Goal: Task Accomplishment & Management: Manage account settings

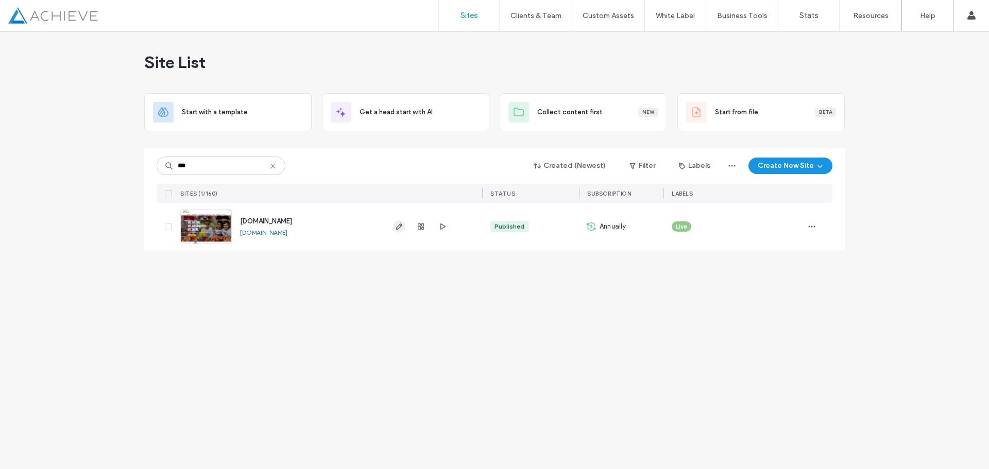
type input "***"
click at [398, 228] on icon "button" at bounding box center [399, 226] width 8 height 8
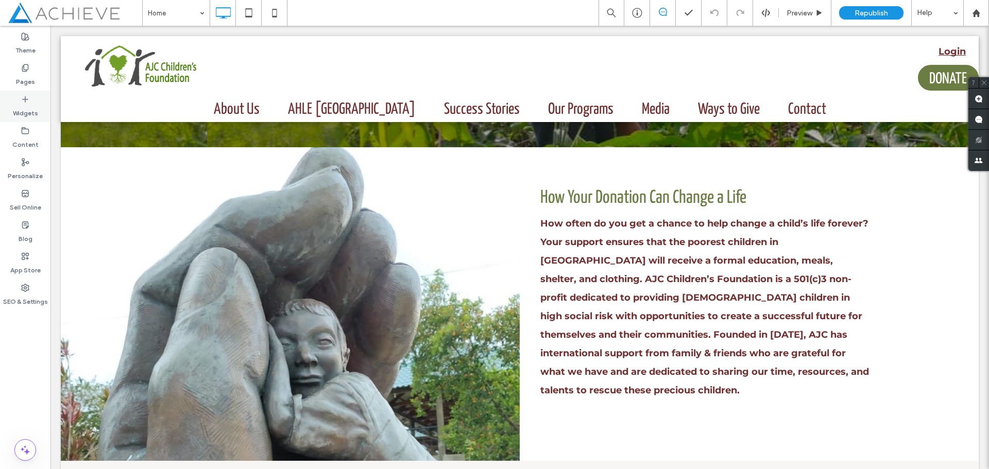
scroll to position [360, 0]
click at [30, 76] on label "Pages" at bounding box center [25, 79] width 19 height 14
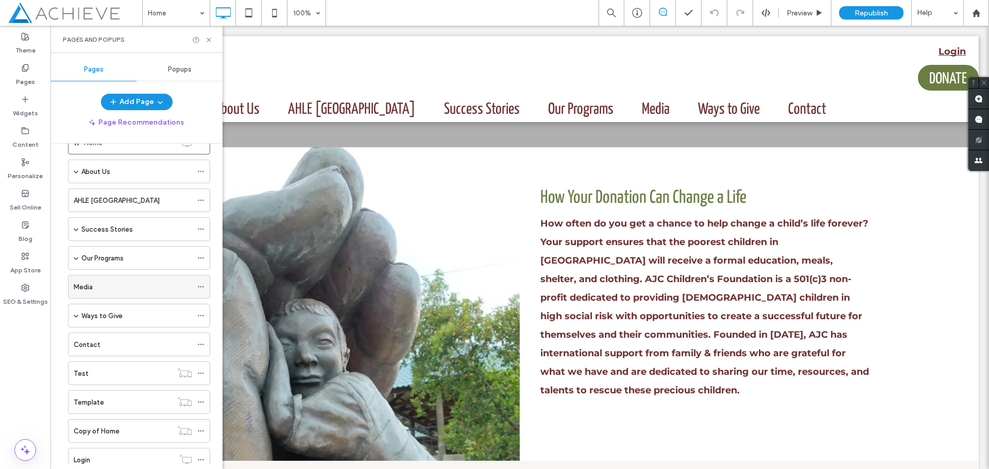
scroll to position [12, 0]
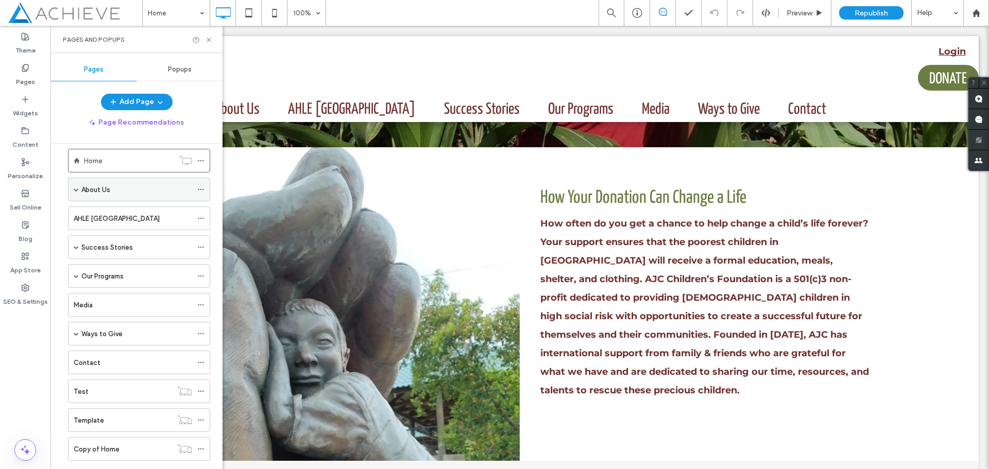
click at [79, 188] on div "About Us" at bounding box center [139, 190] width 142 height 24
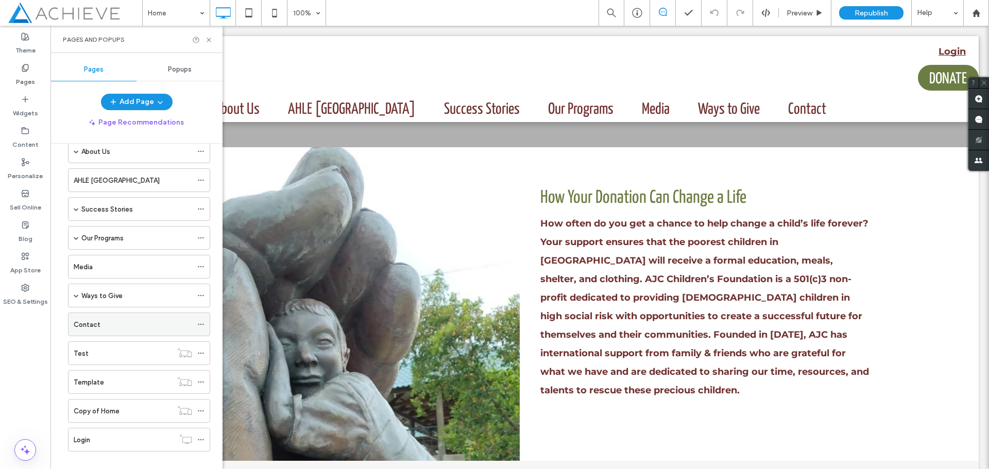
scroll to position [64, 0]
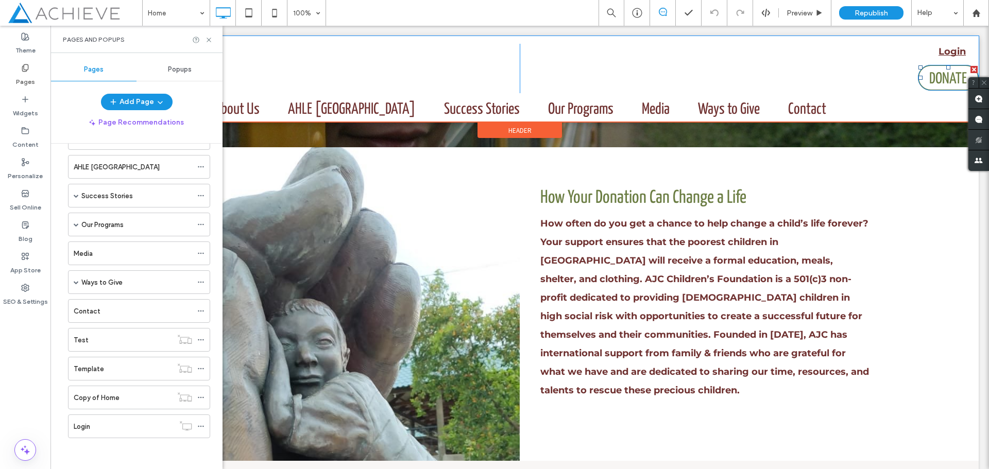
click at [944, 75] on span "DONATE" at bounding box center [948, 79] width 38 height 26
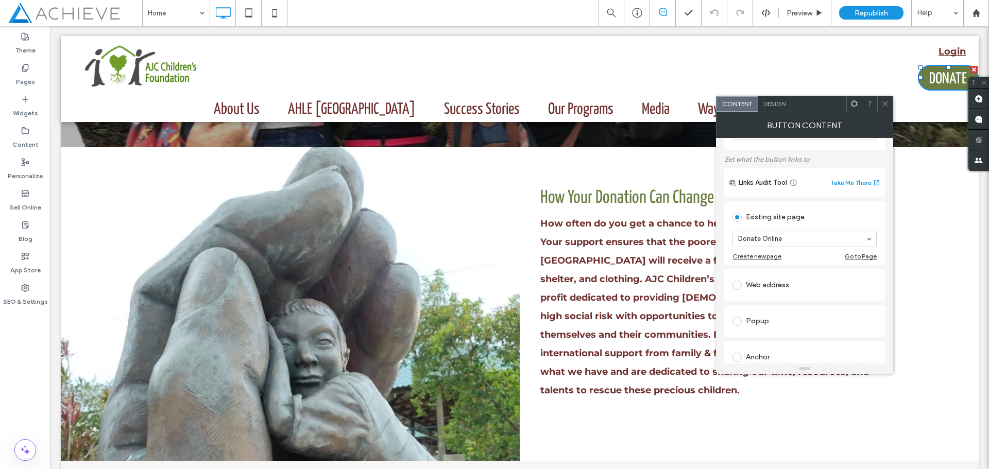
scroll to position [103, 0]
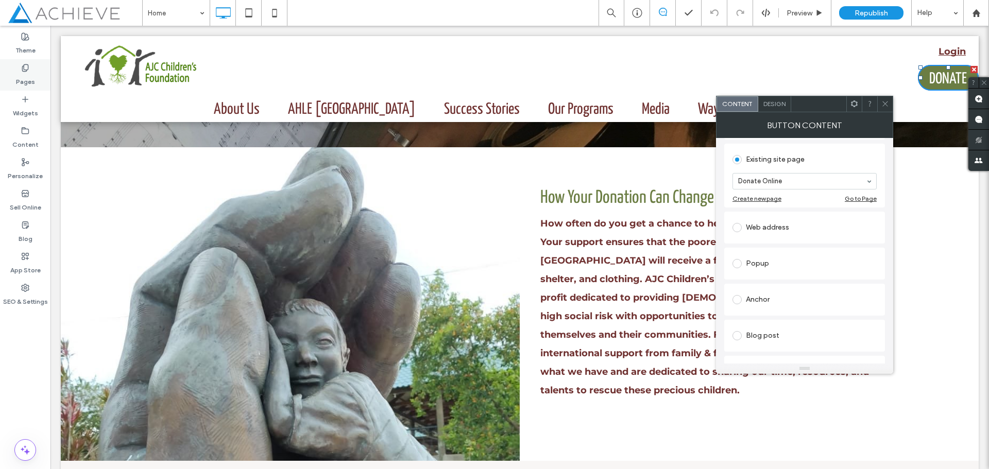
click at [29, 72] on div "Pages" at bounding box center [25, 74] width 50 height 31
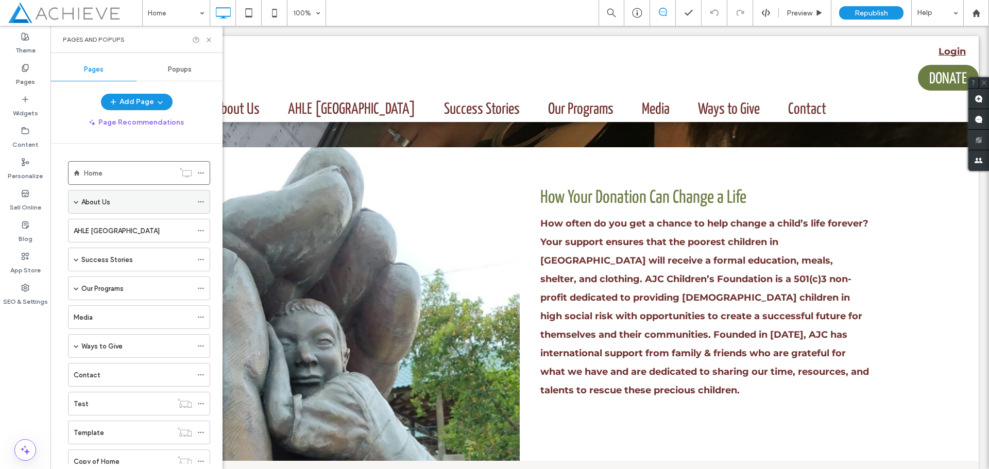
click at [75, 199] on span at bounding box center [76, 201] width 5 height 5
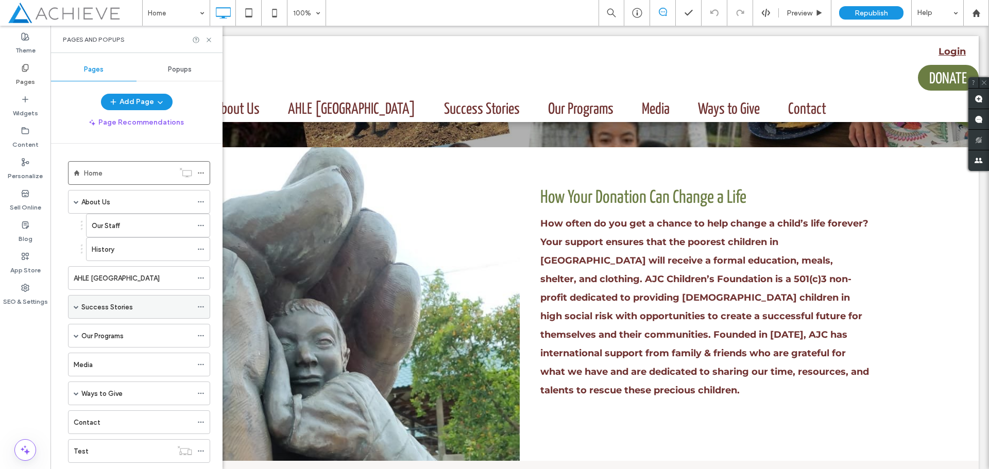
click at [76, 305] on span at bounding box center [76, 306] width 5 height 5
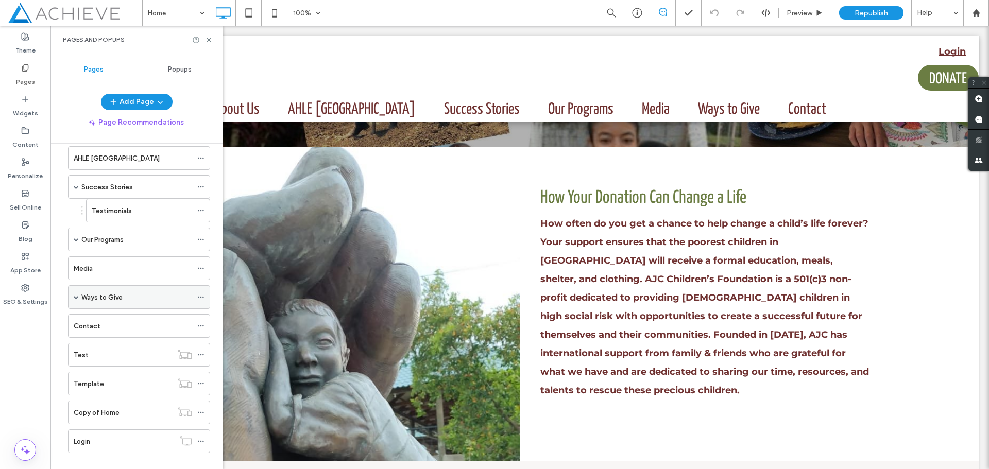
scroll to position [135, 0]
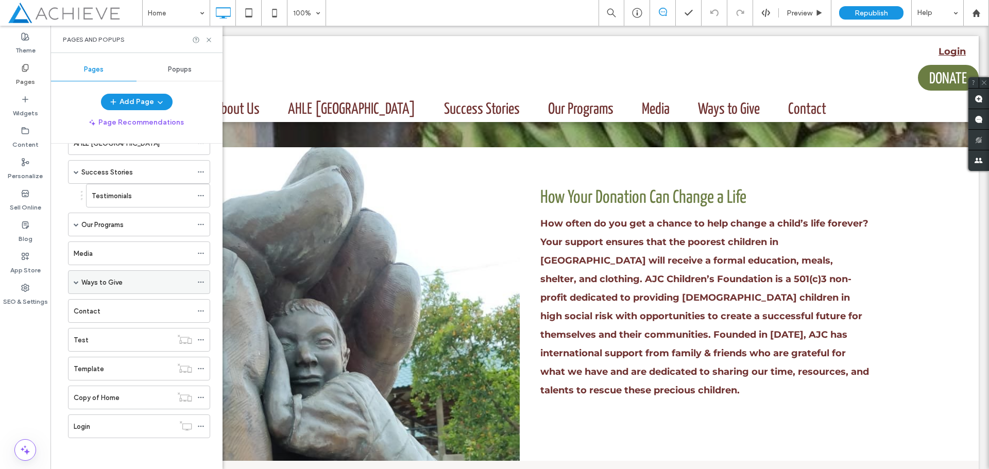
click at [77, 283] on span at bounding box center [76, 282] width 5 height 5
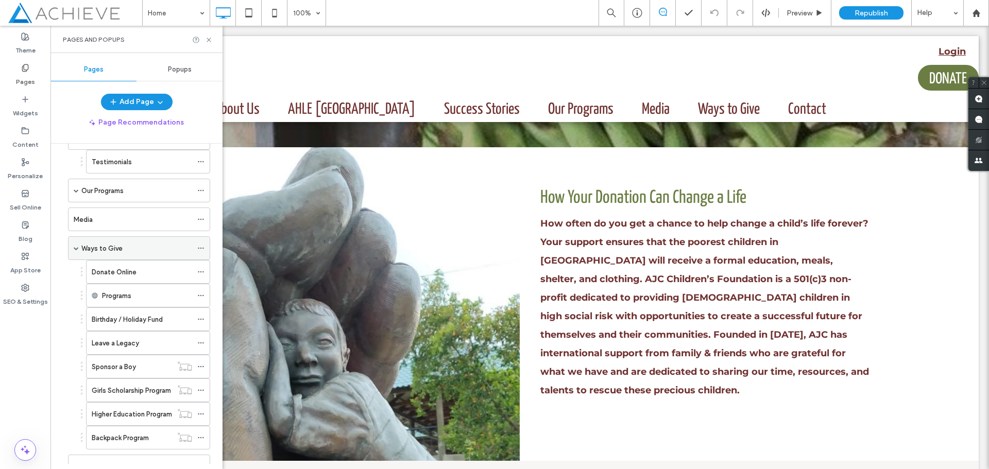
scroll to position [186, 0]
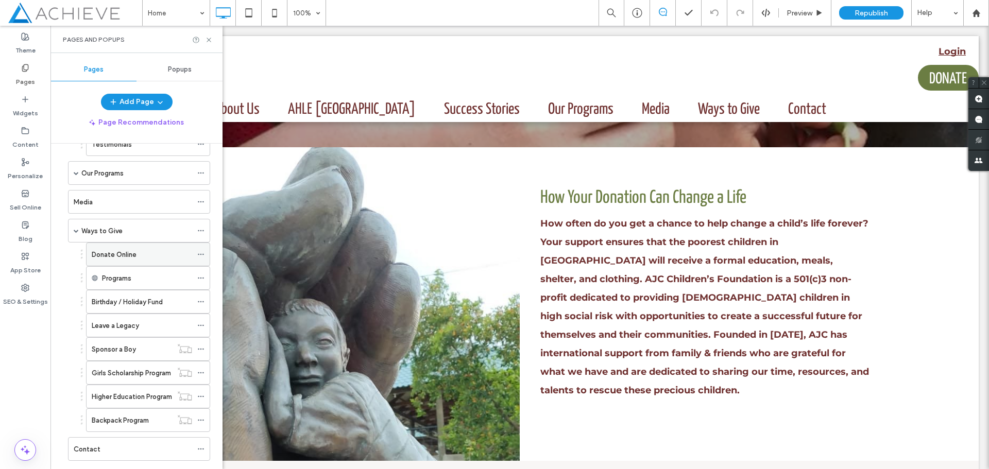
click at [132, 254] on label "Donate Online" at bounding box center [114, 255] width 45 height 18
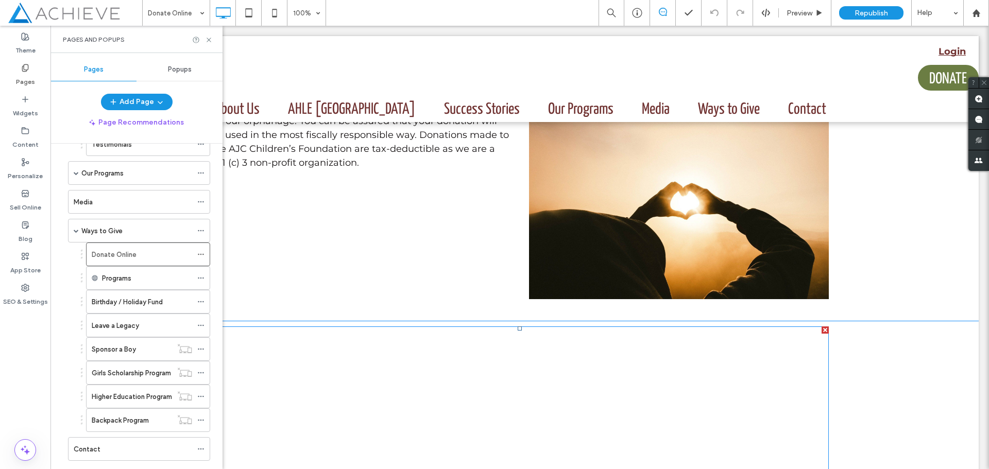
scroll to position [103, 0]
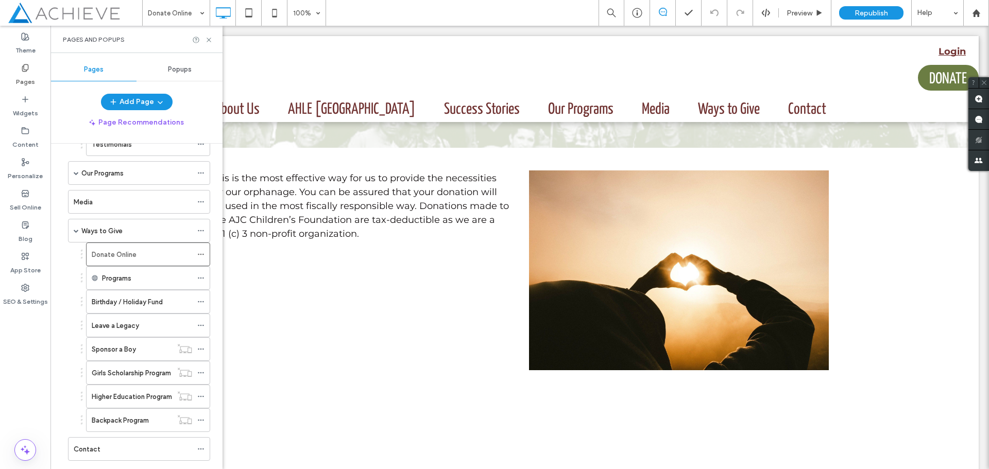
click at [128, 230] on div "Ways to Give" at bounding box center [136, 231] width 111 height 11
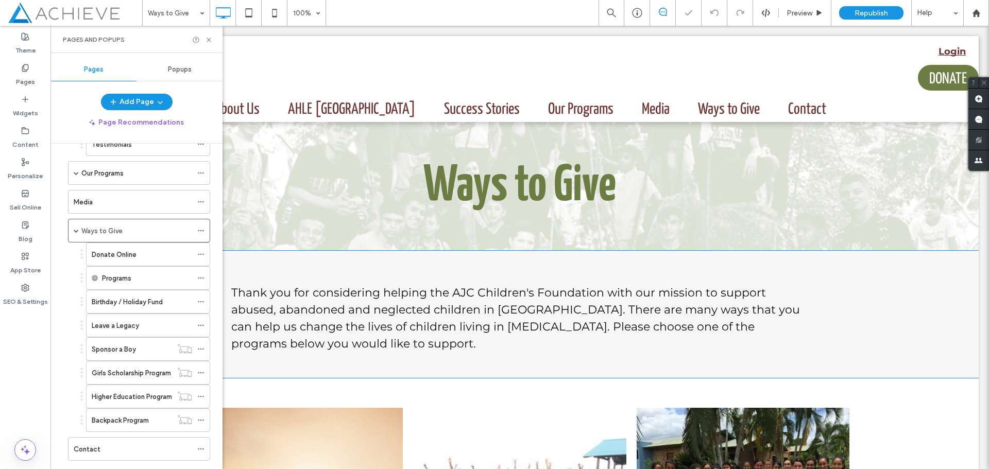
type input "**********"
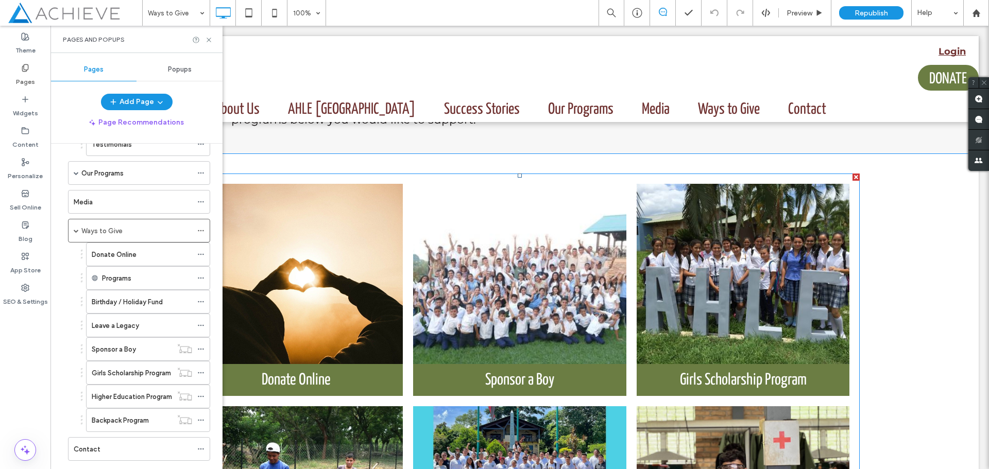
scroll to position [206, 0]
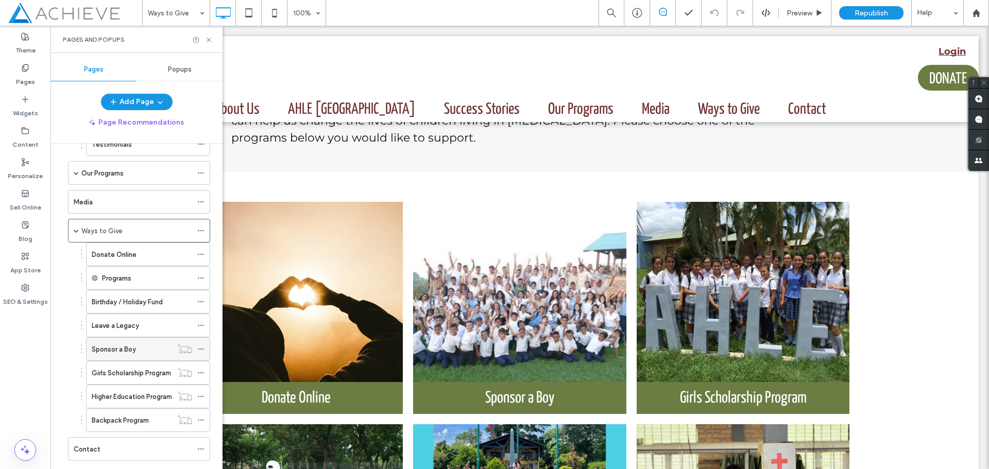
click at [119, 342] on div "Sponsor a Boy" at bounding box center [132, 349] width 80 height 23
click at [209, 39] on use at bounding box center [208, 40] width 4 height 4
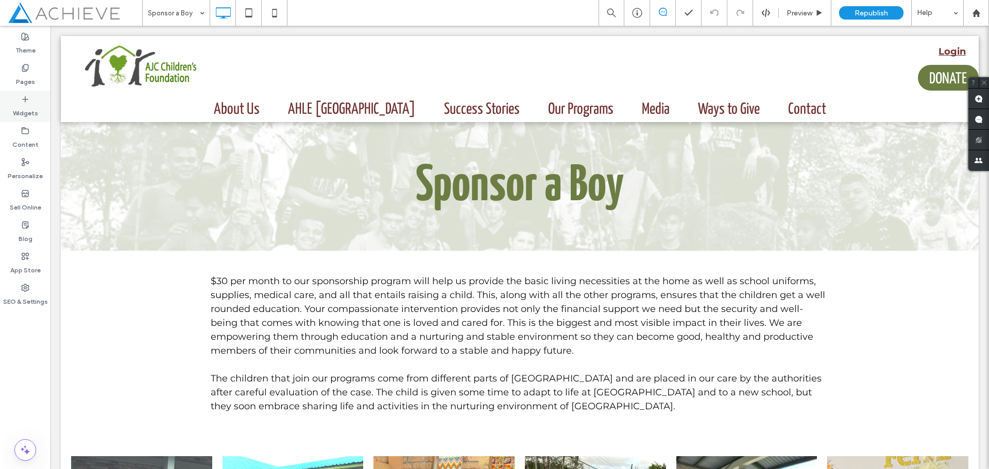
drag, startPoint x: 21, startPoint y: 70, endPoint x: 35, endPoint y: 94, distance: 27.9
click at [22, 70] on icon at bounding box center [25, 68] width 8 height 8
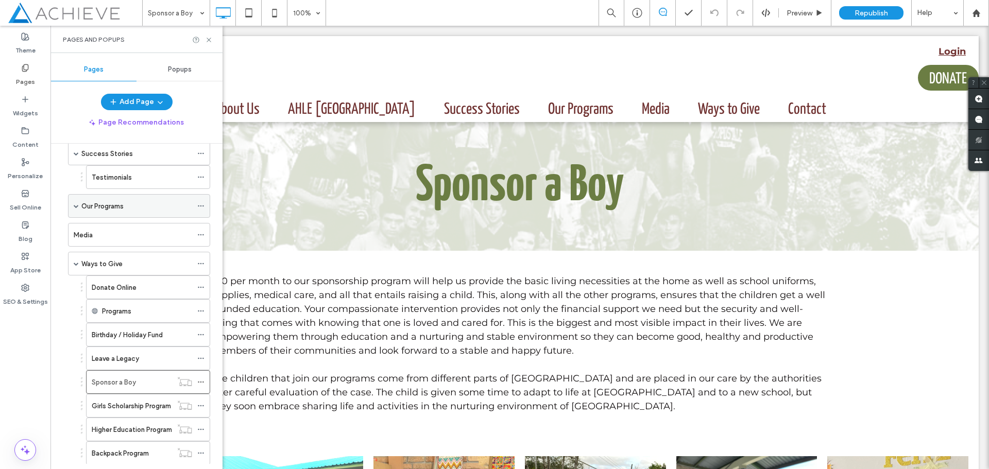
scroll to position [154, 0]
click at [130, 292] on div "Donate Online" at bounding box center [142, 286] width 100 height 23
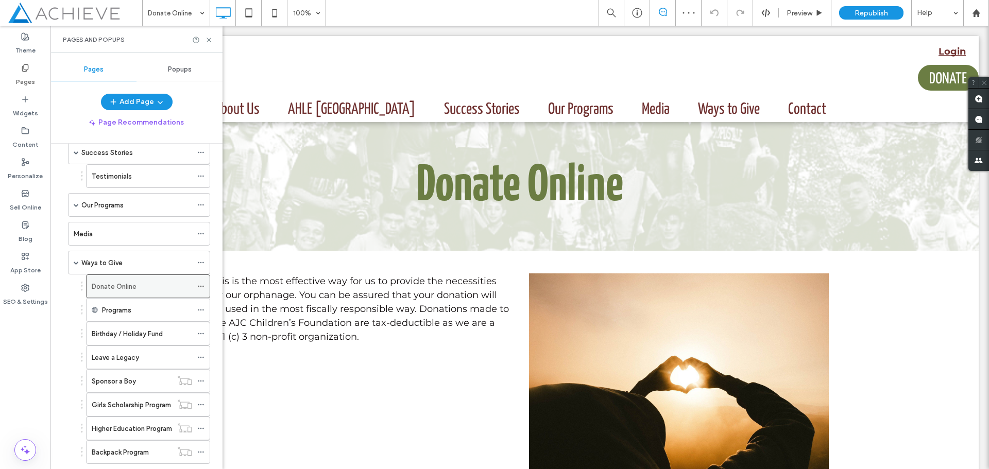
click at [202, 288] on icon at bounding box center [200, 286] width 7 height 7
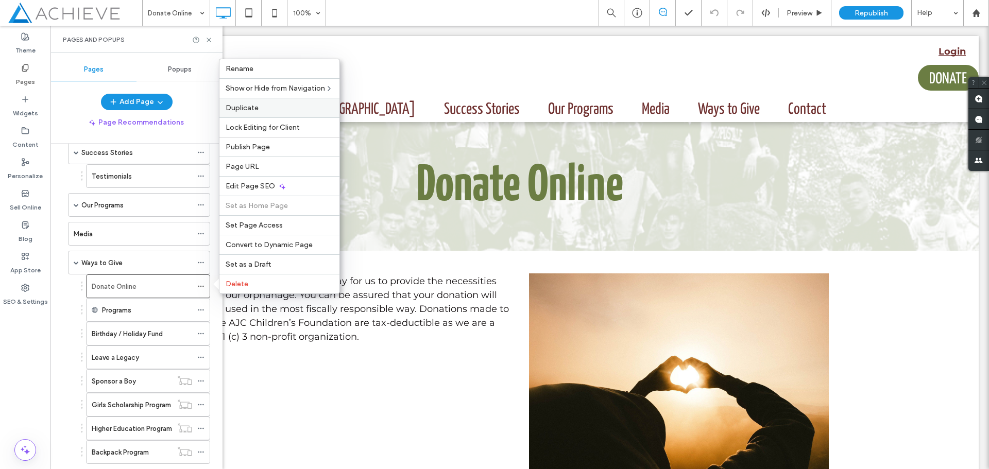
click at [259, 106] on label "Duplicate" at bounding box center [280, 107] width 108 height 9
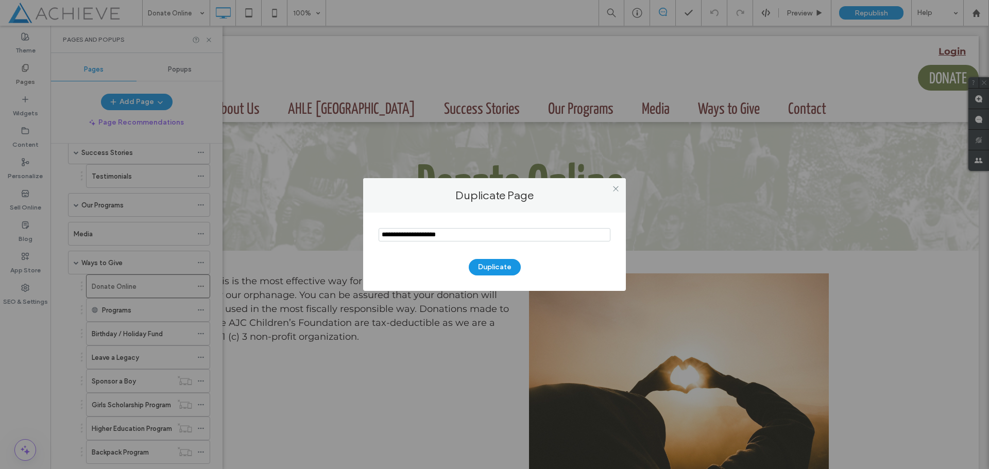
drag, startPoint x: 463, startPoint y: 235, endPoint x: 359, endPoint y: 231, distance: 104.6
click at [359, 231] on div "Duplicate Page Duplicate" at bounding box center [494, 234] width 989 height 469
type input "**********"
click at [497, 272] on button "Duplicate" at bounding box center [495, 267] width 52 height 16
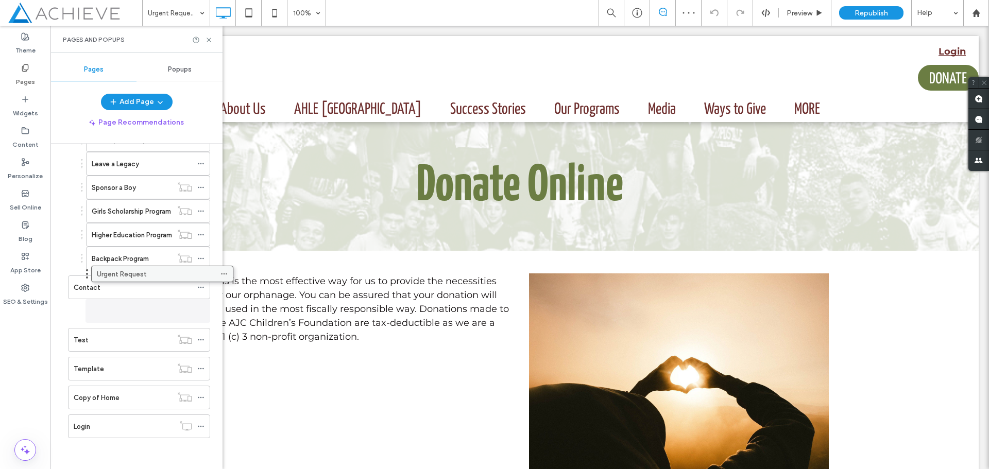
scroll to position [348, 0]
drag, startPoint x: 146, startPoint y: 426, endPoint x: 165, endPoint y: 277, distance: 150.0
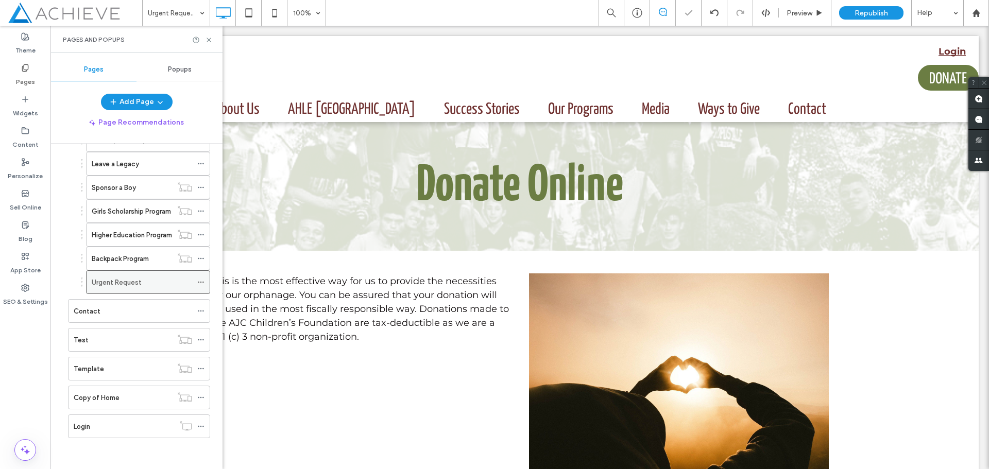
click at [201, 283] on icon at bounding box center [200, 282] width 7 height 7
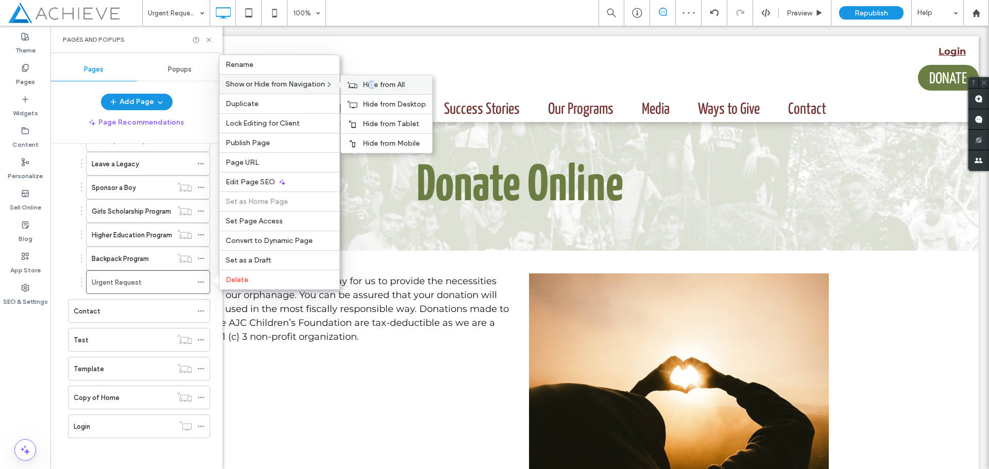
click at [374, 84] on span "Hide from All" at bounding box center [383, 84] width 42 height 9
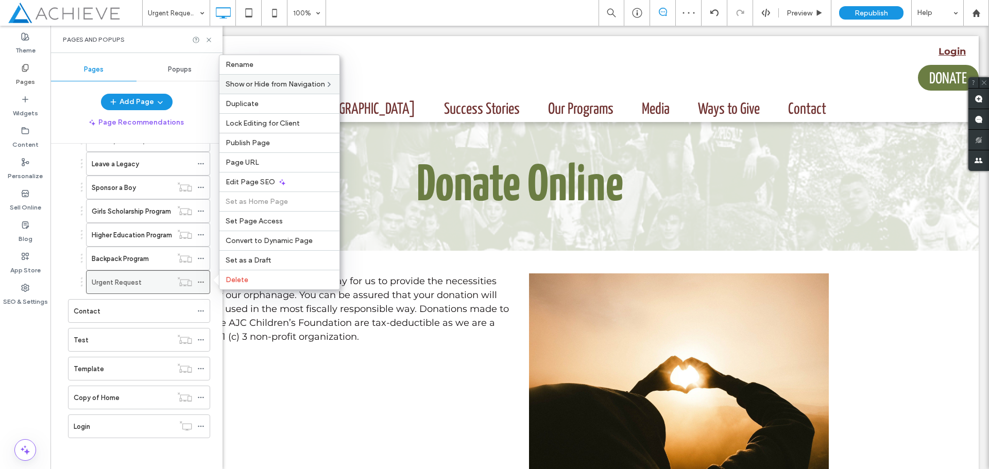
click at [137, 280] on label "Urgent Request" at bounding box center [117, 282] width 50 height 18
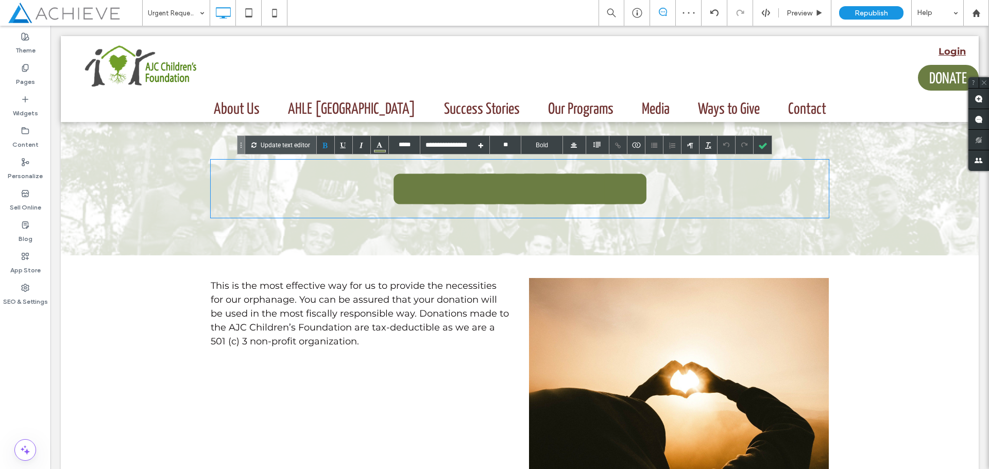
scroll to position [0, 0]
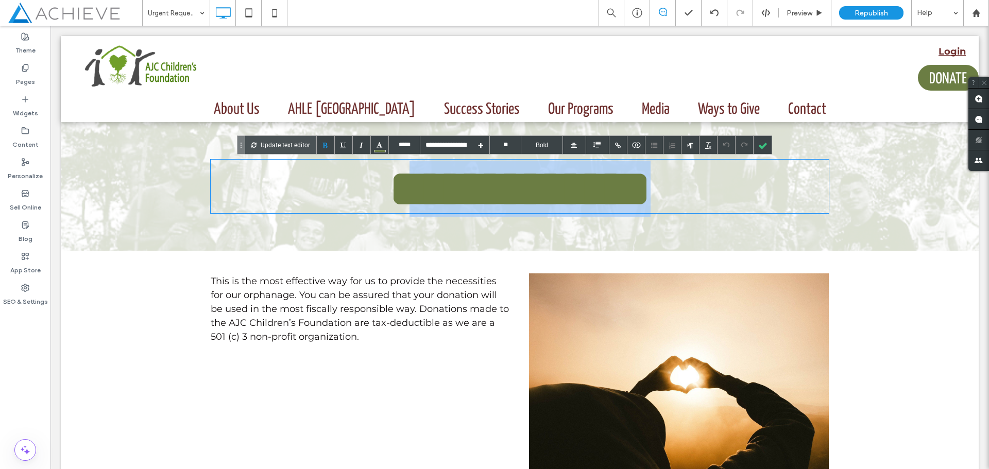
drag, startPoint x: 428, startPoint y: 193, endPoint x: 691, endPoint y: 187, distance: 263.7
click at [686, 188] on h1 "**********" at bounding box center [520, 187] width 618 height 54
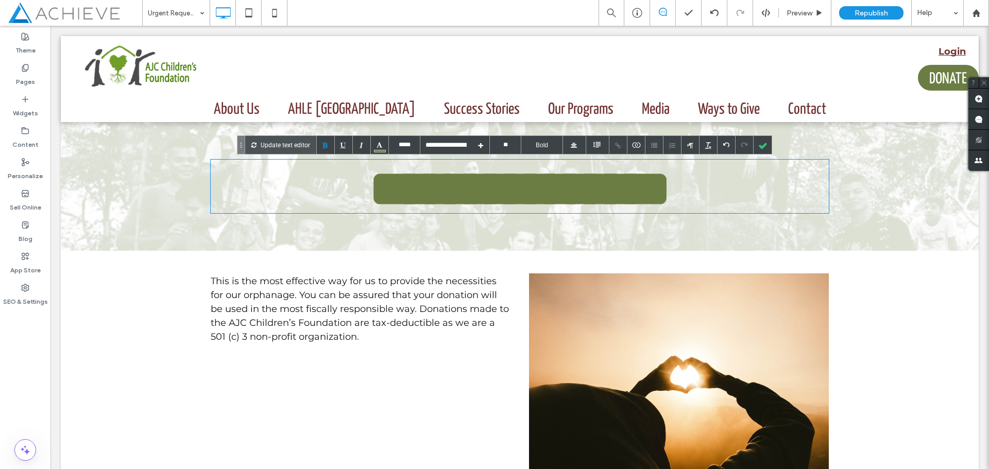
click at [409, 194] on h1 "**********" at bounding box center [520, 187] width 618 height 54
click at [762, 147] on div at bounding box center [762, 145] width 18 height 18
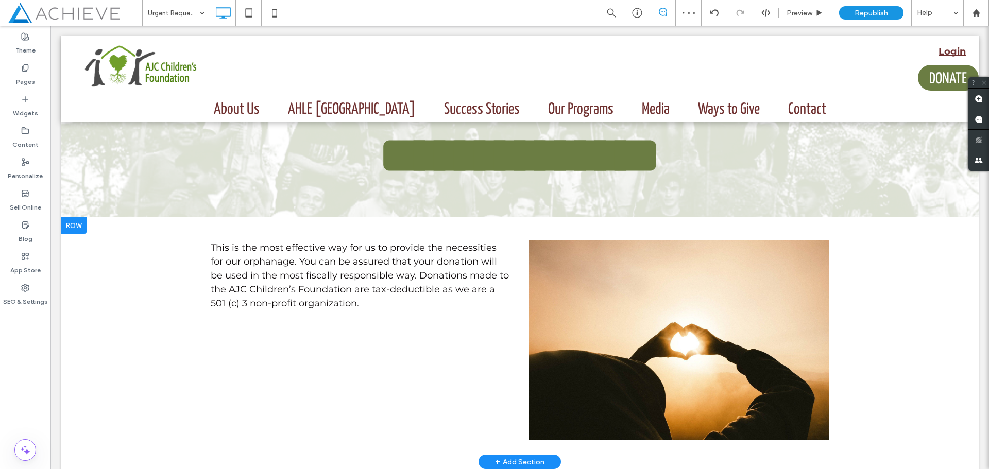
scroll to position [51, 0]
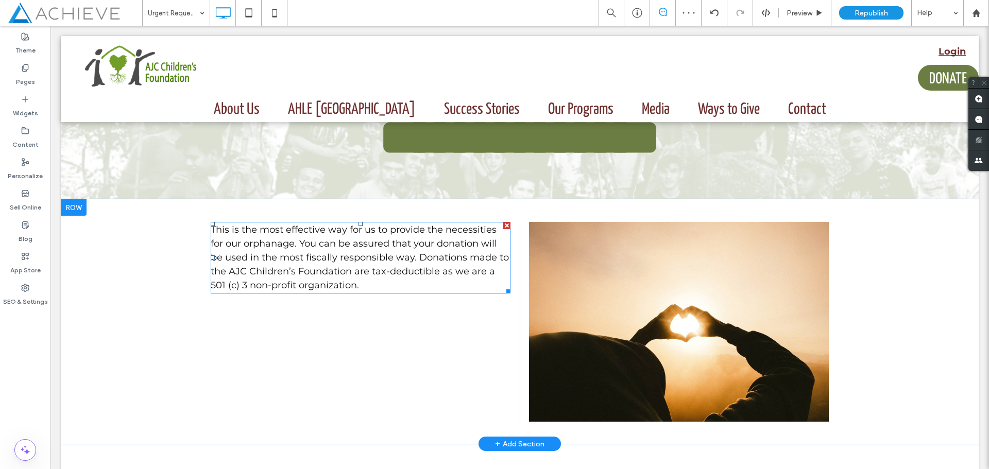
click at [504, 227] on div at bounding box center [506, 225] width 7 height 7
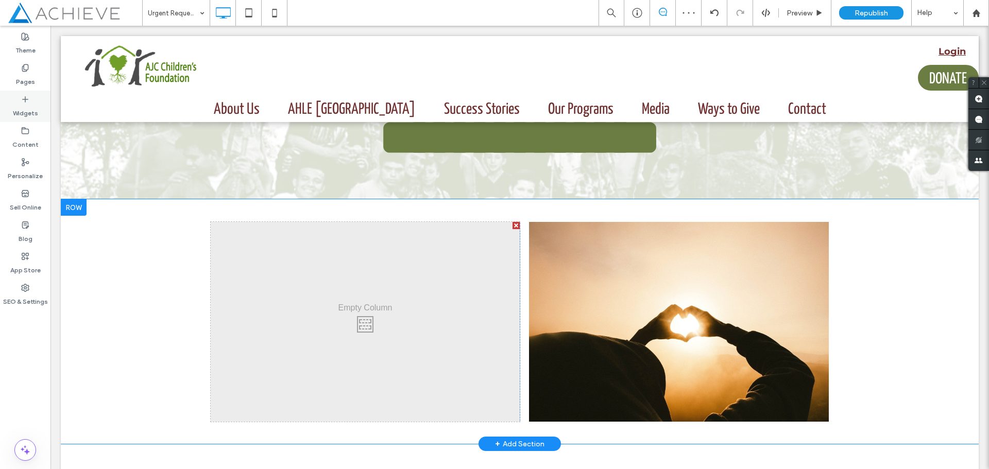
click at [22, 107] on label "Widgets" at bounding box center [25, 110] width 25 height 14
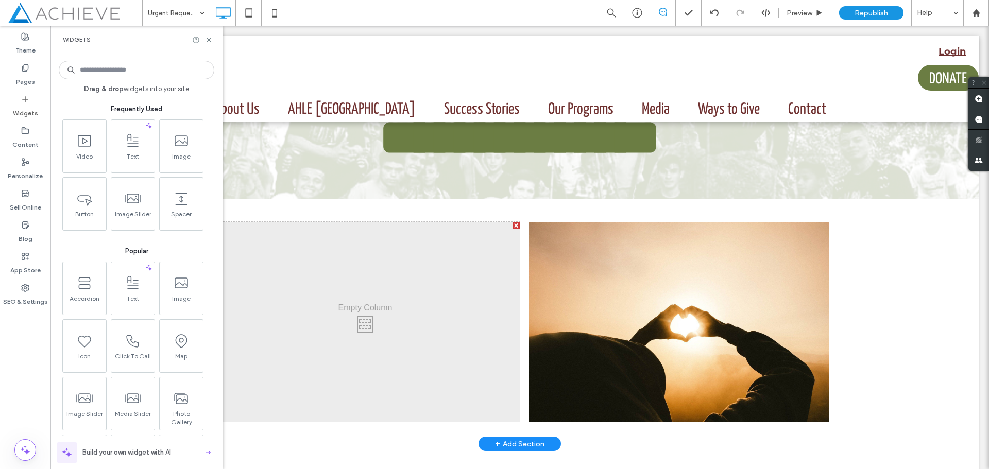
click at [102, 65] on input at bounding box center [136, 70] width 155 height 19
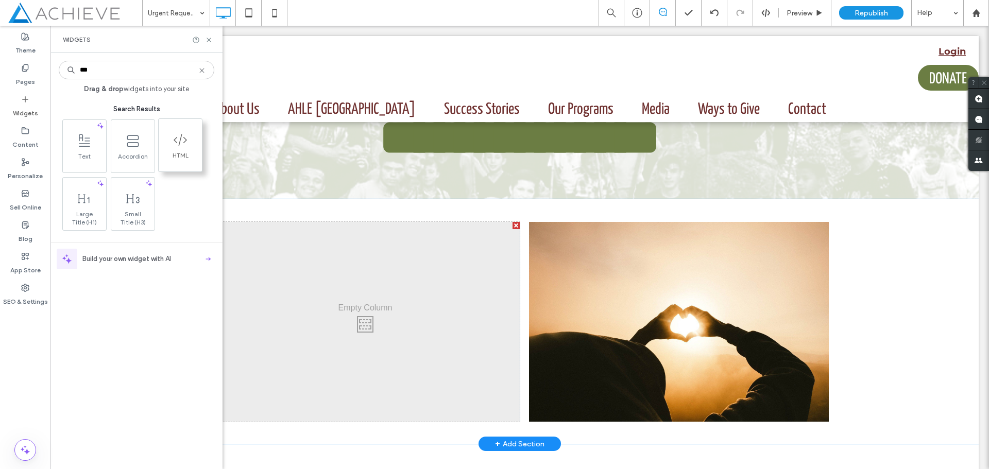
type input "***"
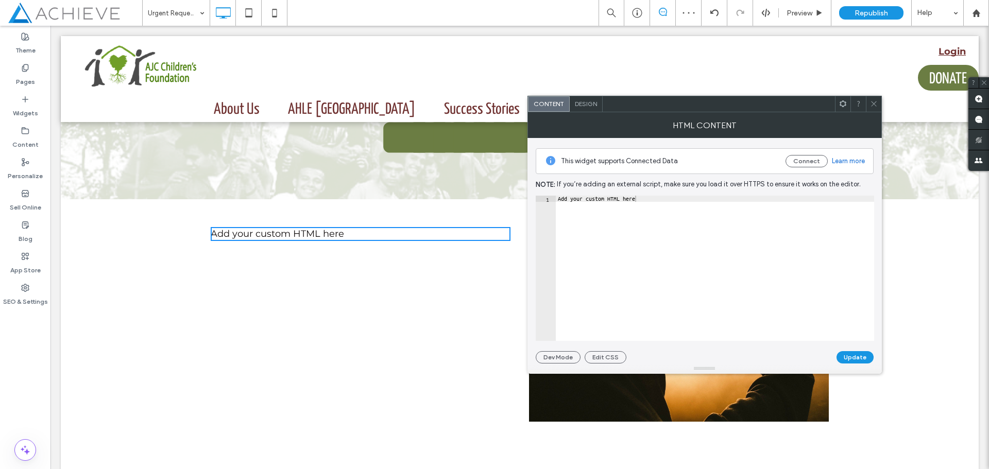
click at [869, 101] on div at bounding box center [873, 103] width 15 height 15
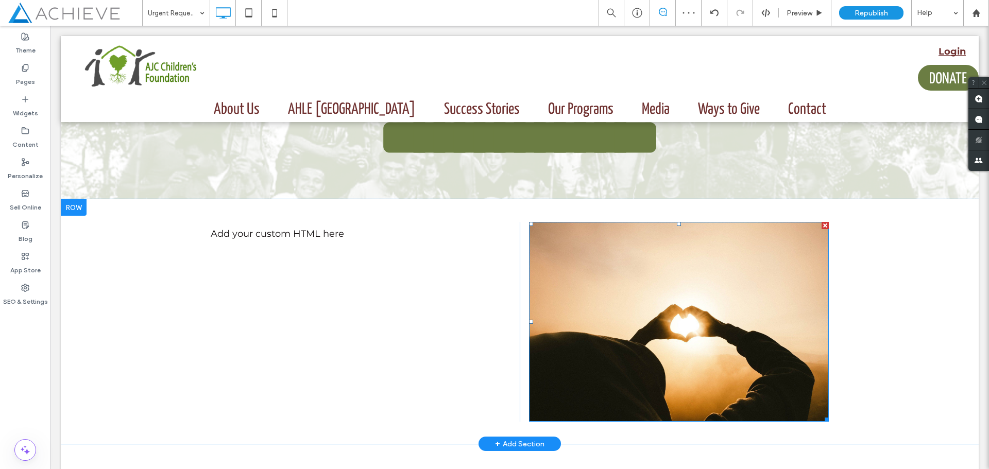
click at [744, 309] on img at bounding box center [679, 322] width 300 height 200
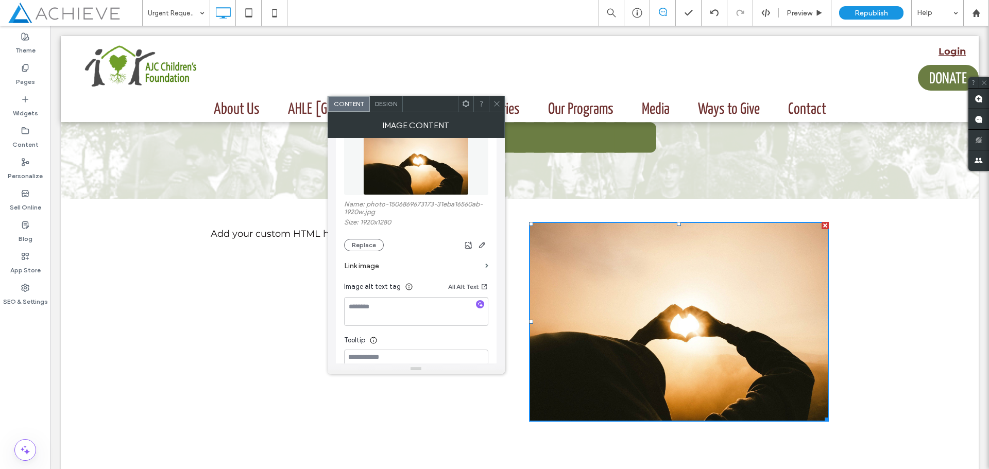
scroll to position [154, 0]
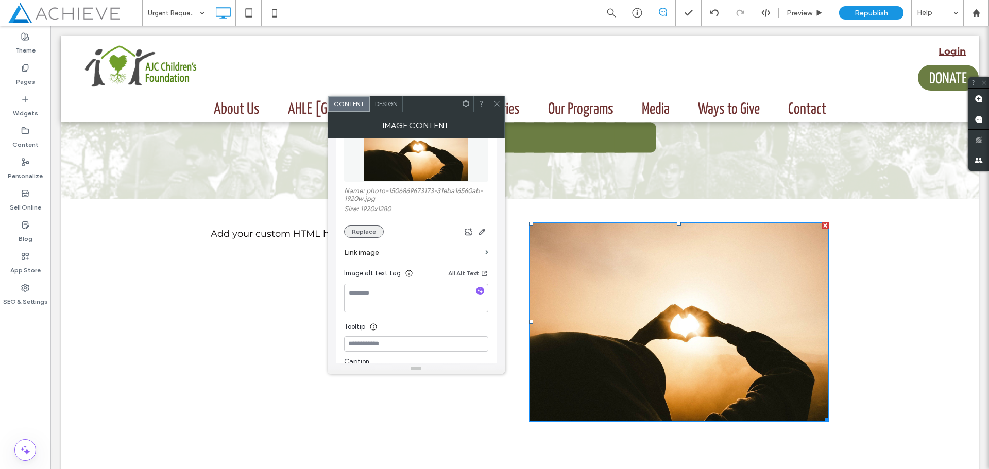
click at [373, 229] on button "Replace" at bounding box center [364, 232] width 40 height 12
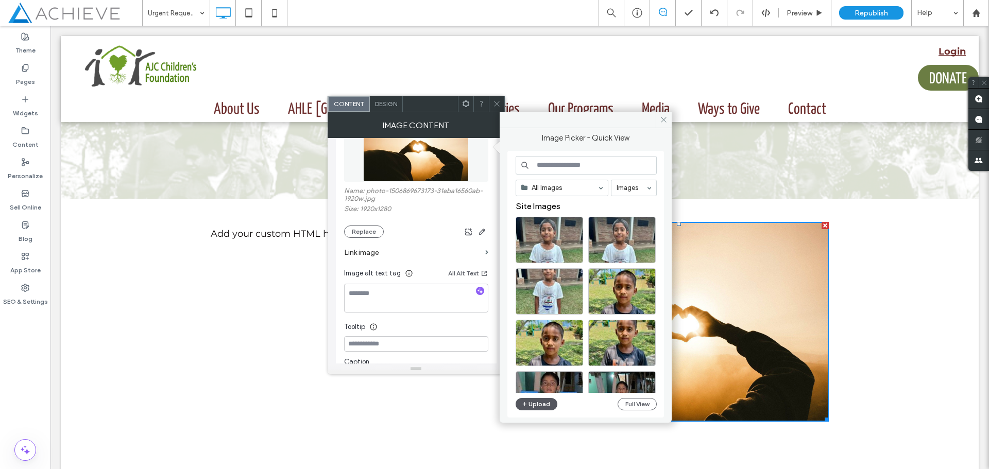
click at [546, 404] on button "Upload" at bounding box center [536, 404] width 42 height 12
click at [524, 406] on icon "button" at bounding box center [525, 404] width 6 height 8
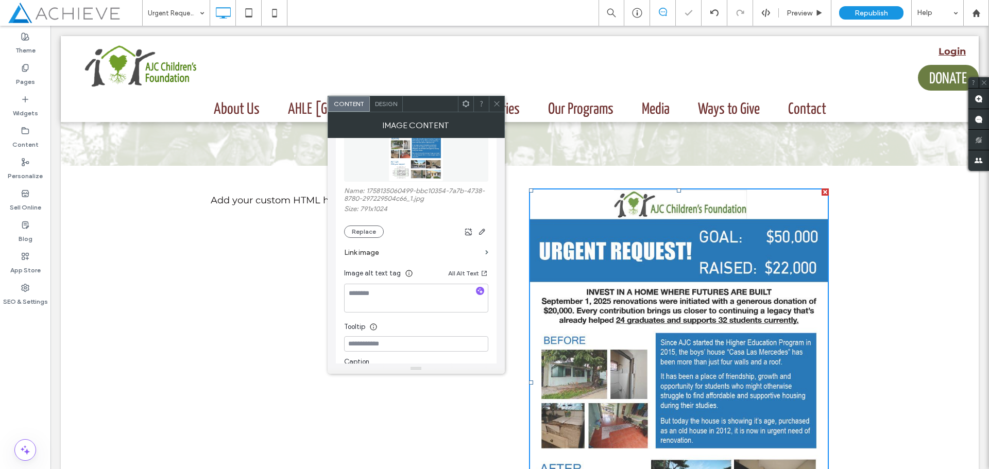
scroll to position [103, 0]
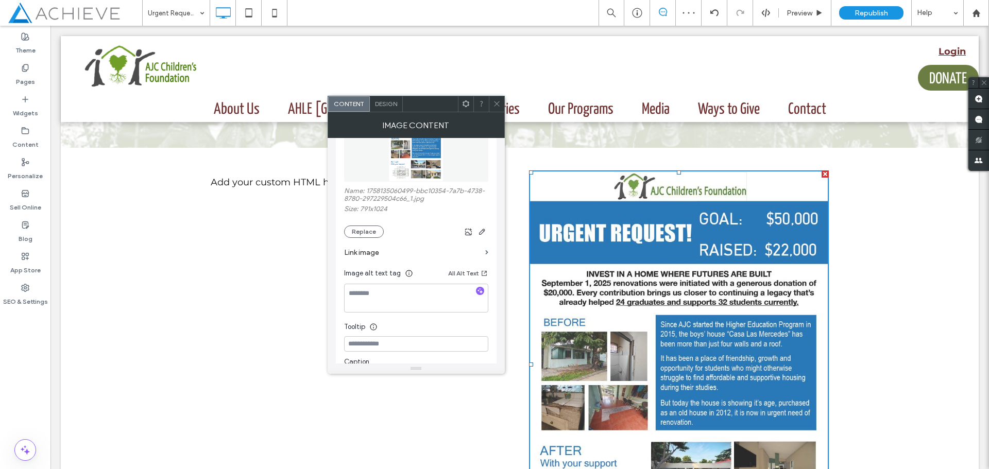
drag, startPoint x: 496, startPoint y: 107, endPoint x: 503, endPoint y: 105, distance: 7.5
click at [497, 107] on icon at bounding box center [497, 104] width 8 height 8
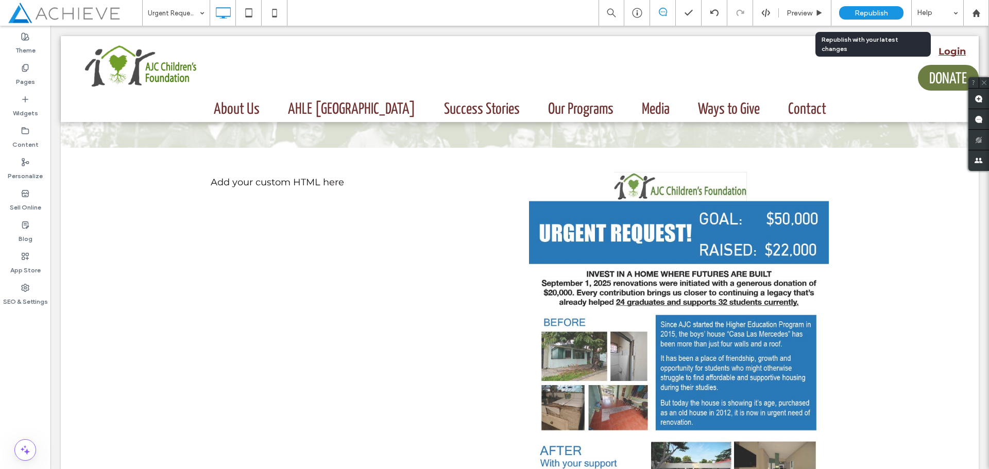
click at [882, 14] on span "Republish" at bounding box center [870, 13] width 33 height 9
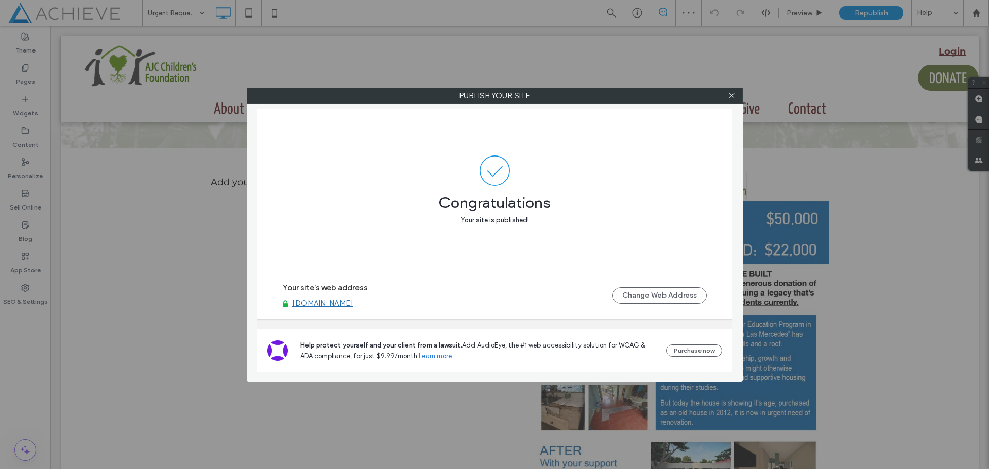
click at [328, 299] on link "[DOMAIN_NAME]" at bounding box center [322, 303] width 61 height 9
click at [732, 91] on span at bounding box center [732, 95] width 8 height 15
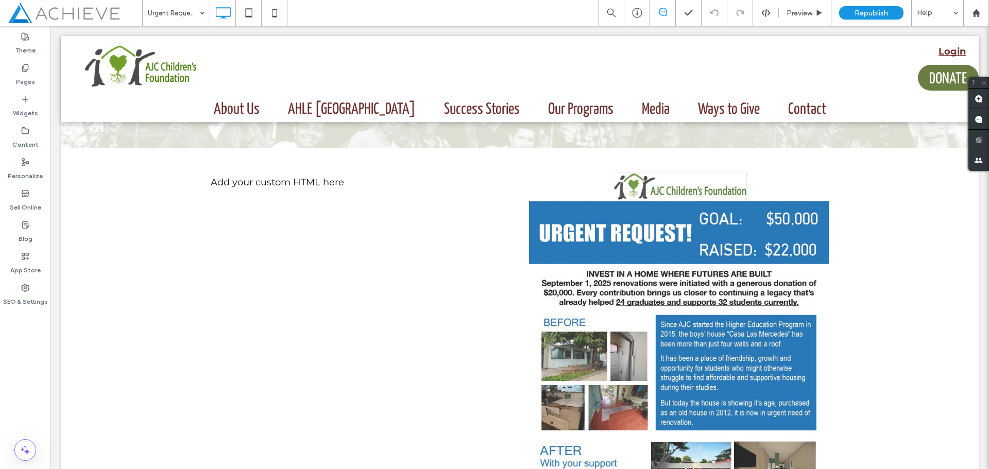
click at [285, 189] on div "Click To Paste Add your custom HTML here" at bounding box center [365, 364] width 309 height 388
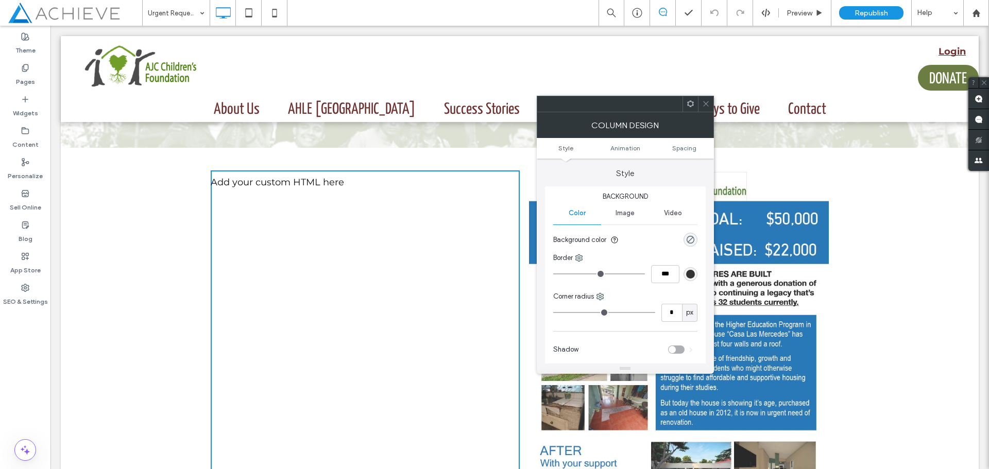
click at [706, 97] on span at bounding box center [706, 103] width 8 height 15
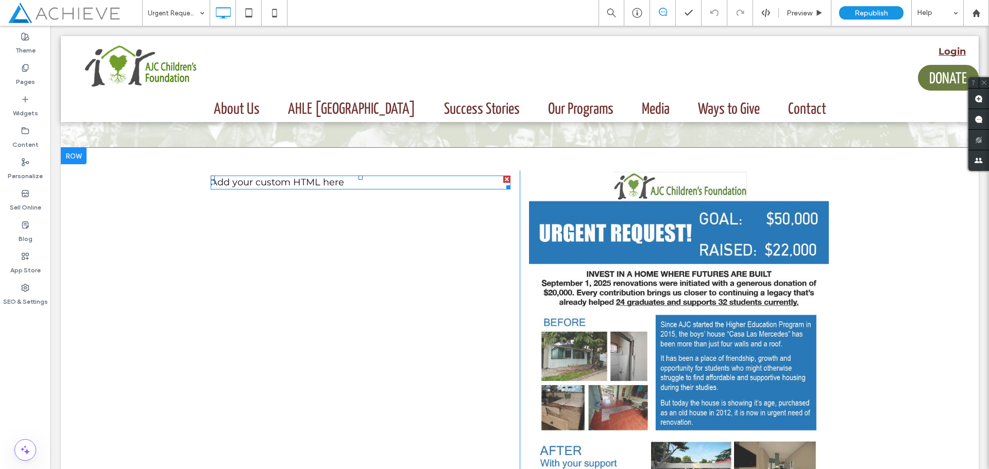
click at [241, 183] on span at bounding box center [361, 183] width 300 height 14
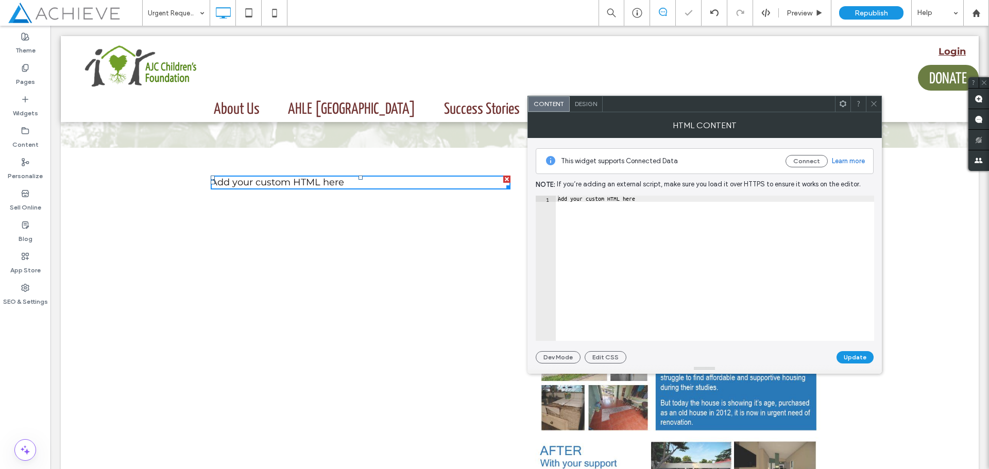
click at [629, 199] on div "Add your custom HTML here" at bounding box center [715, 275] width 318 height 158
drag, startPoint x: 643, startPoint y: 201, endPoint x: 546, endPoint y: 199, distance: 97.3
click at [546, 199] on div "**********" at bounding box center [704, 268] width 338 height 145
paste textarea "**********"
type textarea "**********"
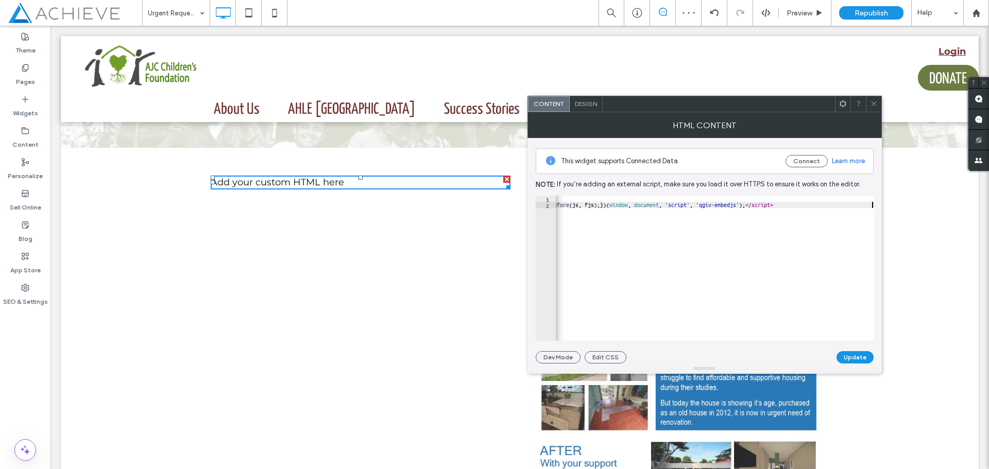
scroll to position [0, 607]
click at [857, 355] on button "Update" at bounding box center [854, 357] width 37 height 12
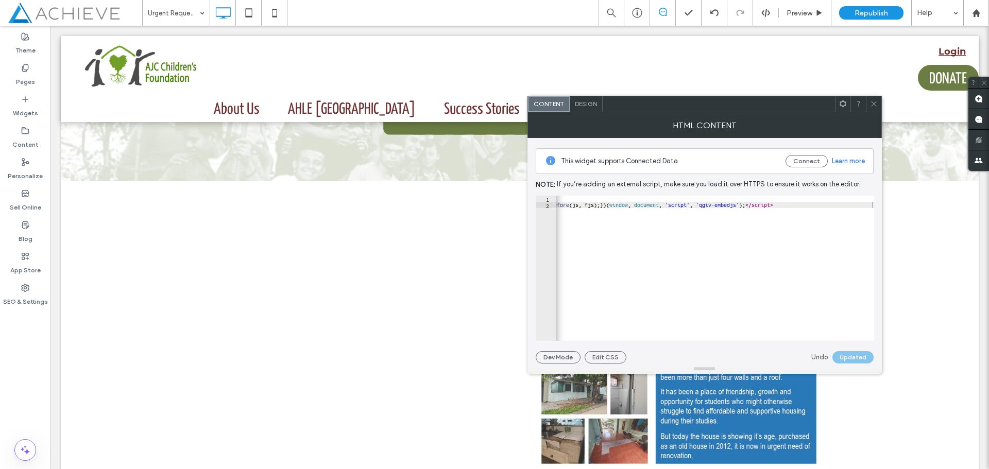
scroll to position [51, 0]
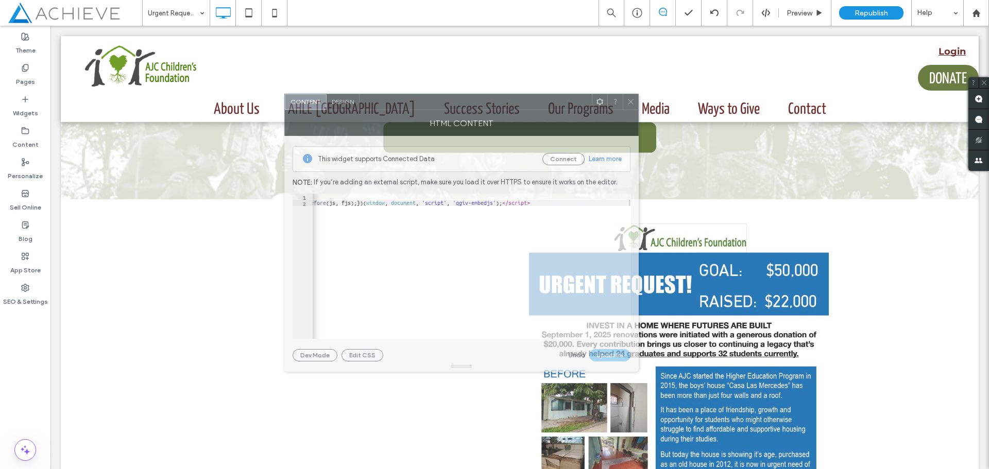
drag, startPoint x: 734, startPoint y: 104, endPoint x: 491, endPoint y: 102, distance: 243.0
click at [491, 102] on div at bounding box center [475, 101] width 232 height 15
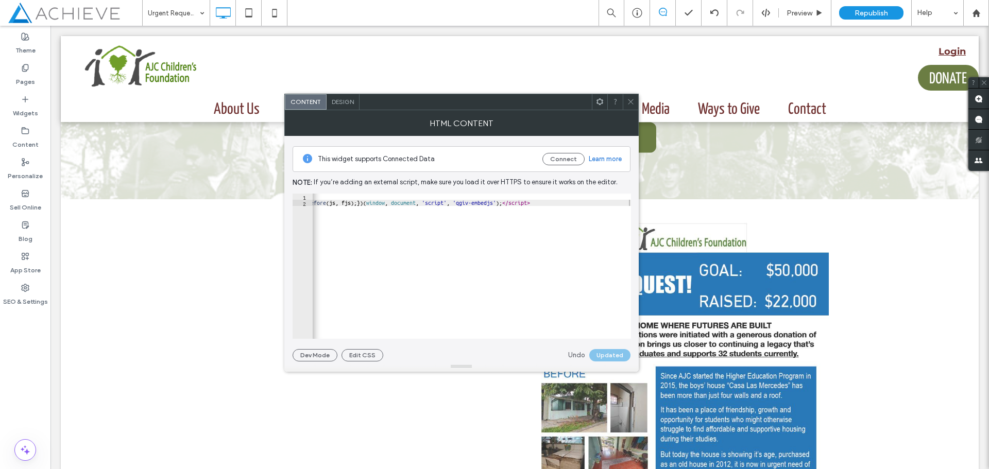
click at [633, 102] on icon at bounding box center [631, 102] width 8 height 8
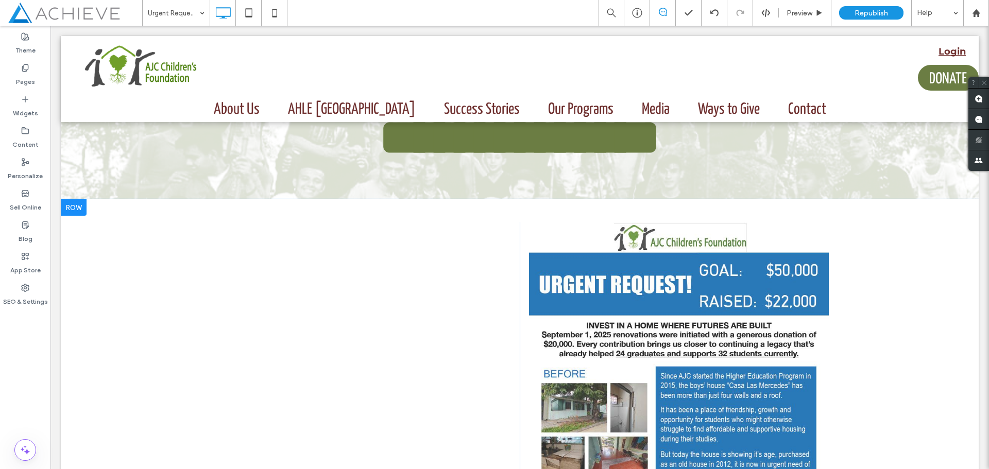
click at [397, 322] on div "Click To Paste" at bounding box center [365, 416] width 309 height 388
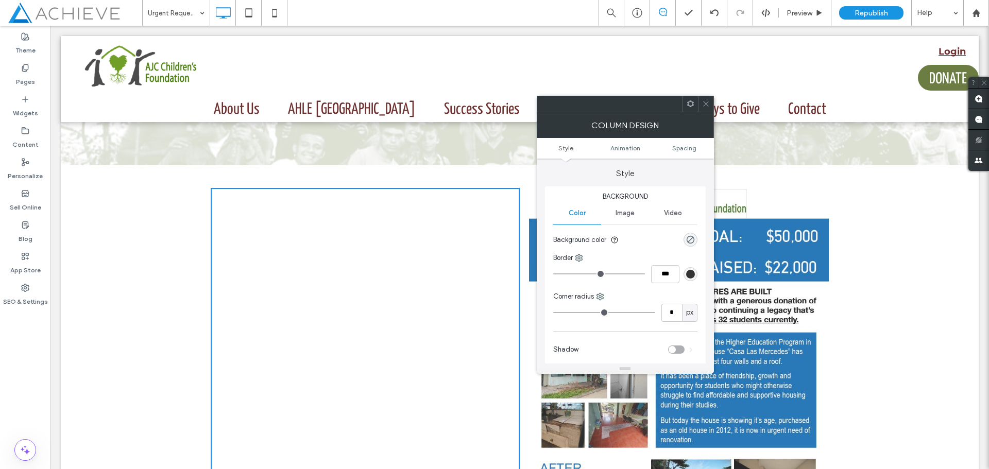
scroll to position [103, 0]
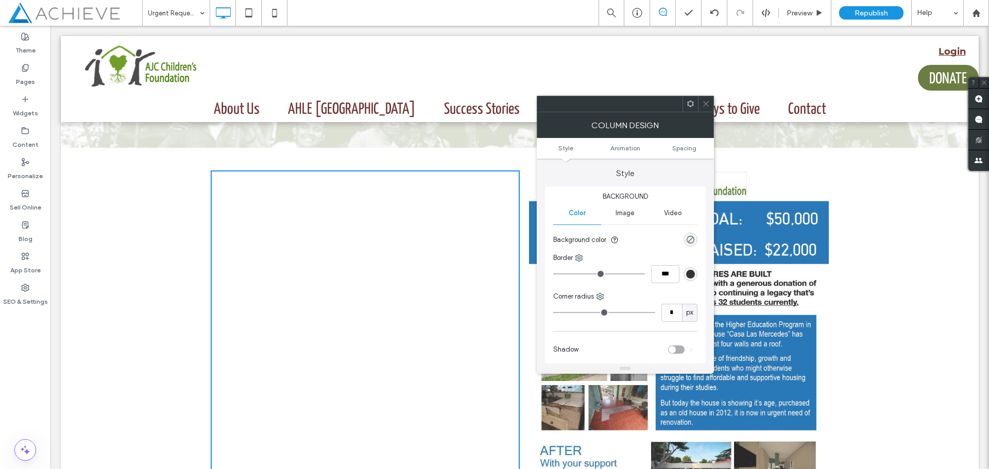
click at [703, 104] on icon at bounding box center [706, 104] width 8 height 8
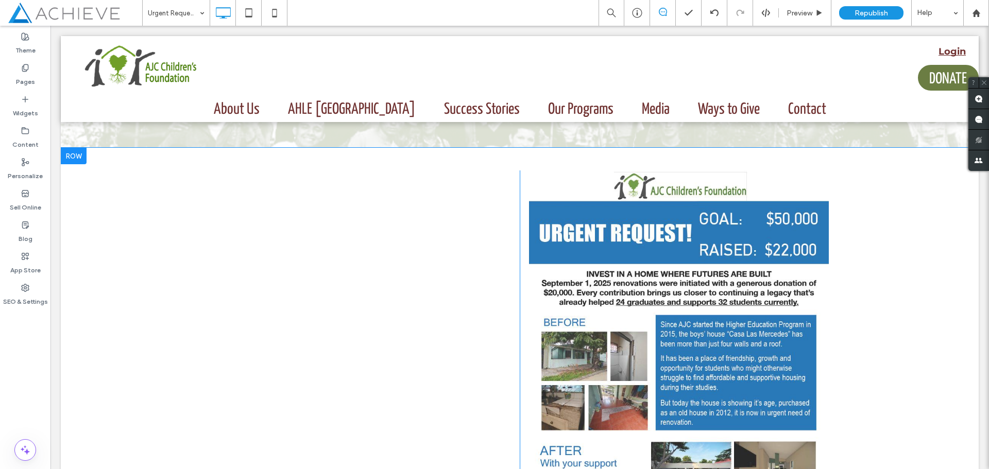
click at [252, 172] on div "Click To Paste" at bounding box center [365, 364] width 309 height 388
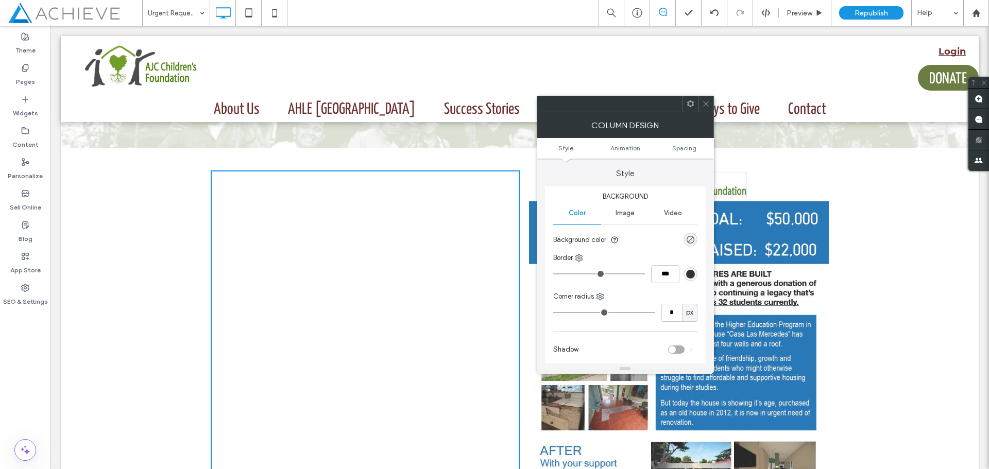
click at [251, 185] on div "Click To Paste" at bounding box center [365, 364] width 309 height 388
click at [703, 103] on icon at bounding box center [706, 104] width 8 height 8
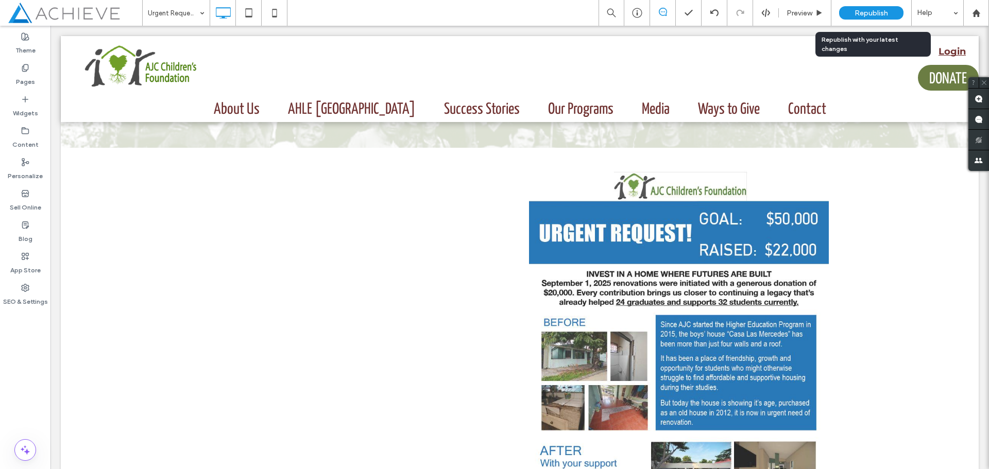
click at [886, 7] on div "Republish" at bounding box center [871, 12] width 64 height 13
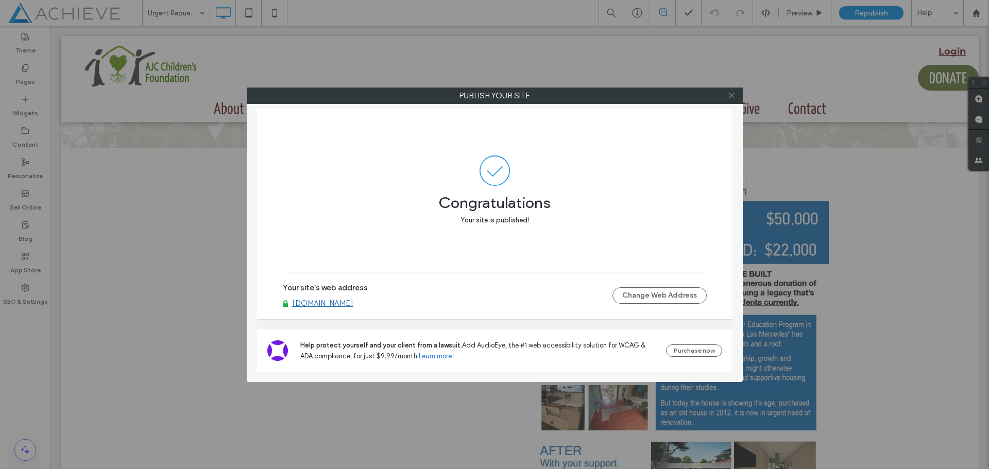
click at [730, 96] on icon at bounding box center [732, 96] width 8 height 8
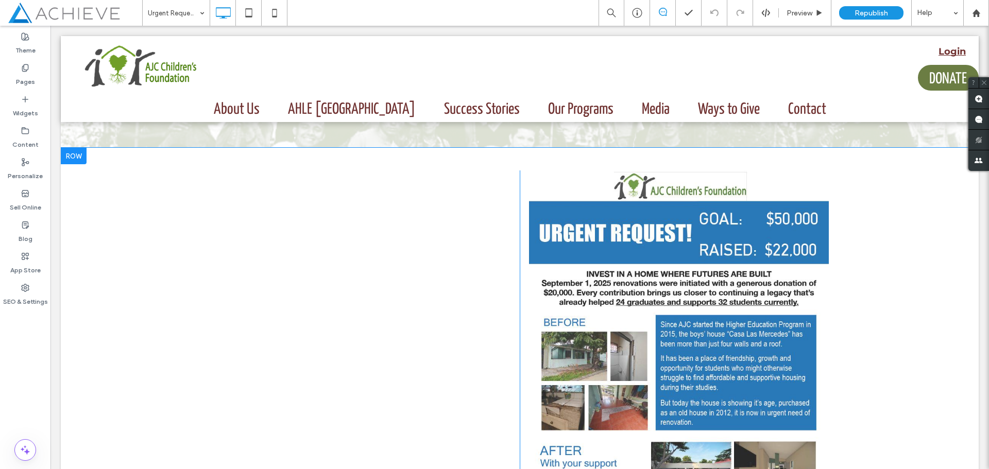
click at [377, 282] on div "Click To Paste" at bounding box center [365, 364] width 309 height 388
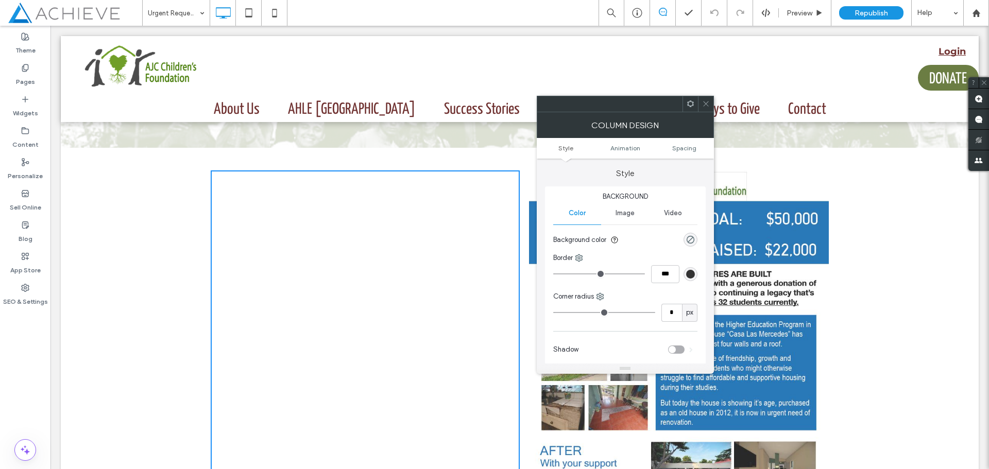
click at [708, 105] on icon at bounding box center [706, 104] width 8 height 8
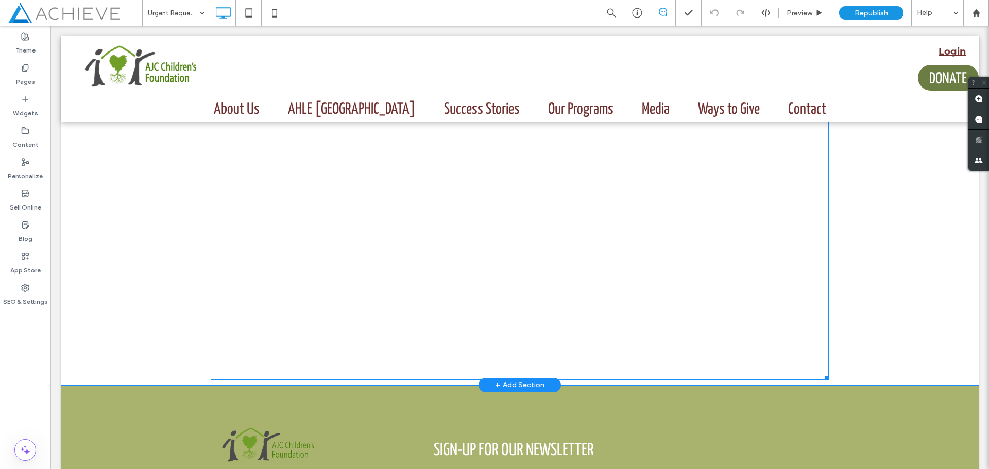
scroll to position [463, 0]
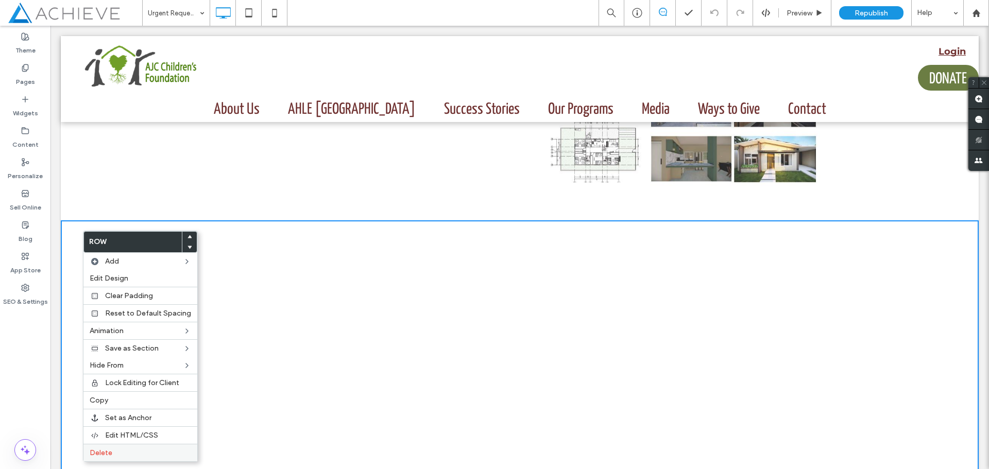
click at [130, 458] on div "Delete" at bounding box center [140, 453] width 114 height 18
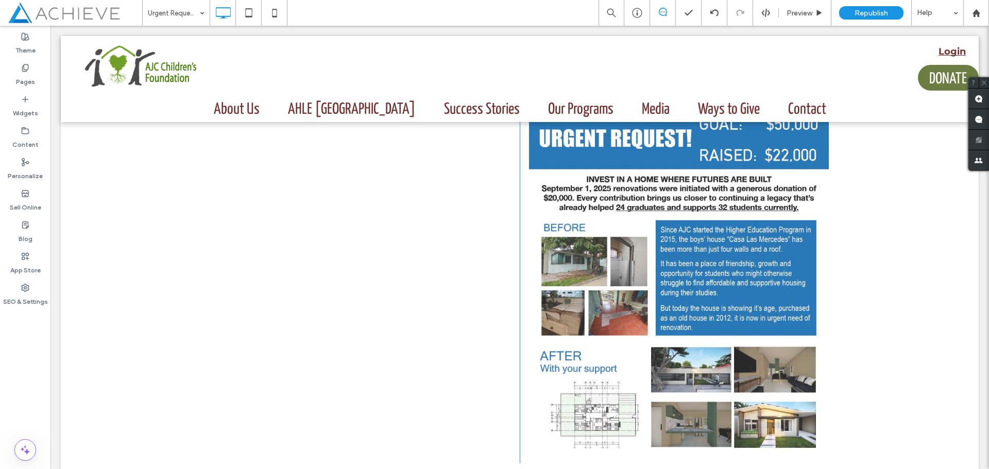
scroll to position [103, 0]
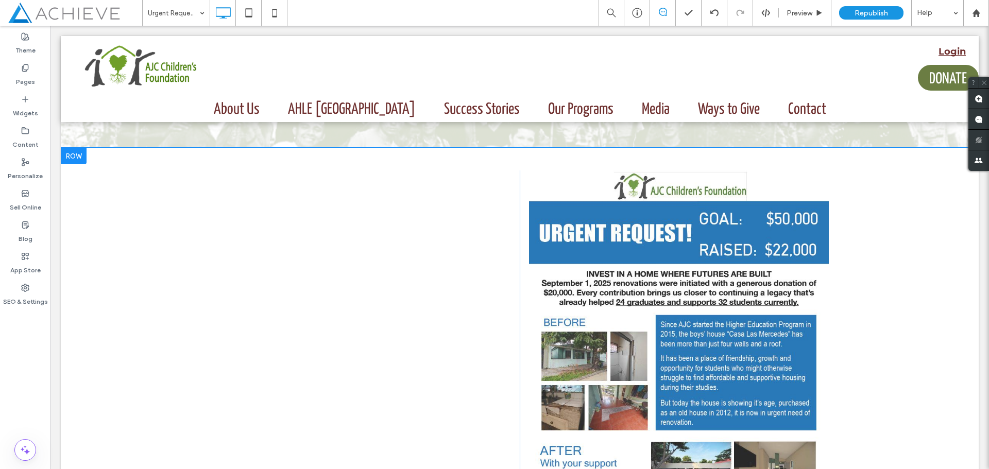
click at [408, 246] on div "Click To Paste" at bounding box center [365, 364] width 309 height 388
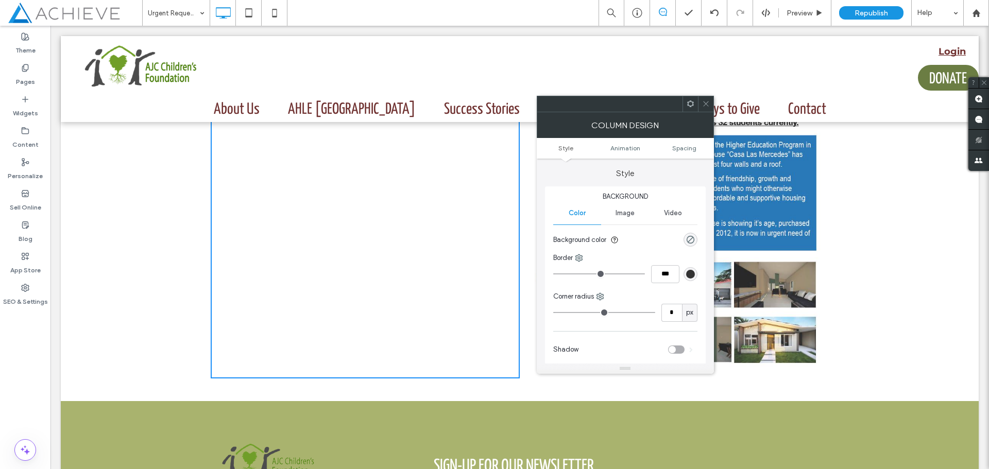
scroll to position [360, 0]
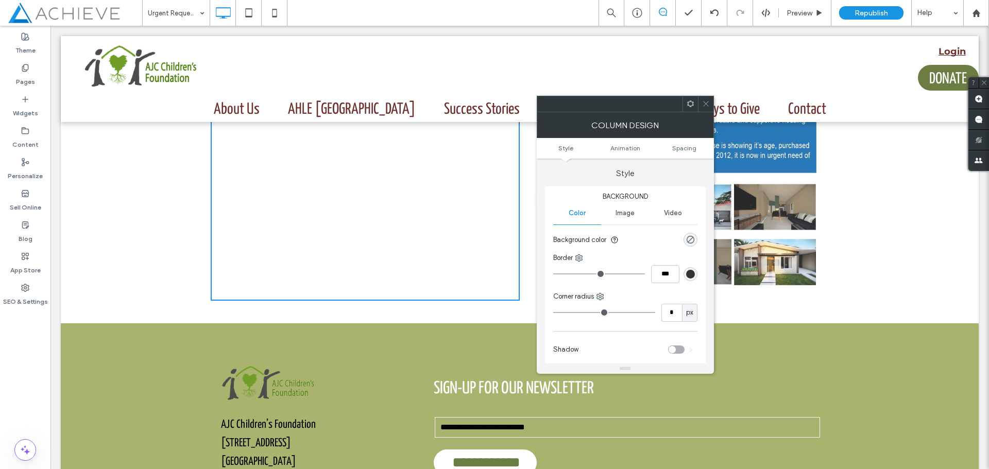
click at [707, 107] on icon at bounding box center [706, 104] width 8 height 8
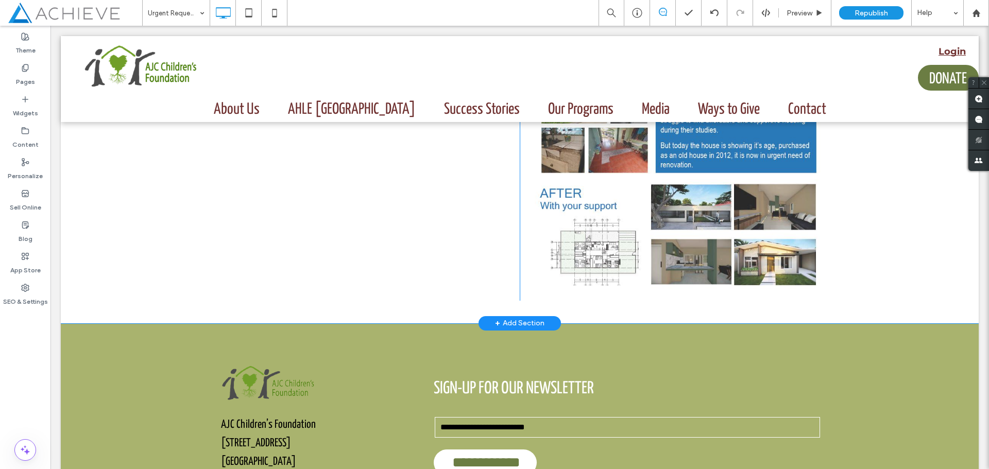
click at [379, 267] on div "Click To Paste" at bounding box center [365, 107] width 309 height 388
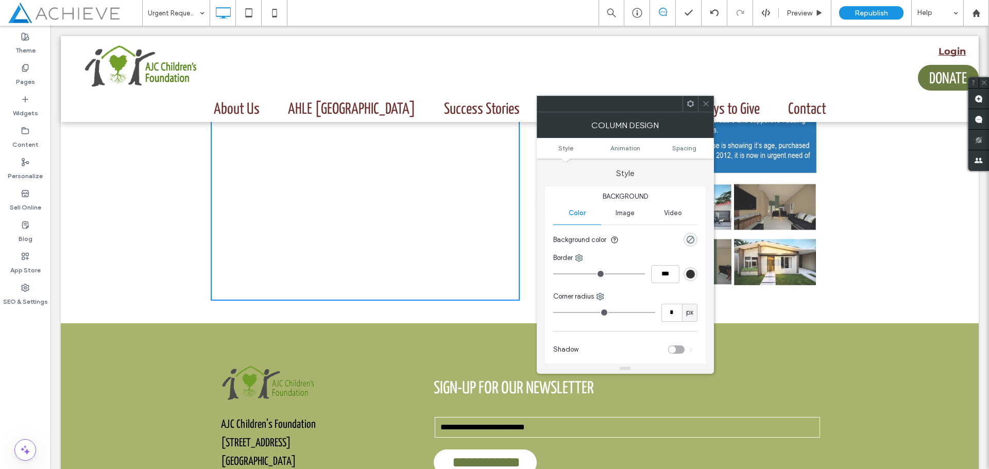
drag, startPoint x: 706, startPoint y: 100, endPoint x: 193, endPoint y: 184, distance: 520.2
click at [706, 100] on icon at bounding box center [706, 104] width 8 height 8
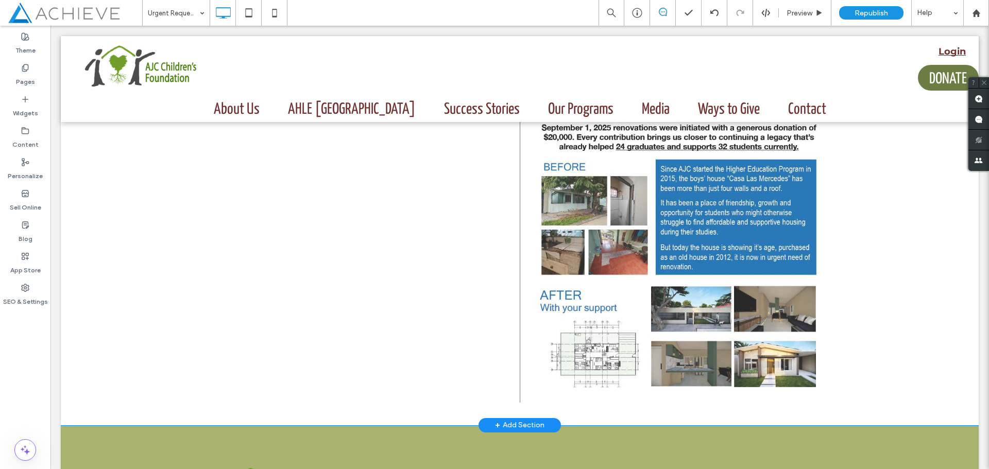
scroll to position [103, 0]
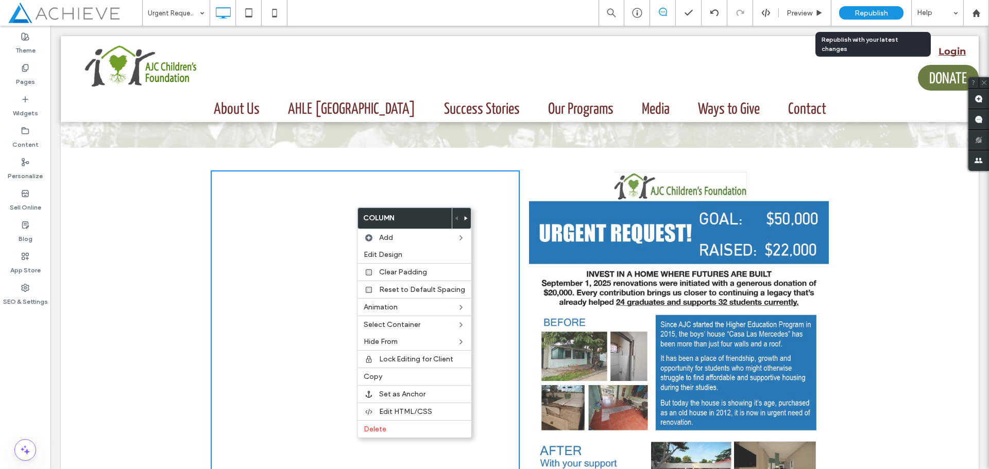
click at [866, 16] on span "Republish" at bounding box center [870, 13] width 33 height 9
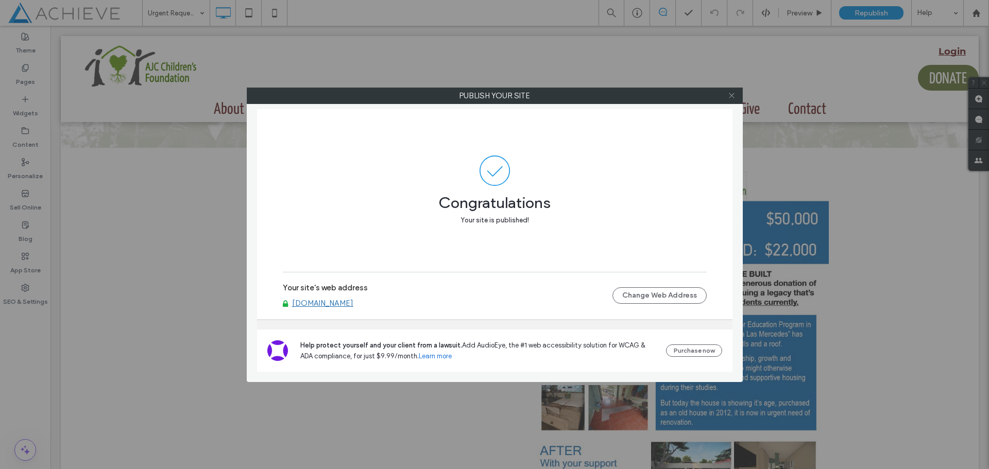
drag, startPoint x: 737, startPoint y: 93, endPoint x: 730, endPoint y: 99, distance: 9.8
click at [738, 93] on div at bounding box center [731, 95] width 15 height 15
click at [733, 91] on span at bounding box center [732, 95] width 8 height 15
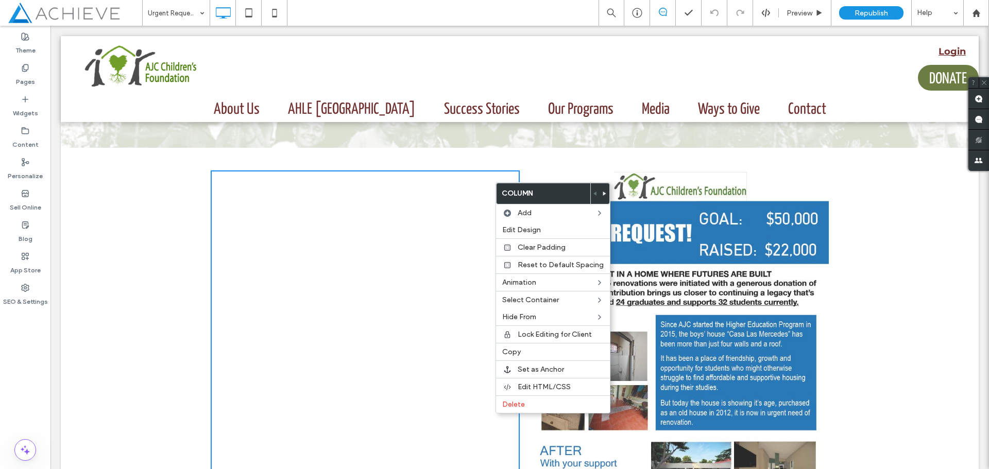
click at [602, 190] on span at bounding box center [604, 193] width 4 height 21
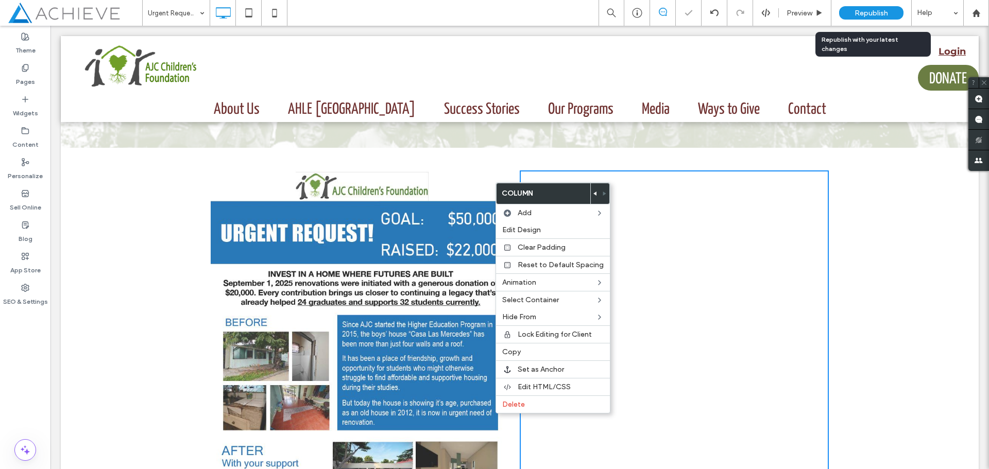
click at [870, 10] on span "Republish" at bounding box center [870, 13] width 33 height 9
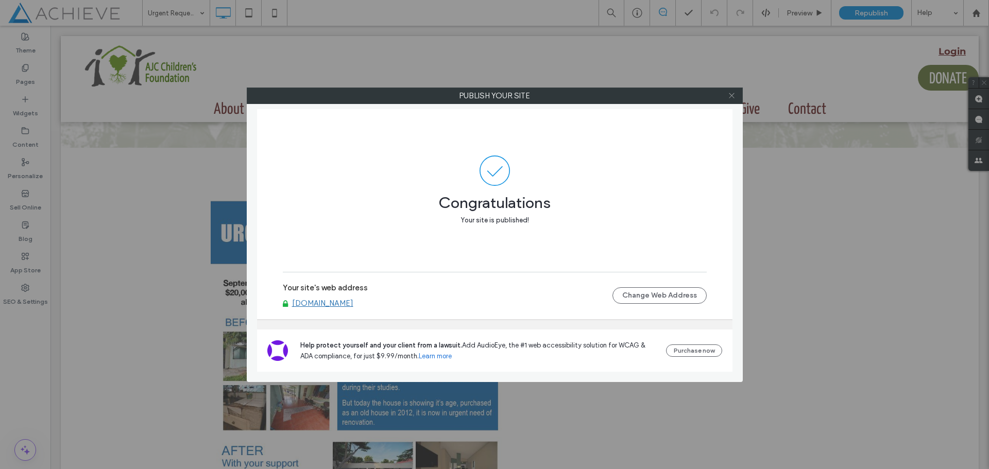
click at [732, 95] on icon at bounding box center [732, 96] width 8 height 8
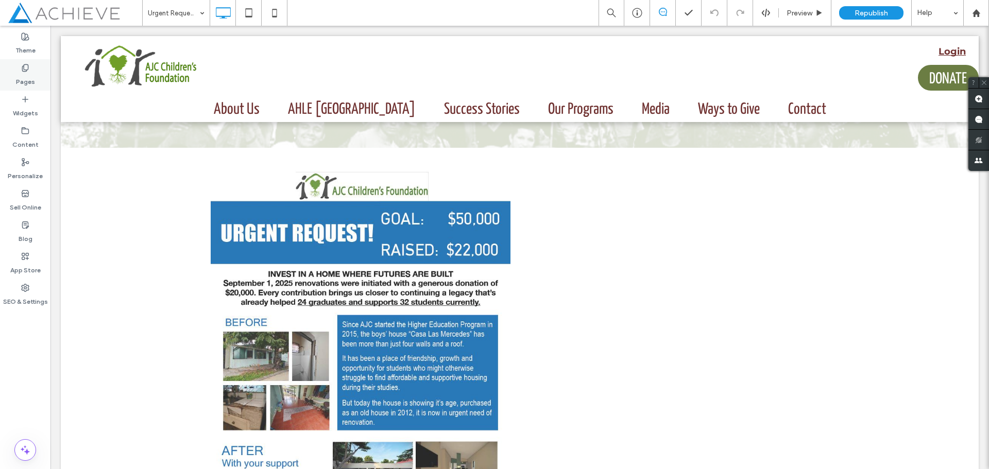
click at [25, 75] on label "Pages" at bounding box center [25, 79] width 19 height 14
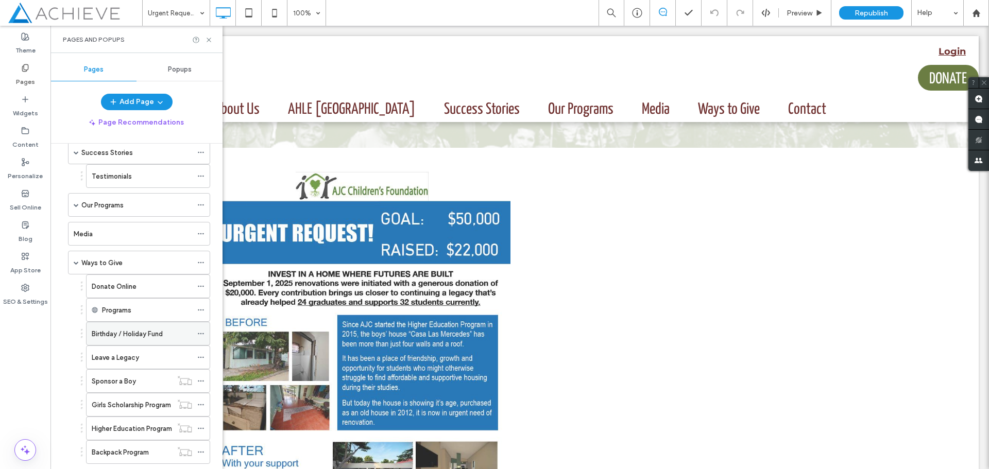
scroll to position [206, 0]
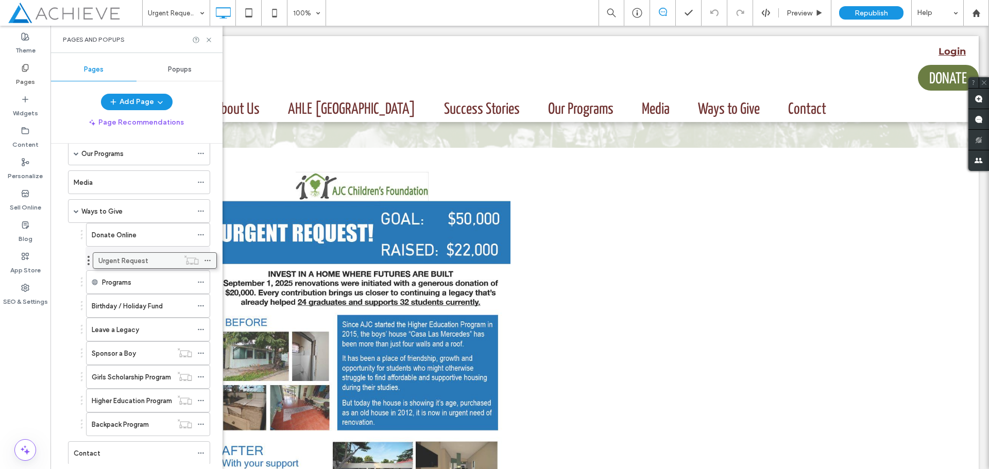
drag, startPoint x: 147, startPoint y: 424, endPoint x: 153, endPoint y: 258, distance: 165.4
click at [199, 257] on icon at bounding box center [200, 258] width 7 height 7
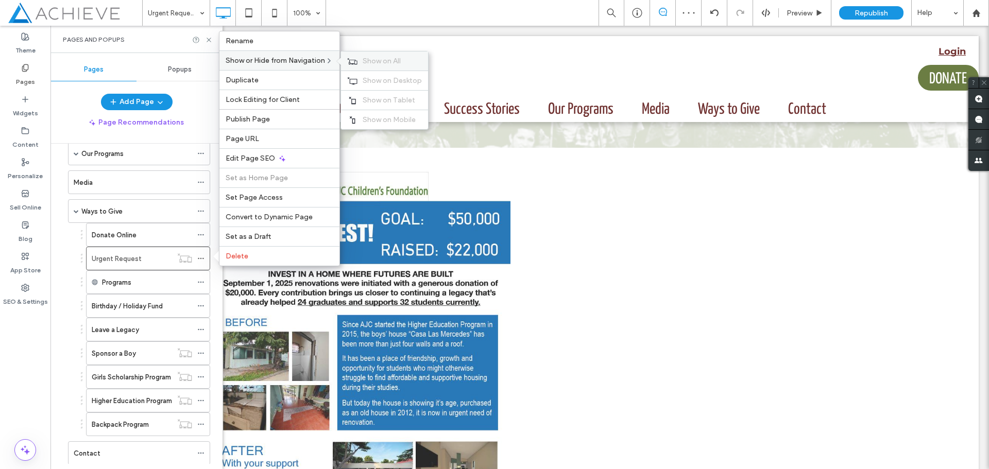
click at [380, 59] on span "Show on All" at bounding box center [381, 61] width 38 height 9
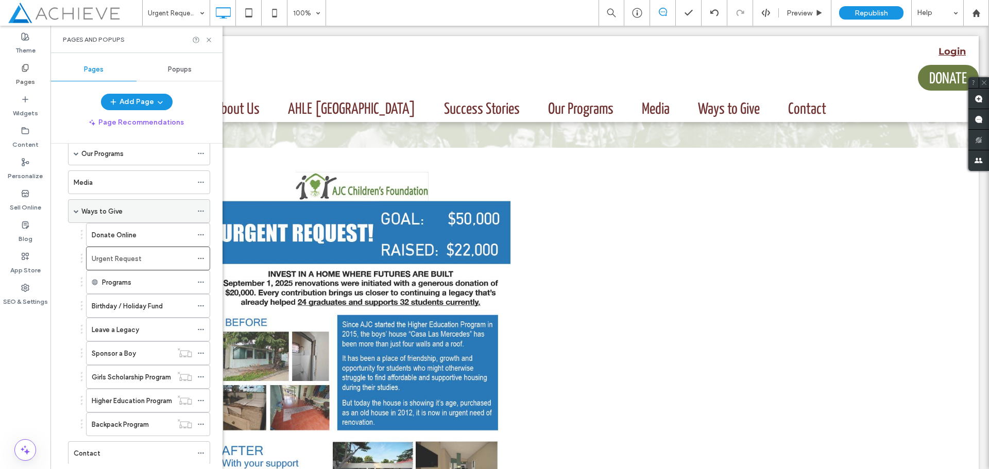
click at [108, 208] on label "Ways to Give" at bounding box center [101, 211] width 41 height 18
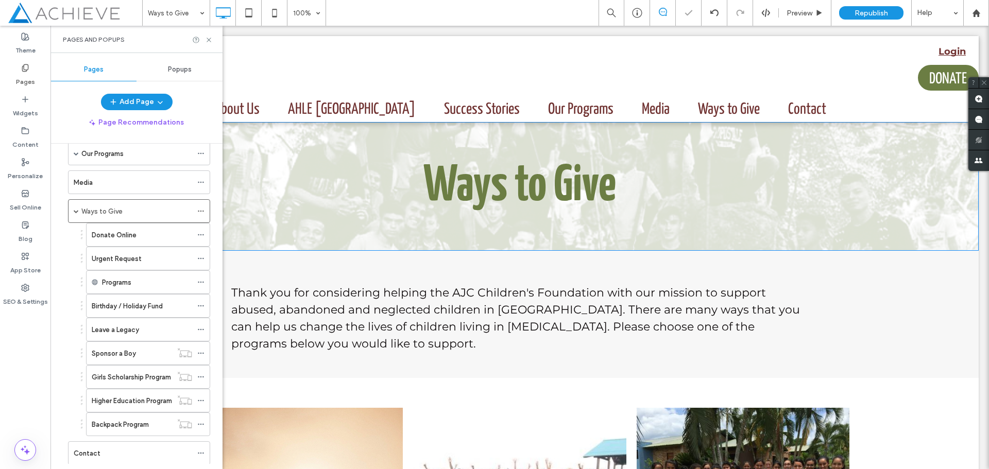
type input "**********"
drag, startPoint x: 133, startPoint y: 259, endPoint x: 133, endPoint y: 230, distance: 28.8
drag, startPoint x: 129, startPoint y: 257, endPoint x: 122, endPoint y: 230, distance: 27.7
drag, startPoint x: 131, startPoint y: 255, endPoint x: 141, endPoint y: 222, distance: 33.9
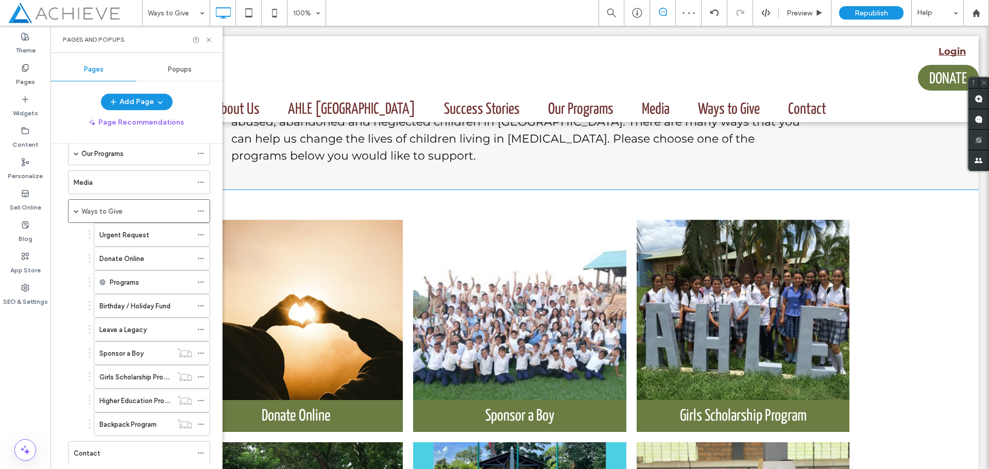
scroll to position [257, 0]
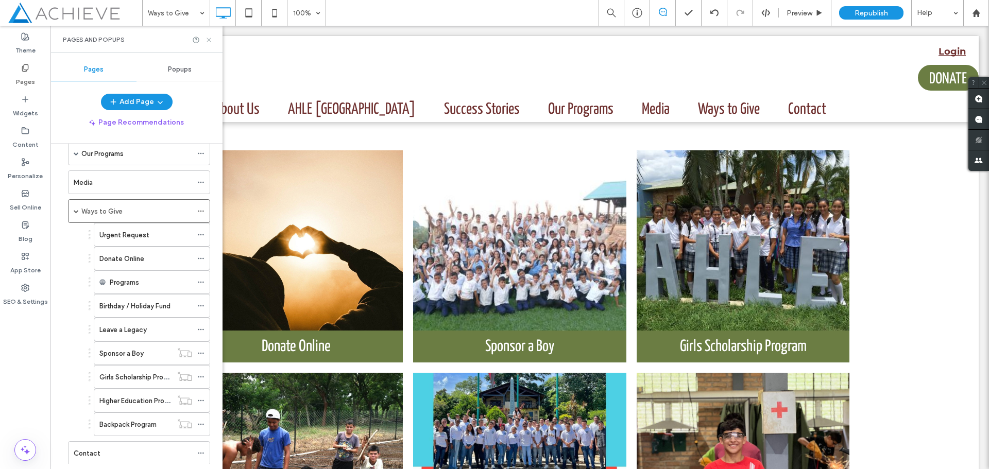
click at [209, 39] on icon at bounding box center [209, 40] width 8 height 8
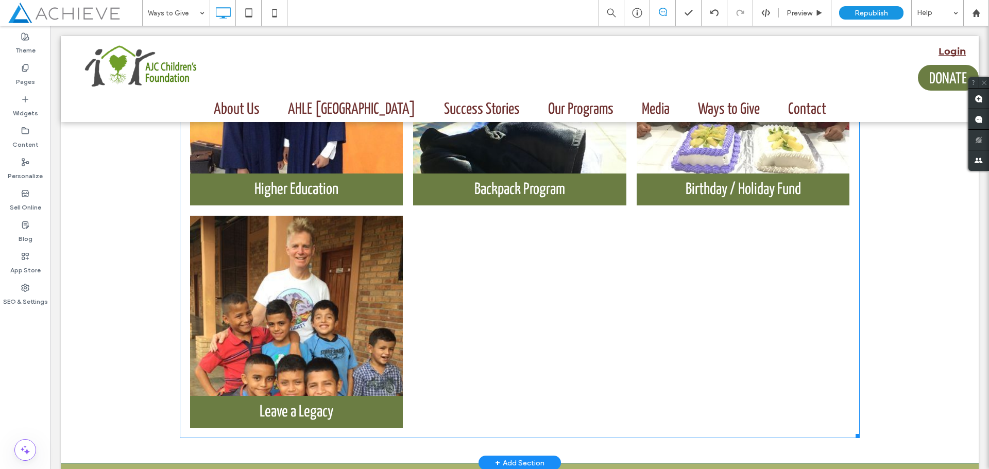
scroll to position [875, 0]
click at [377, 274] on link at bounding box center [296, 306] width 226 height 191
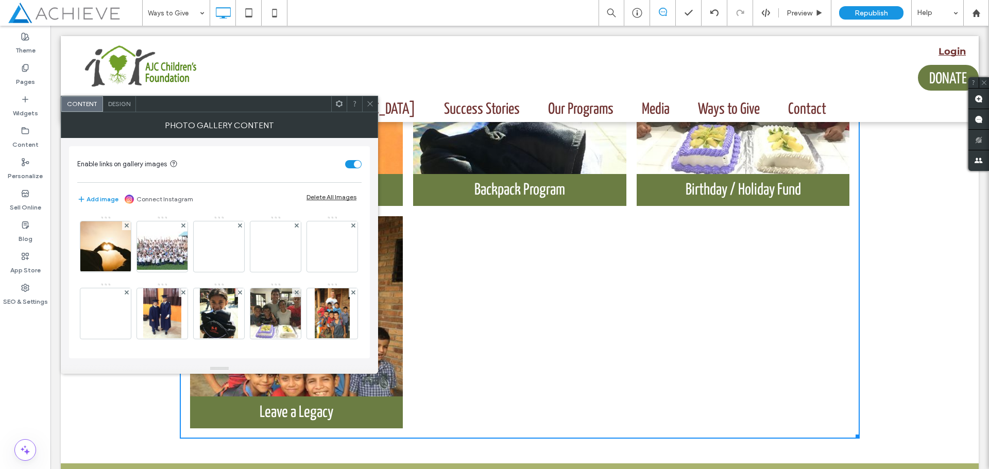
scroll to position [70, 0]
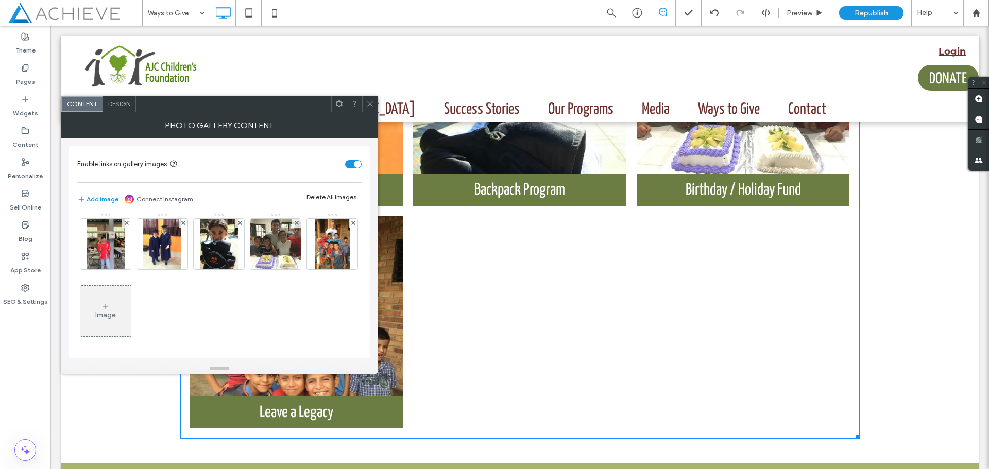
click at [131, 298] on div "Image" at bounding box center [105, 311] width 50 height 48
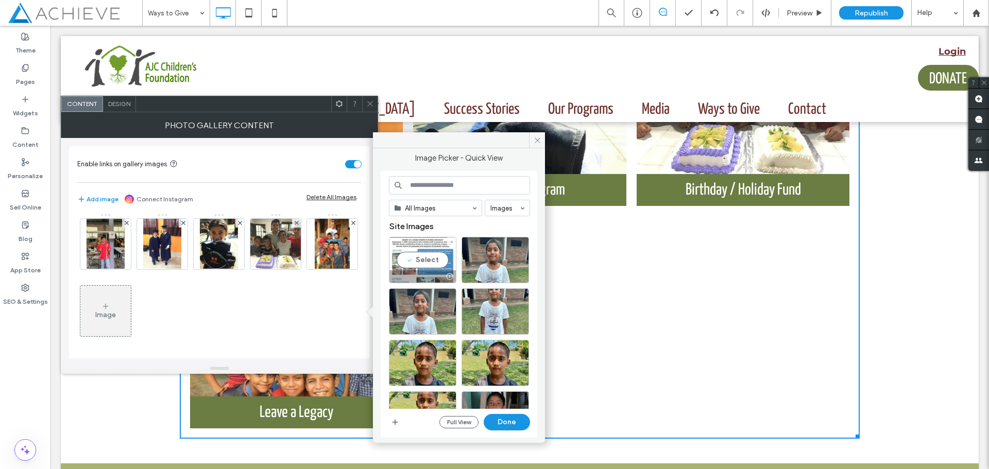
click at [425, 258] on div "Select" at bounding box center [422, 260] width 67 height 46
click at [514, 426] on button "Done" at bounding box center [506, 422] width 46 height 16
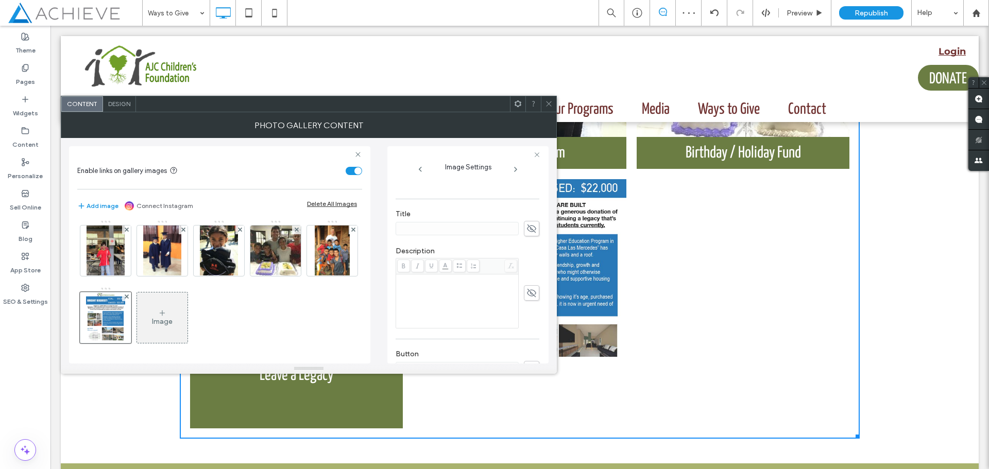
scroll to position [154, 0]
click at [531, 233] on section "Edit Link" at bounding box center [467, 233] width 144 height 24
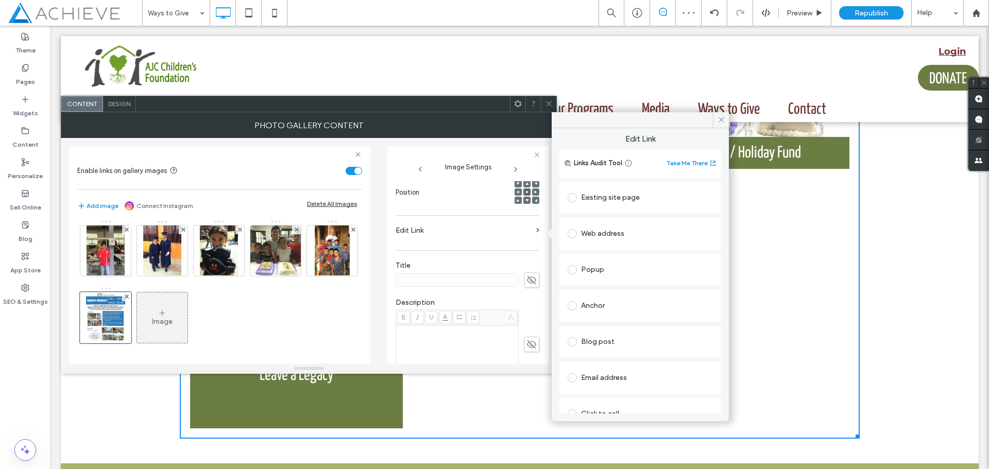
click at [572, 198] on span at bounding box center [571, 197] width 9 height 9
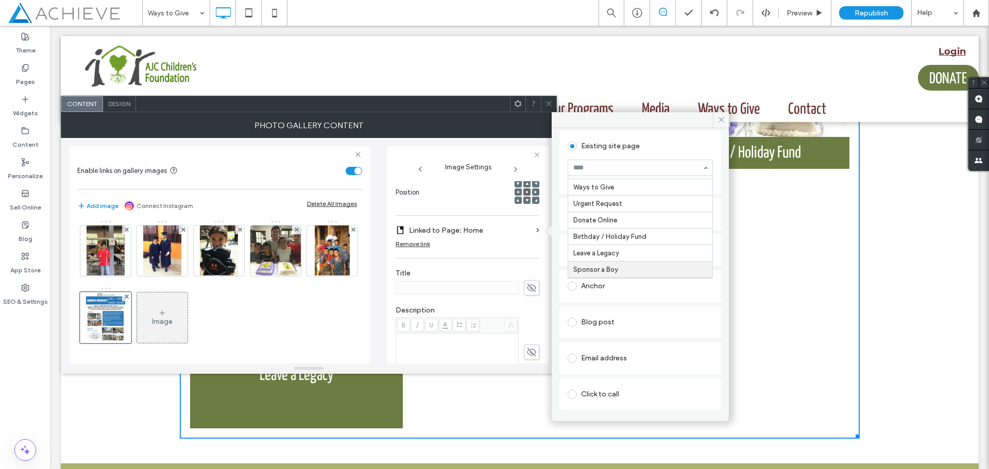
scroll to position [171, 0]
click at [526, 286] on icon at bounding box center [531, 287] width 10 height 11
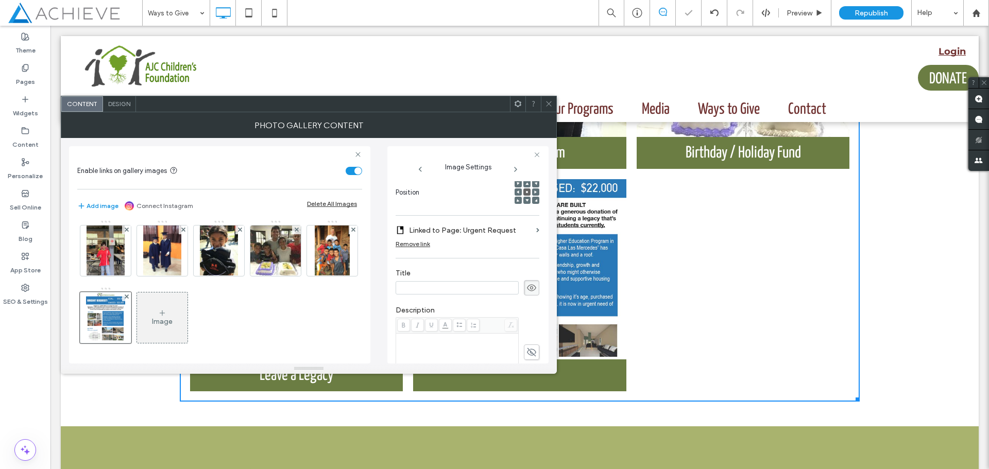
scroll to position [875, 0]
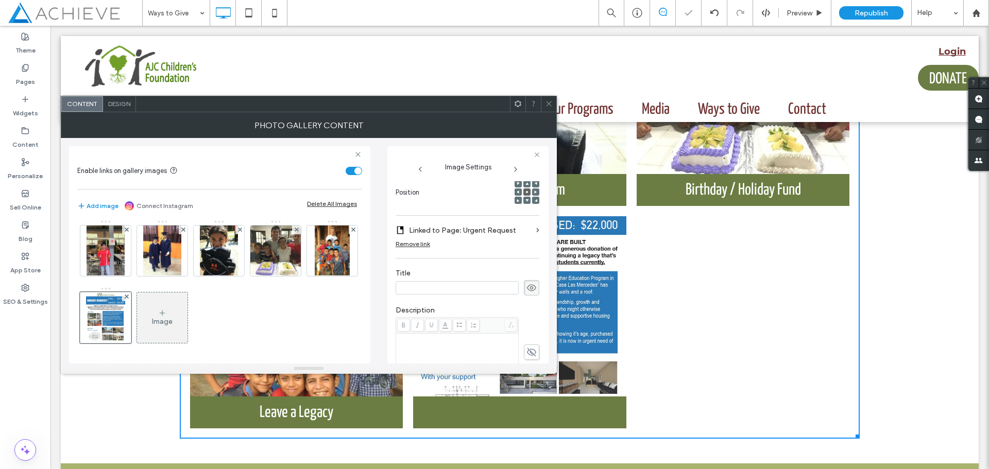
click at [472, 285] on input at bounding box center [456, 287] width 123 height 13
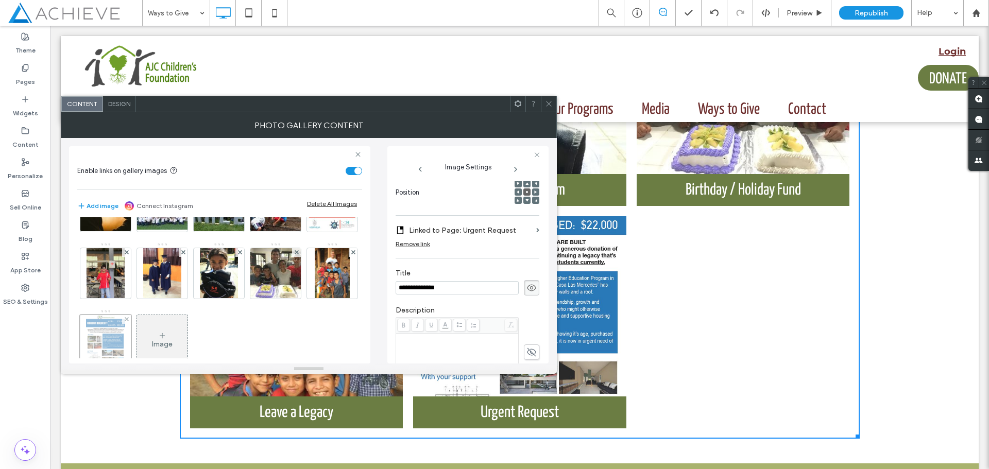
scroll to position [70, 0]
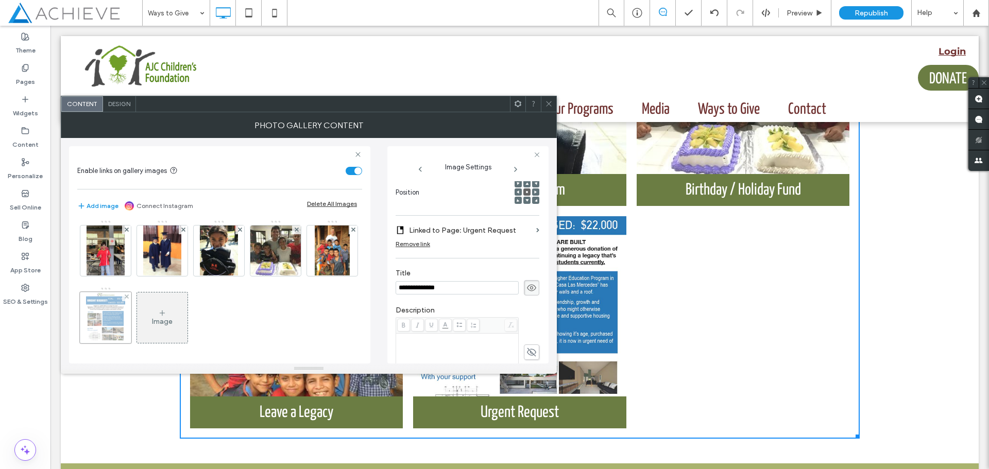
type input "**********"
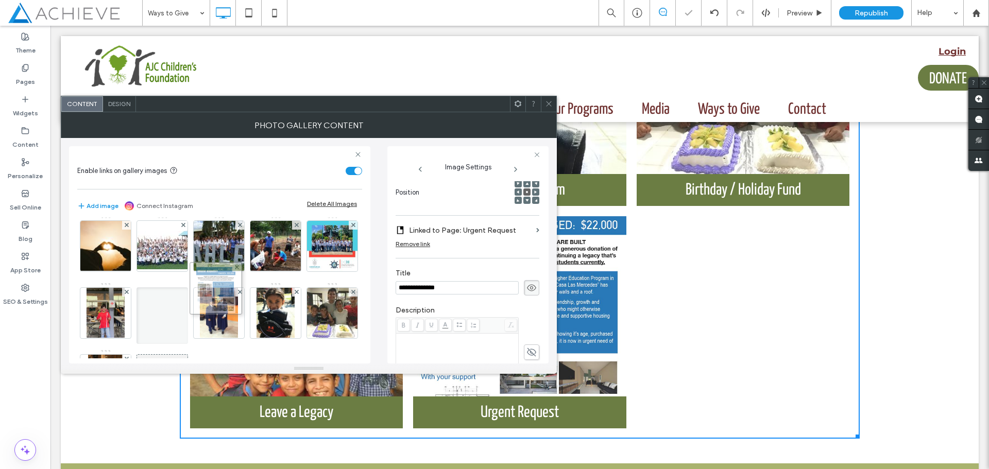
scroll to position [0, 0]
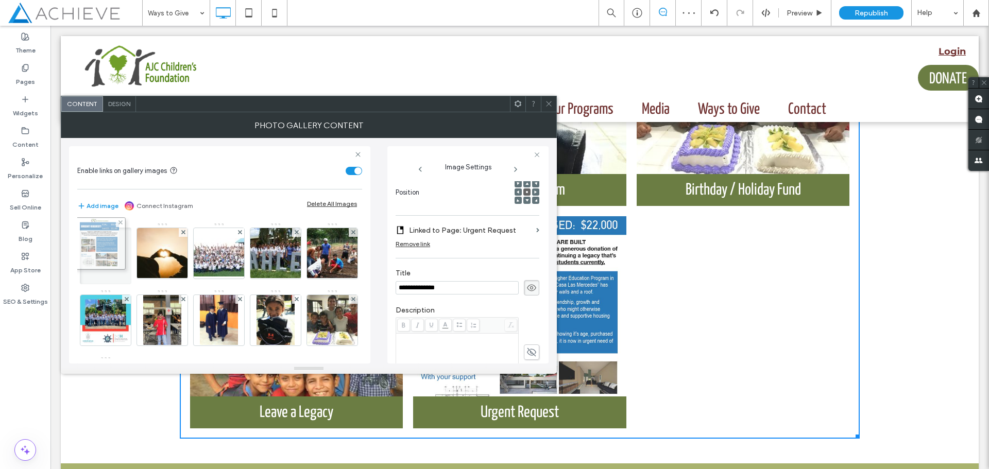
drag, startPoint x: 213, startPoint y: 317, endPoint x: 91, endPoint y: 243, distance: 142.8
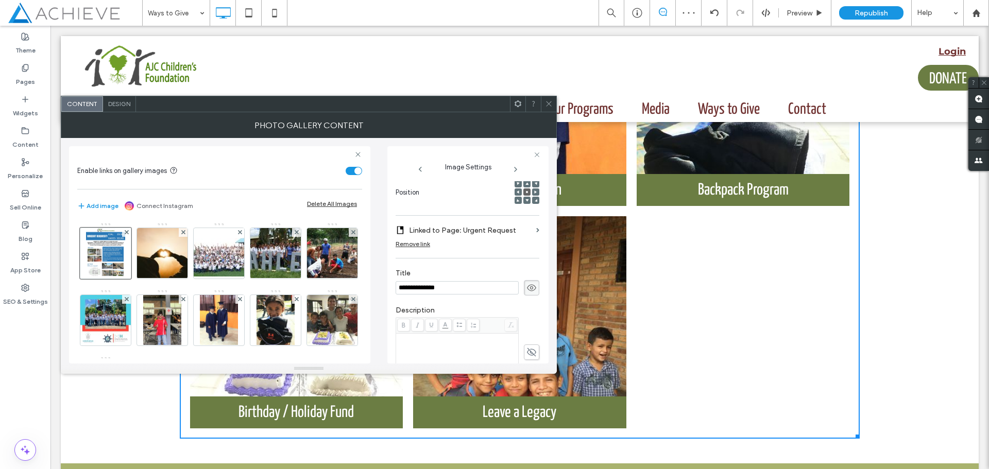
drag, startPoint x: 547, startPoint y: 104, endPoint x: 553, endPoint y: 110, distance: 8.4
click at [547, 104] on icon at bounding box center [549, 104] width 8 height 8
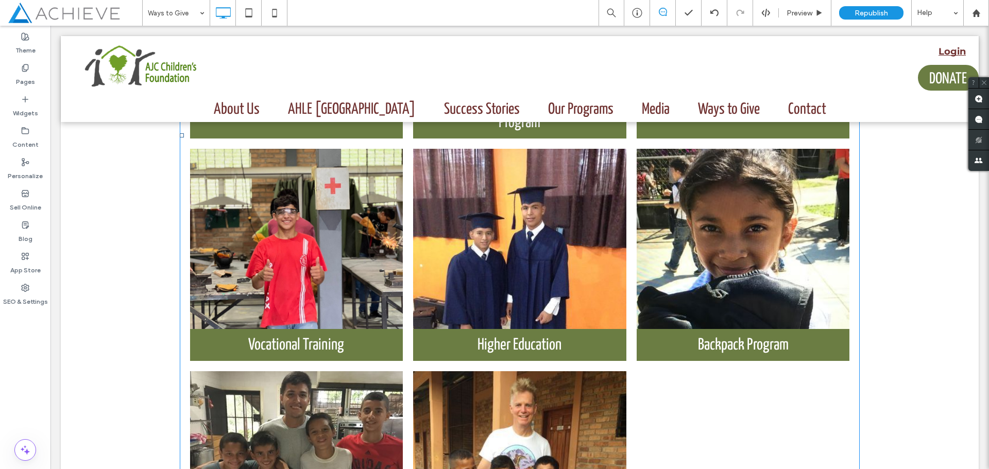
scroll to position [721, 0]
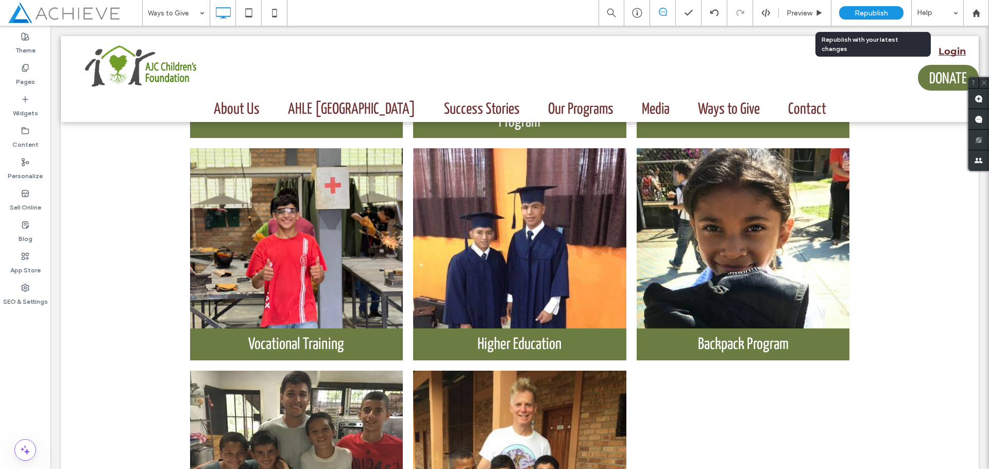
click at [873, 5] on div "Republish" at bounding box center [871, 13] width 64 height 26
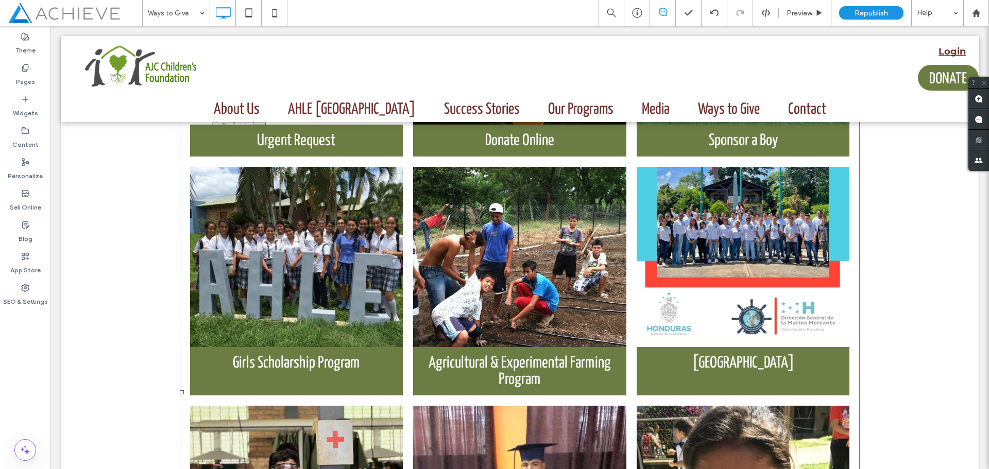
scroll to position [257, 0]
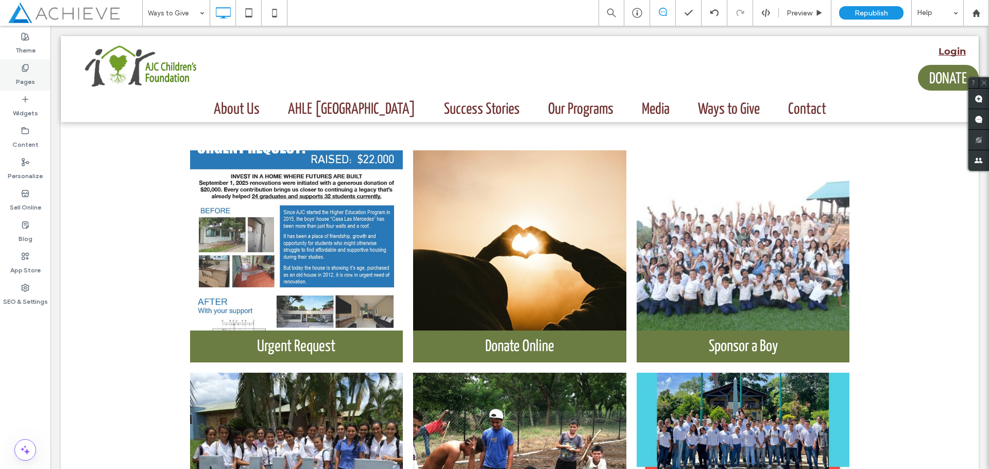
click at [27, 75] on label "Pages" at bounding box center [25, 79] width 19 height 14
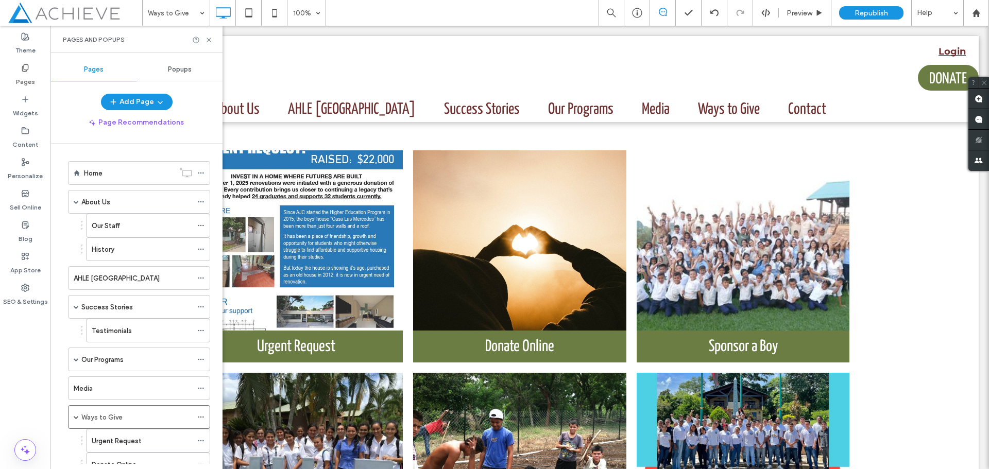
click at [182, 74] on div "Popups" at bounding box center [179, 69] width 86 height 23
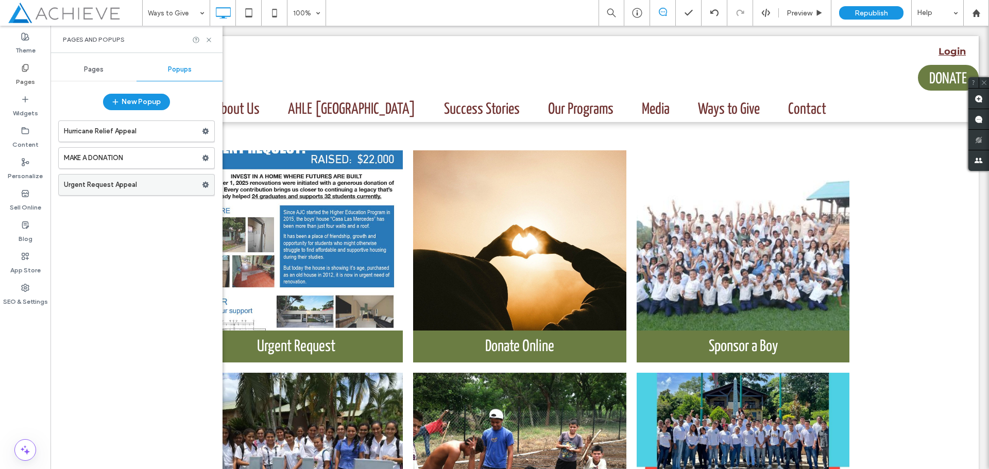
click at [123, 184] on label "Urgent Request Appeal" at bounding box center [133, 185] width 138 height 21
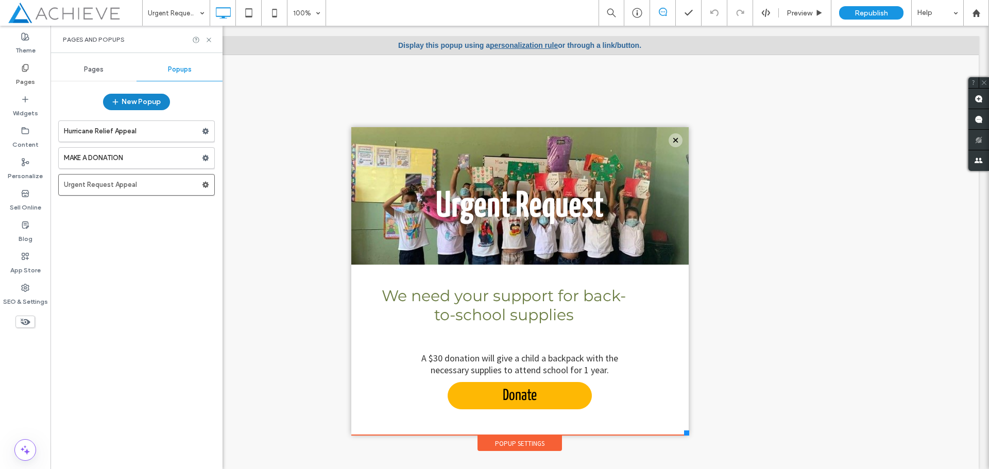
click at [148, 98] on button "New Popup" at bounding box center [136, 102] width 67 height 16
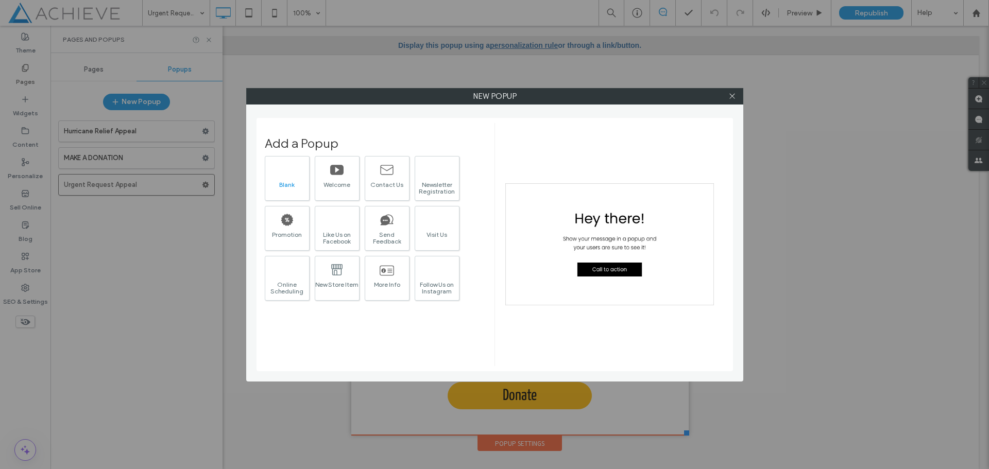
click at [285, 171] on div at bounding box center [287, 166] width 14 height 14
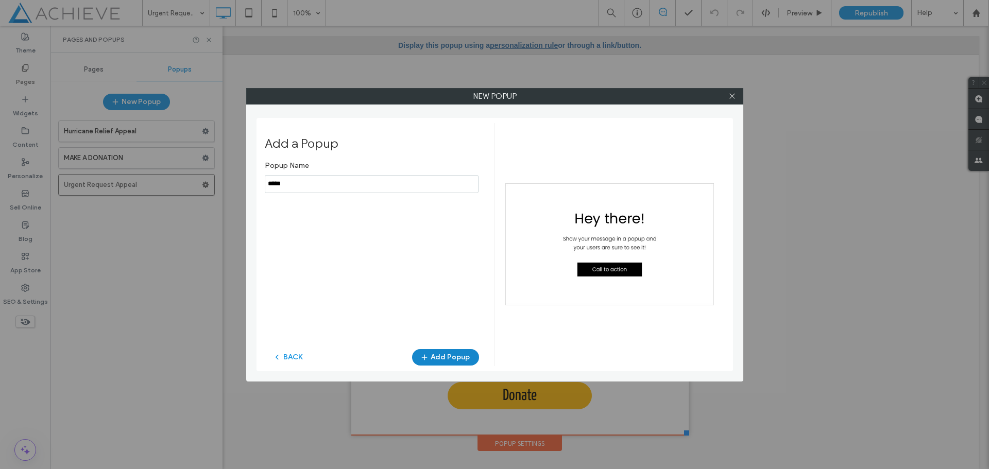
click at [453, 355] on button "Add Popup" at bounding box center [445, 357] width 67 height 16
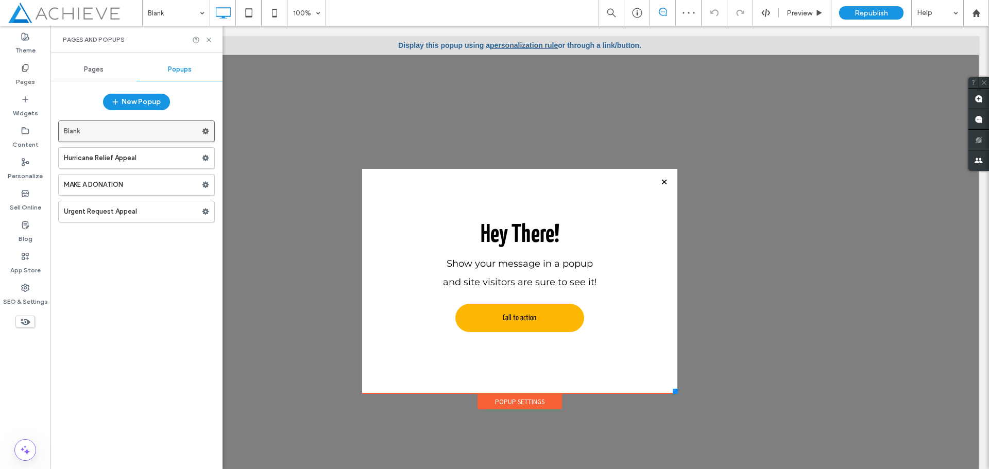
click at [204, 134] on icon at bounding box center [205, 131] width 7 height 7
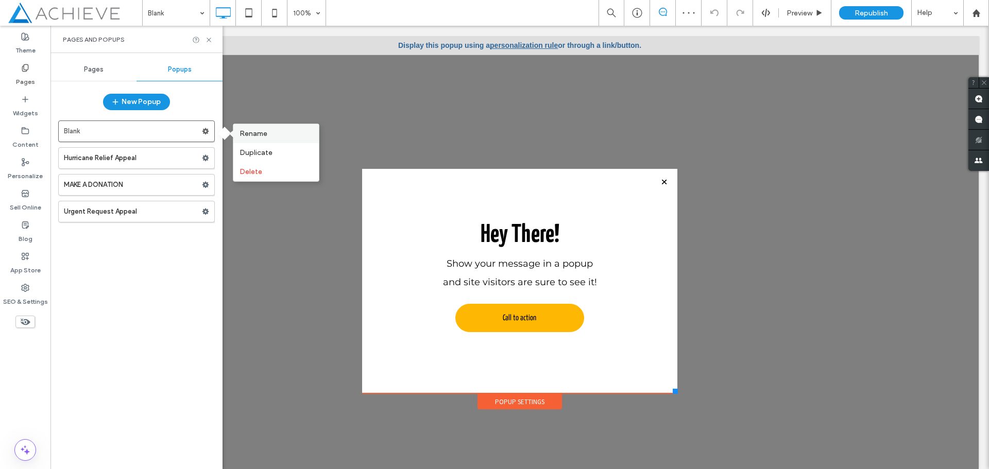
click at [257, 135] on span "Rename" at bounding box center [253, 133] width 28 height 9
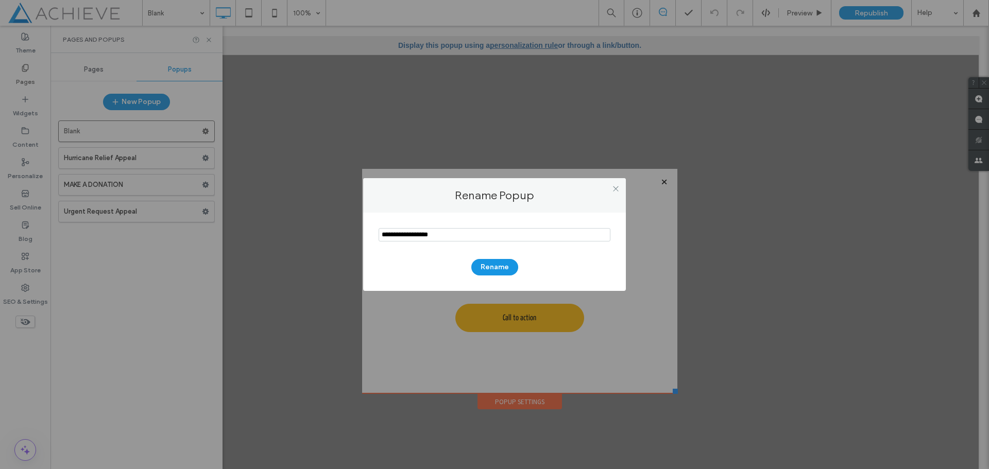
click at [266, 223] on div "Rename Popup Rename" at bounding box center [494, 234] width 989 height 469
drag, startPoint x: 416, startPoint y: 233, endPoint x: 283, endPoint y: 226, distance: 133.0
click at [283, 226] on div "Rename Popup Rename" at bounding box center [494, 234] width 989 height 469
click at [441, 234] on input "notEmpty" at bounding box center [494, 234] width 232 height 13
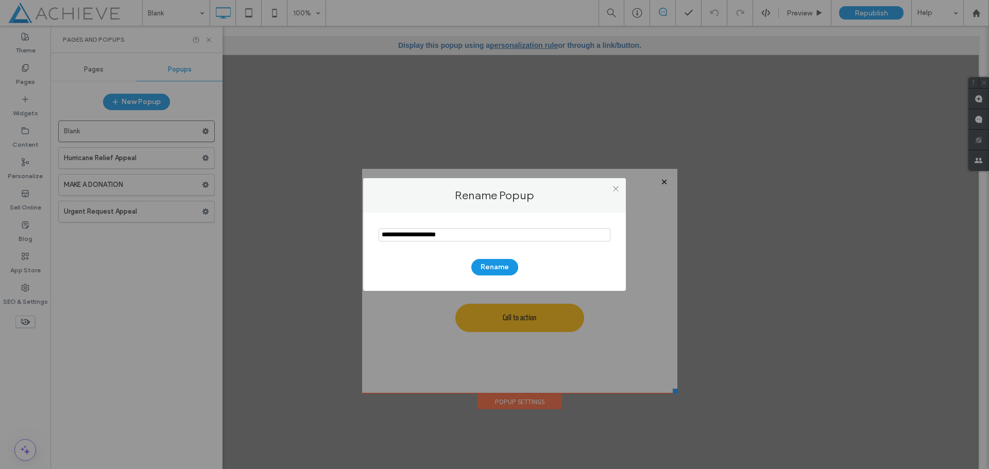
click at [493, 235] on input "notEmpty" at bounding box center [494, 234] width 232 height 13
type input "**********"
click at [500, 271] on button "Rename" at bounding box center [494, 267] width 47 height 16
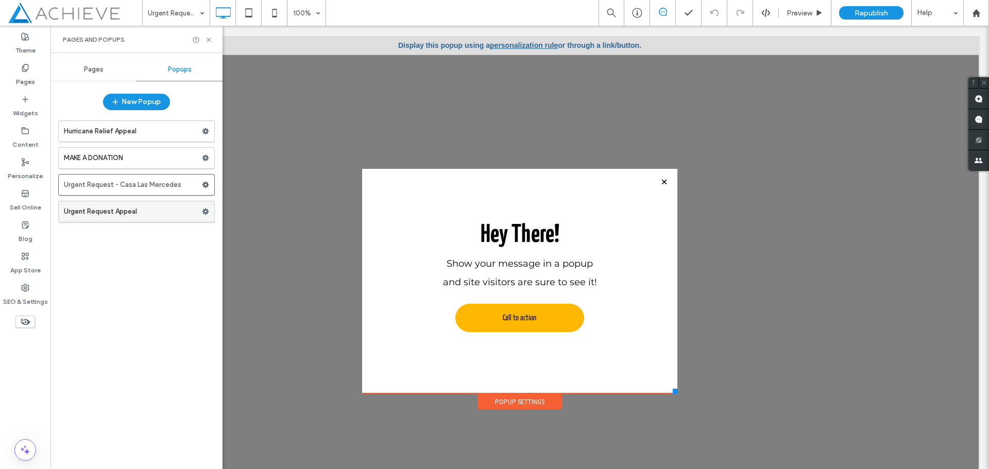
click at [170, 206] on label "Urgent Request Appeal" at bounding box center [133, 211] width 138 height 21
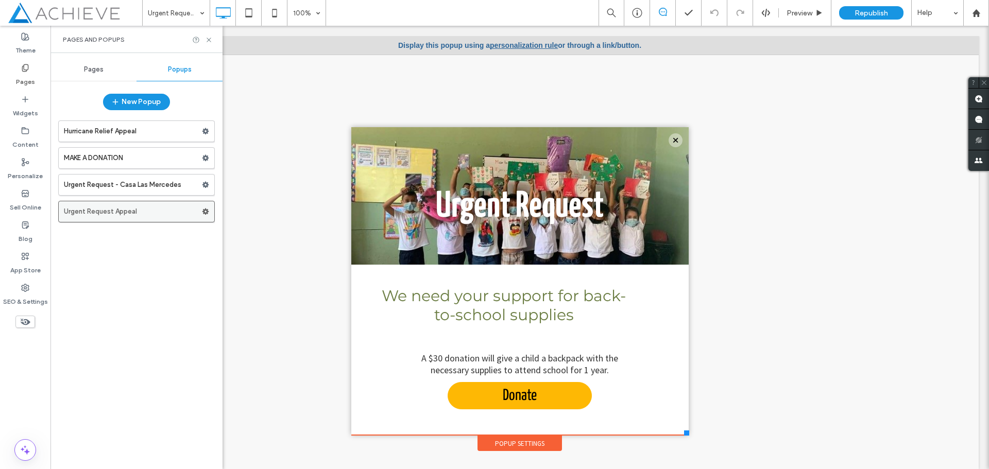
drag, startPoint x: 199, startPoint y: 206, endPoint x: 184, endPoint y: 207, distance: 14.9
click at [182, 207] on label "Urgent Request Appeal" at bounding box center [133, 211] width 138 height 21
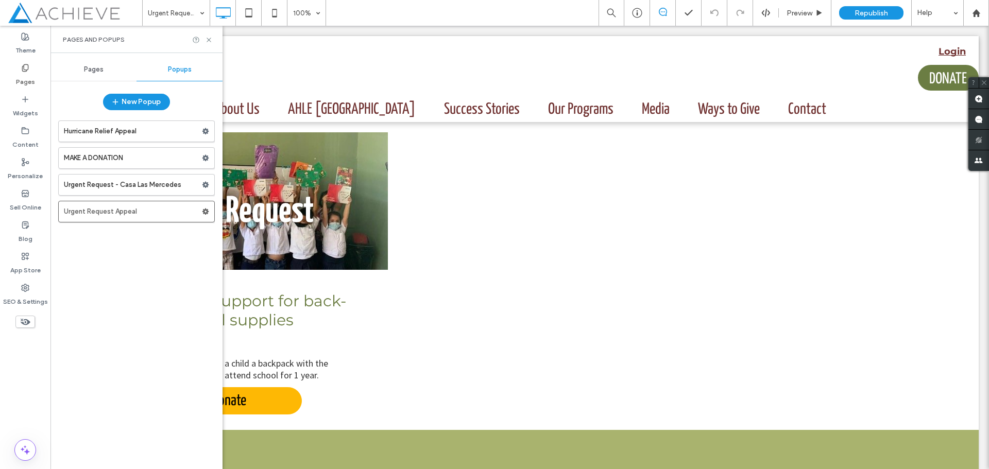
type input "**********"
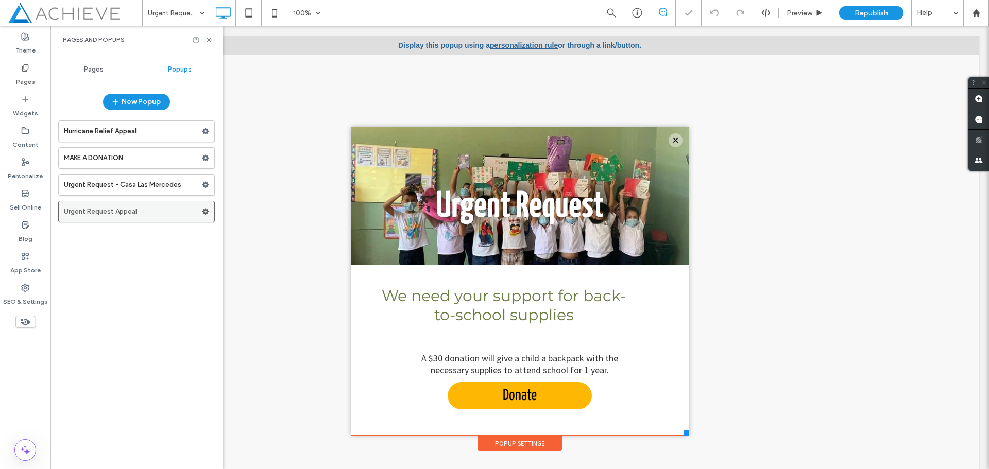
click at [206, 213] on use at bounding box center [205, 212] width 7 height 6
click at [256, 234] on span "Duplicate" at bounding box center [255, 233] width 33 height 9
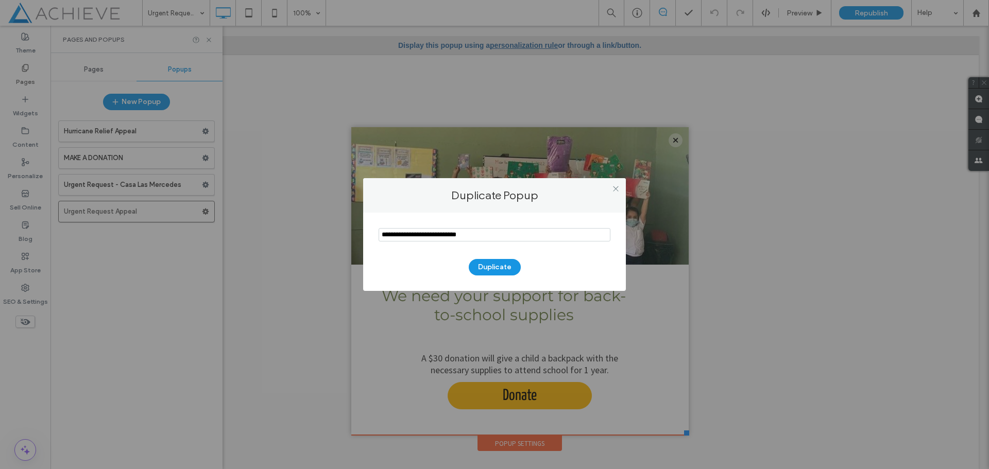
drag, startPoint x: 408, startPoint y: 236, endPoint x: 402, endPoint y: 239, distance: 6.7
click at [370, 236] on div "Duplicate" at bounding box center [494, 252] width 263 height 78
click at [475, 235] on input "notEmpty" at bounding box center [494, 234] width 232 height 13
click at [477, 234] on input "notEmpty" at bounding box center [494, 234] width 232 height 13
type input "**********"
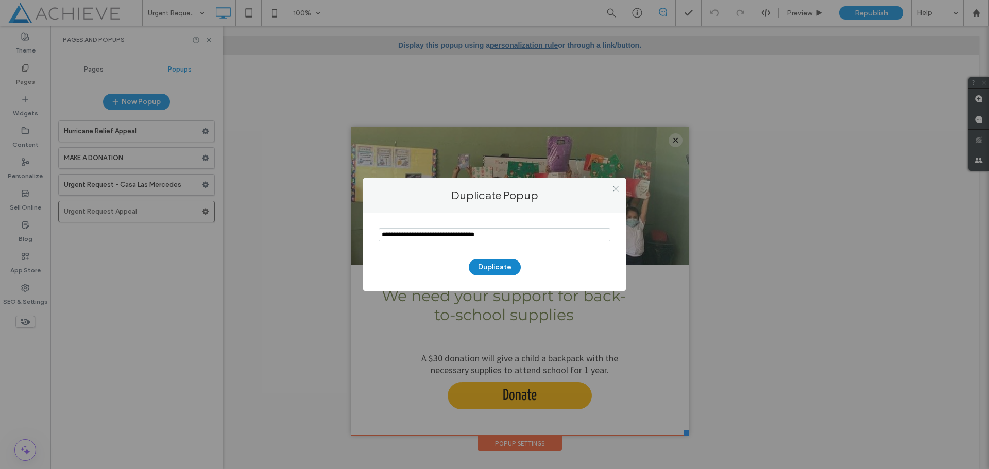
click at [503, 270] on button "Duplicate" at bounding box center [495, 267] width 52 height 16
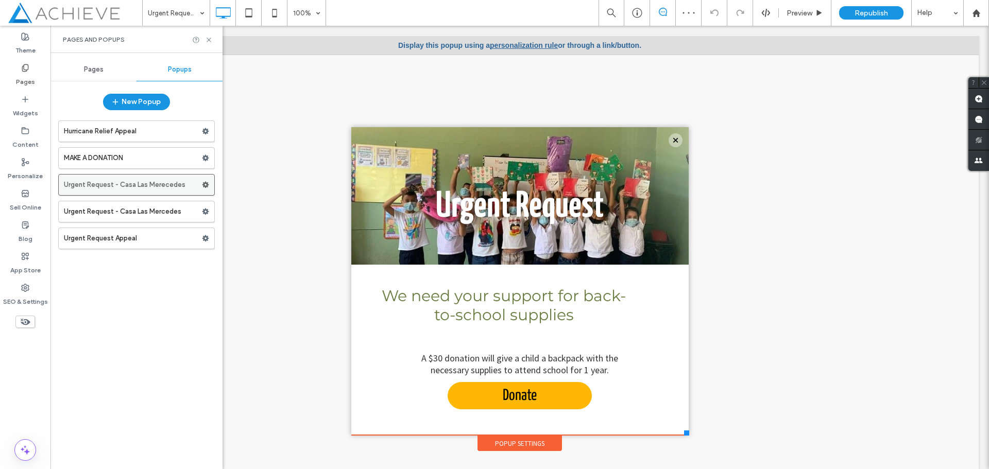
click at [185, 183] on label "Urgent Request - Casa Las Merecedes" at bounding box center [133, 185] width 138 height 21
type input "**********"
click at [180, 214] on label "Urgent Request - Casa Las Mercedes" at bounding box center [133, 211] width 138 height 21
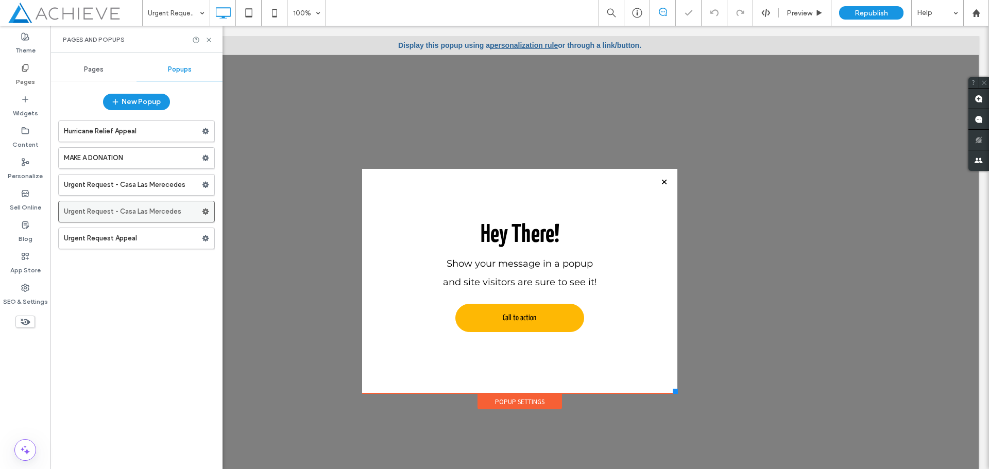
drag, startPoint x: 205, startPoint y: 214, endPoint x: 218, endPoint y: 211, distance: 13.7
click at [196, 212] on label "Urgent Request - Casa Las Mercedes" at bounding box center [133, 211] width 138 height 21
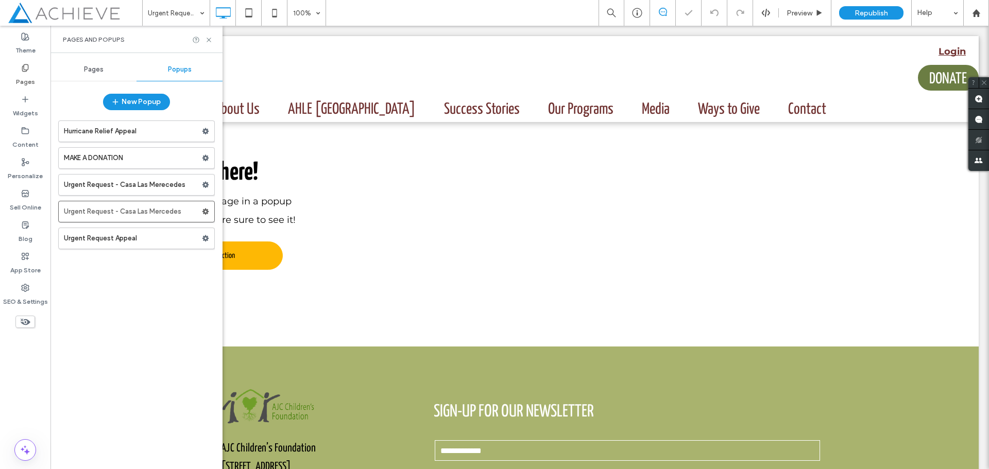
type input "**********"
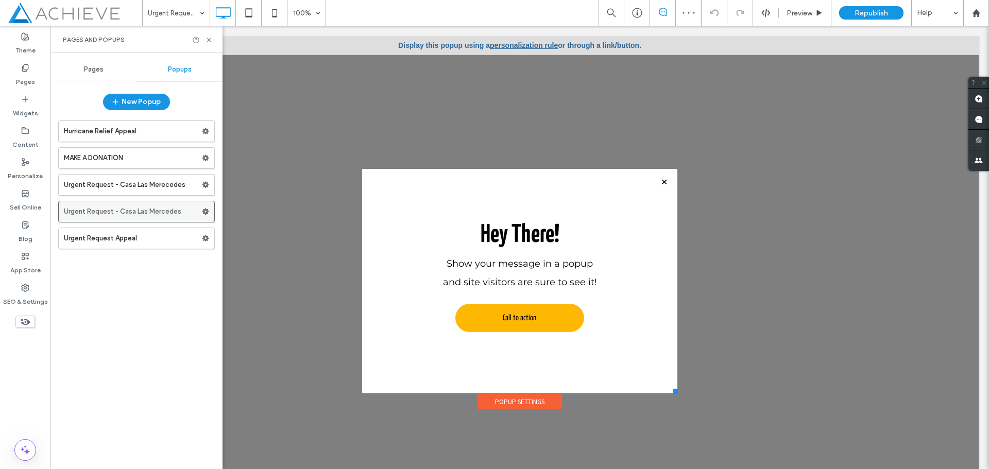
click at [206, 213] on use at bounding box center [205, 212] width 7 height 6
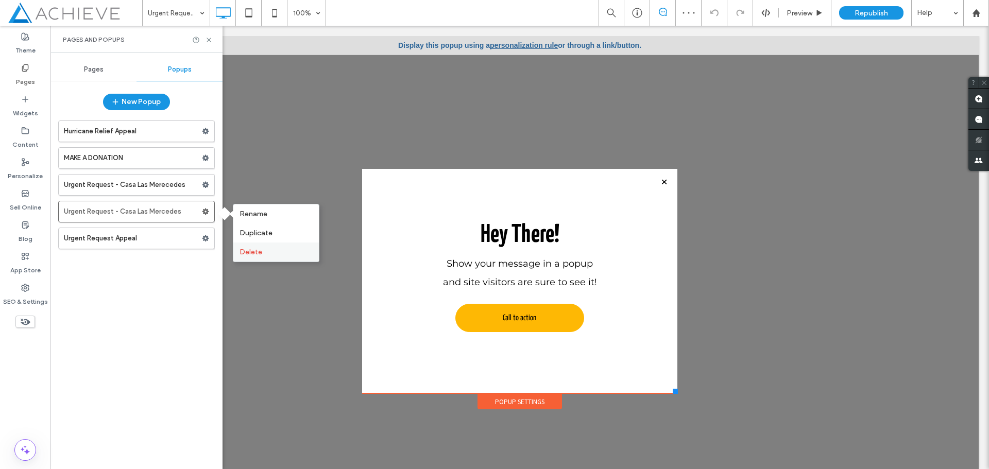
click at [257, 255] on span "Delete" at bounding box center [250, 252] width 23 height 9
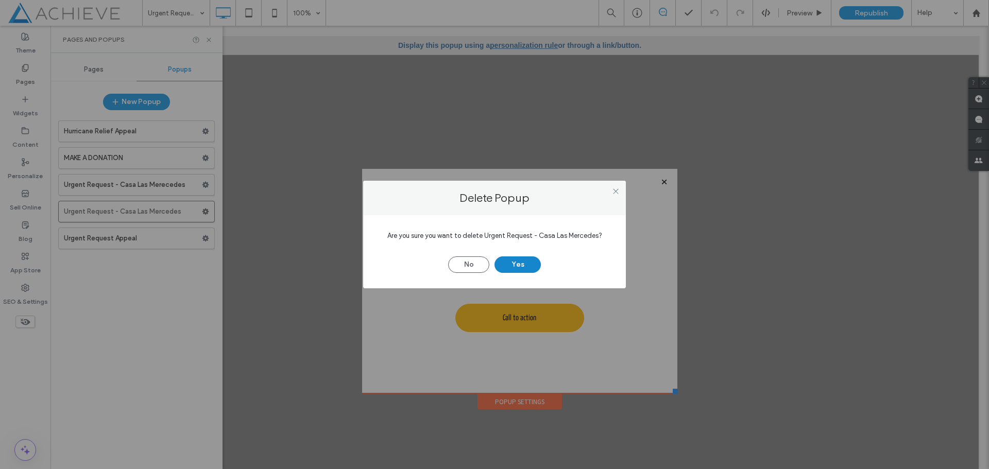
click at [530, 266] on button "Yes" at bounding box center [517, 264] width 46 height 16
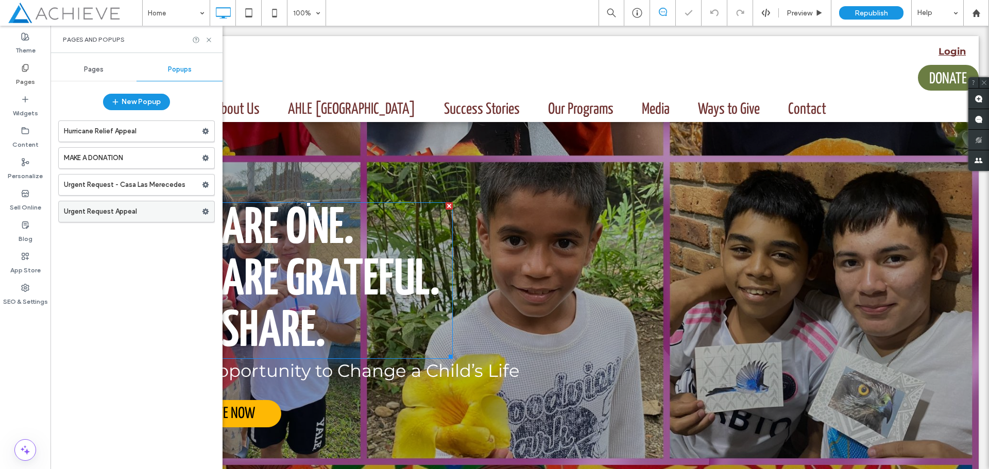
type input "**********"
click at [135, 185] on label "Urgent Request - Casa Las Merecedes" at bounding box center [133, 185] width 138 height 21
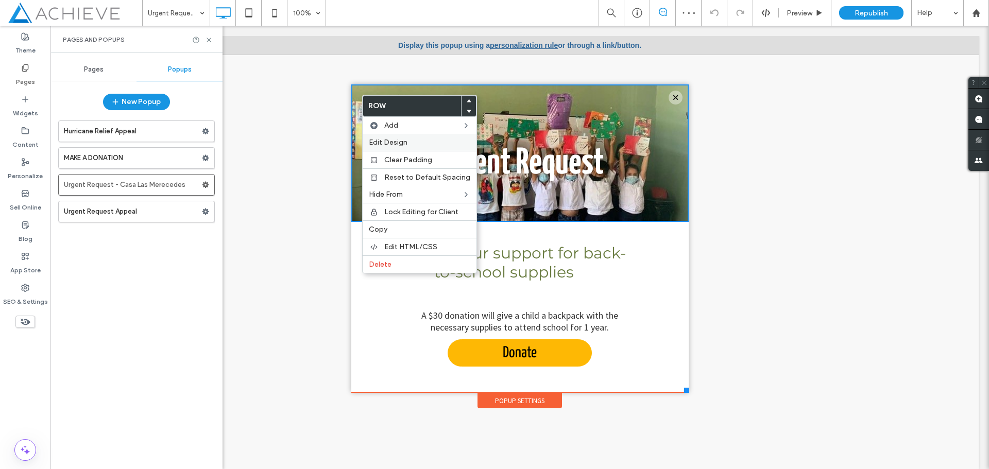
click at [405, 143] on span "Edit Design" at bounding box center [388, 142] width 39 height 9
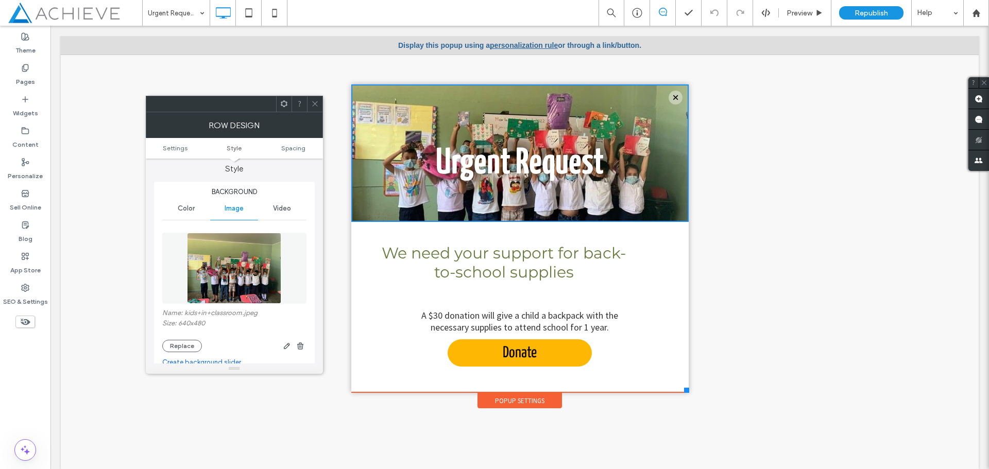
scroll to position [103, 0]
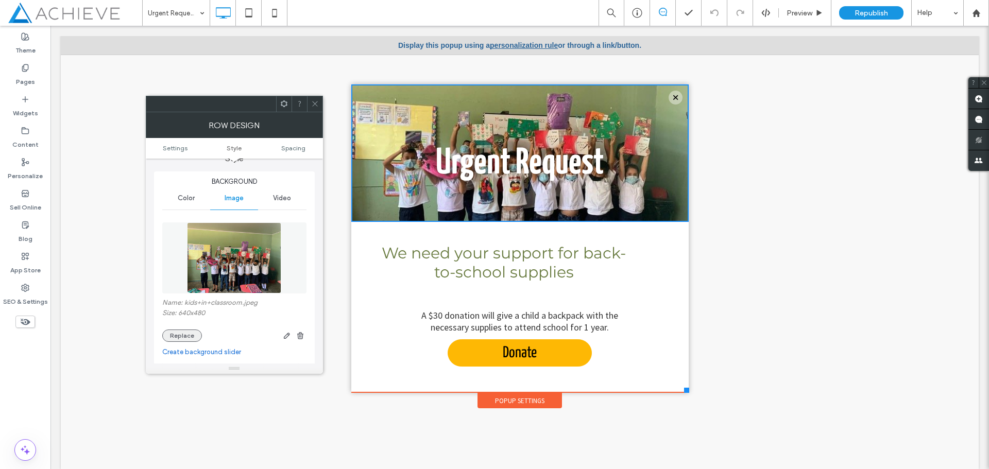
click at [186, 337] on button "Replace" at bounding box center [182, 336] width 40 height 12
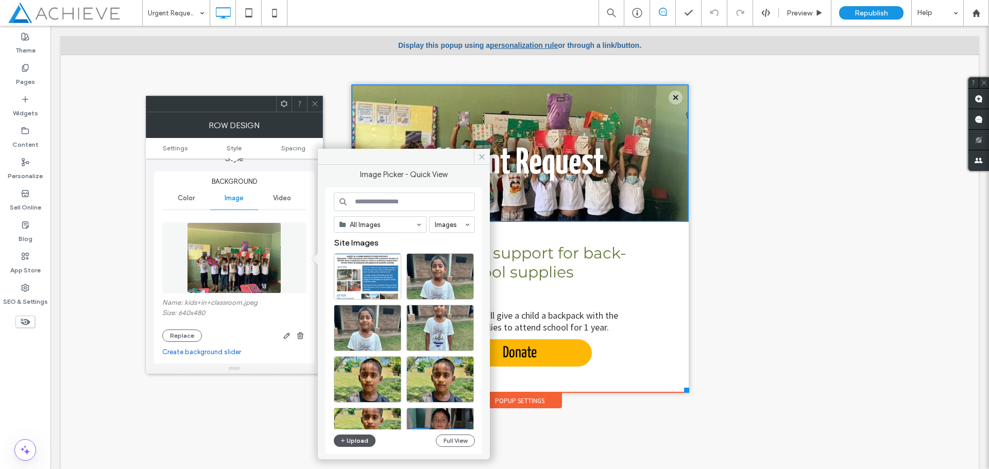
click at [356, 442] on button "Upload" at bounding box center [355, 441] width 42 height 12
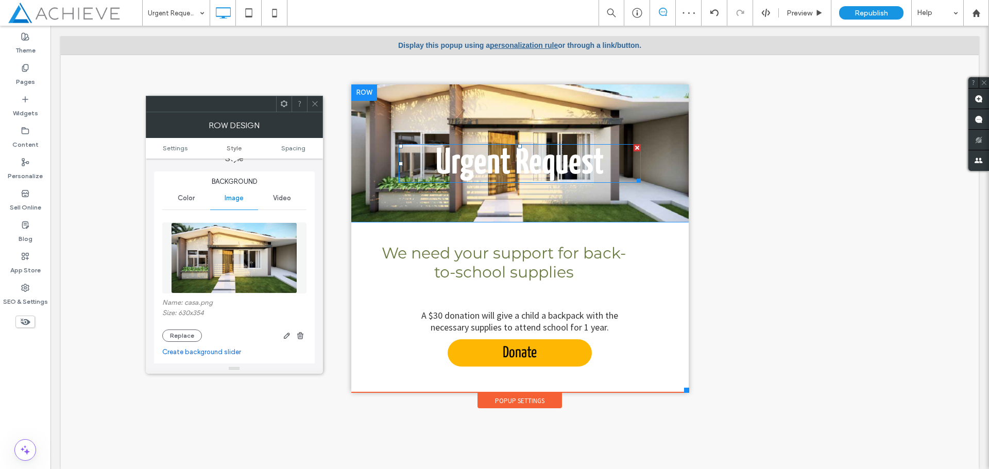
click at [576, 161] on font "Urgent Request" at bounding box center [520, 163] width 168 height 34
type input "****"
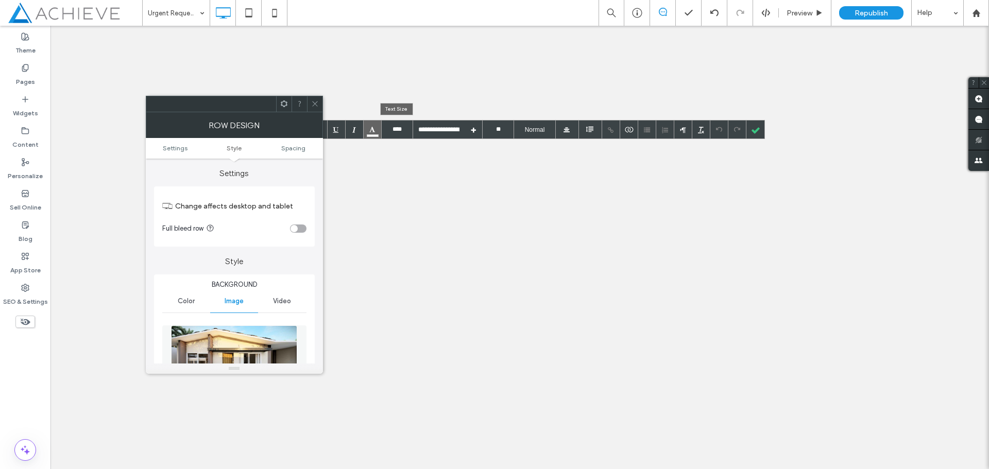
click at [367, 128] on div at bounding box center [373, 129] width 18 height 18
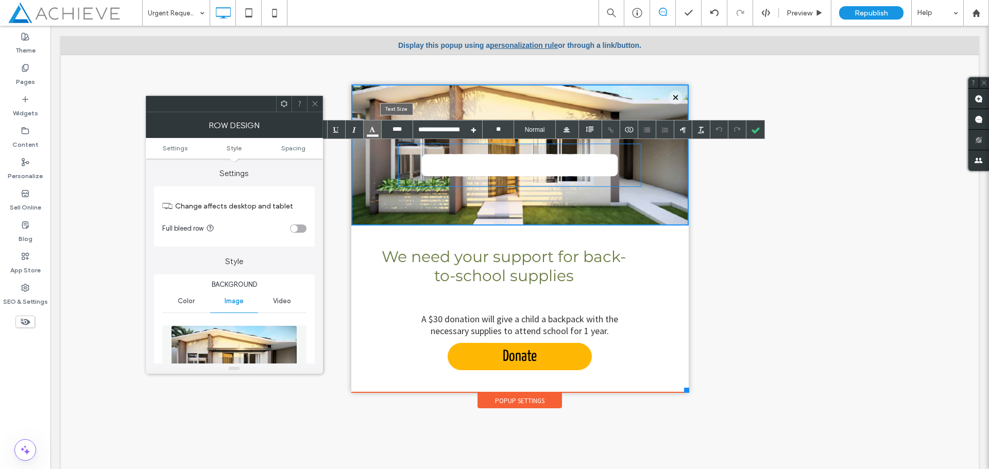
scroll to position [103, 0]
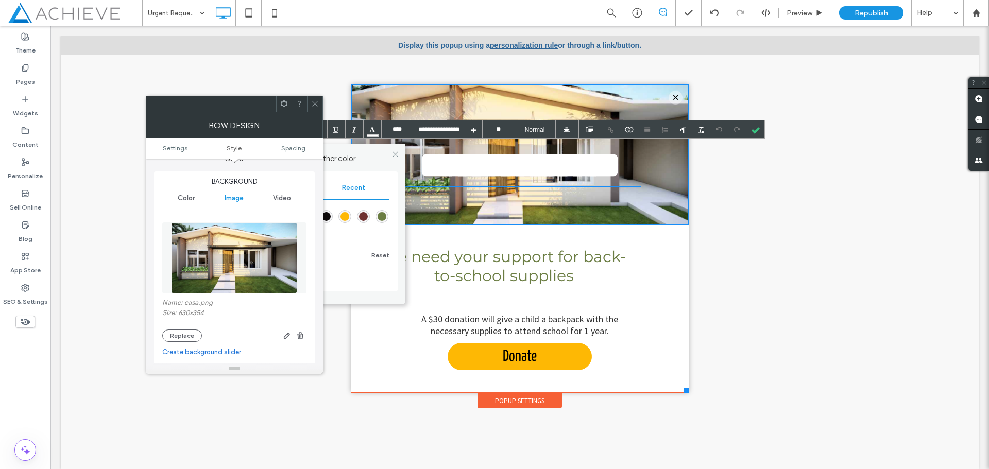
click at [314, 104] on icon at bounding box center [315, 104] width 8 height 8
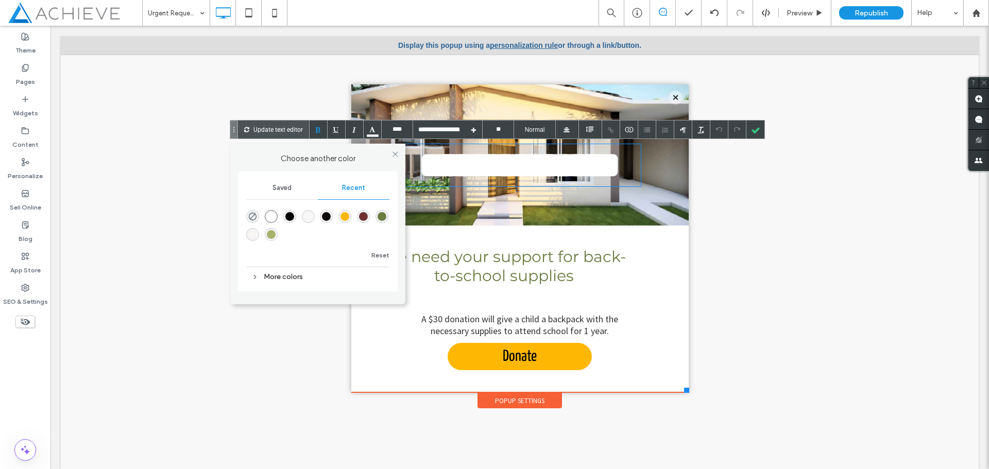
click at [286, 215] on div "rgba(0, 0, 0, 1)" at bounding box center [289, 216] width 9 height 9
click at [555, 162] on font "**********" at bounding box center [520, 165] width 202 height 37
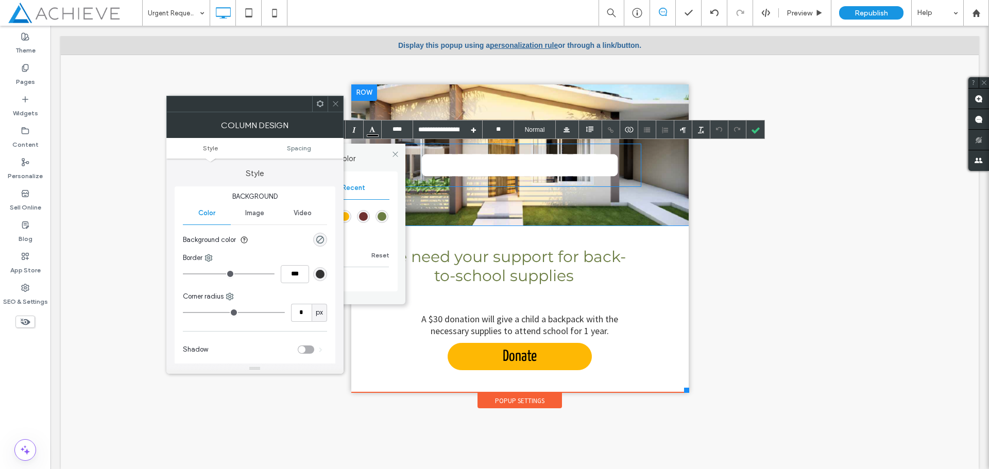
type input "****"
click at [555, 162] on font "**********" at bounding box center [520, 165] width 202 height 37
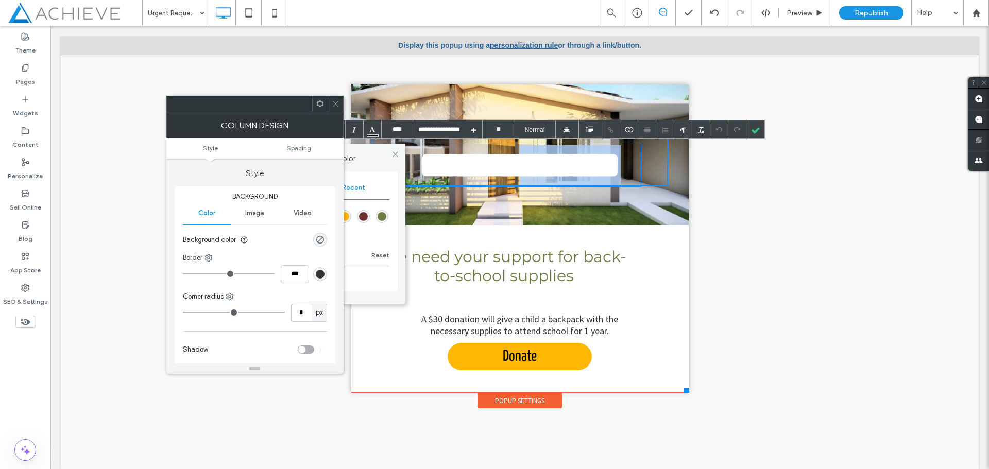
click at [555, 162] on font "**********" at bounding box center [520, 165] width 202 height 37
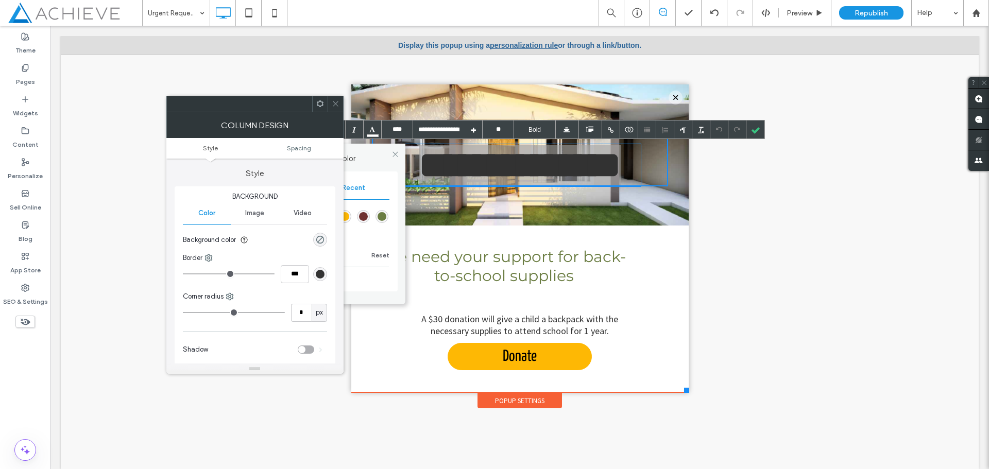
drag, startPoint x: 333, startPoint y: 106, endPoint x: 361, endPoint y: 175, distance: 75.1
click at [333, 106] on icon at bounding box center [336, 104] width 8 height 8
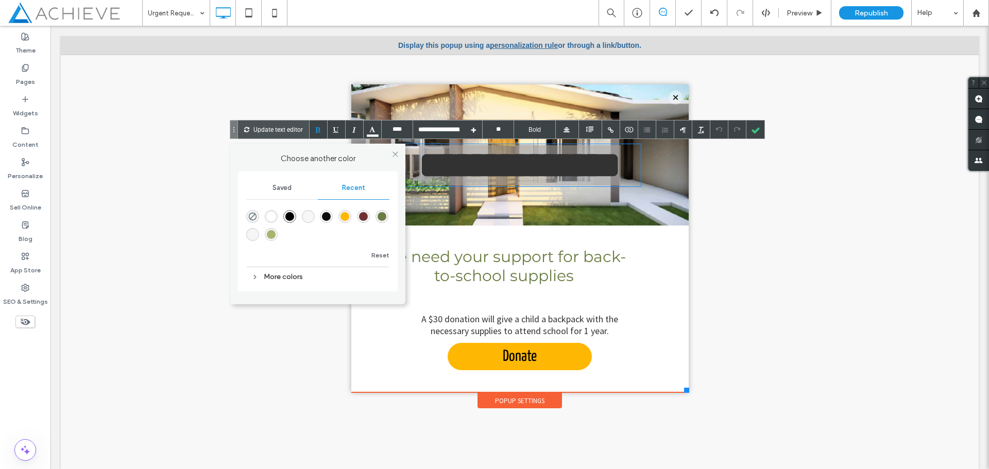
click at [293, 216] on div "rgba(0, 0, 0, 1)" at bounding box center [289, 216] width 9 height 9
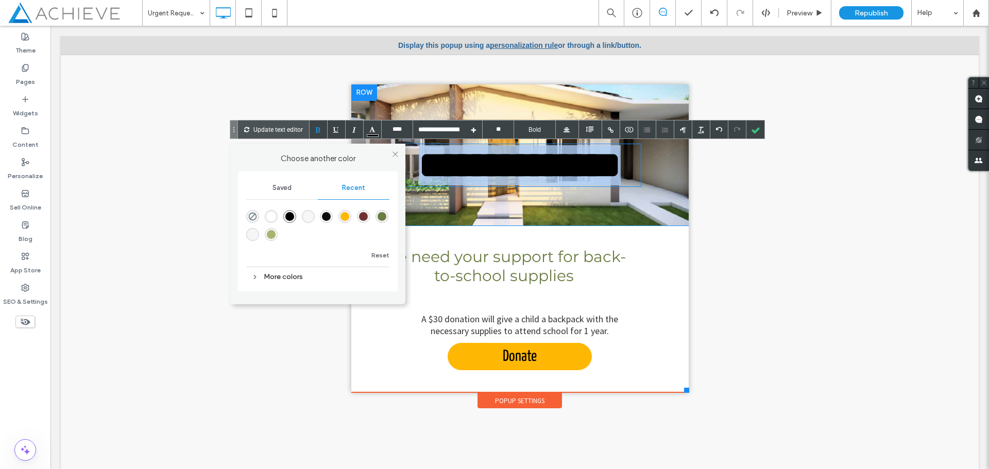
click at [647, 168] on div "**********" at bounding box center [520, 154] width 296 height 63
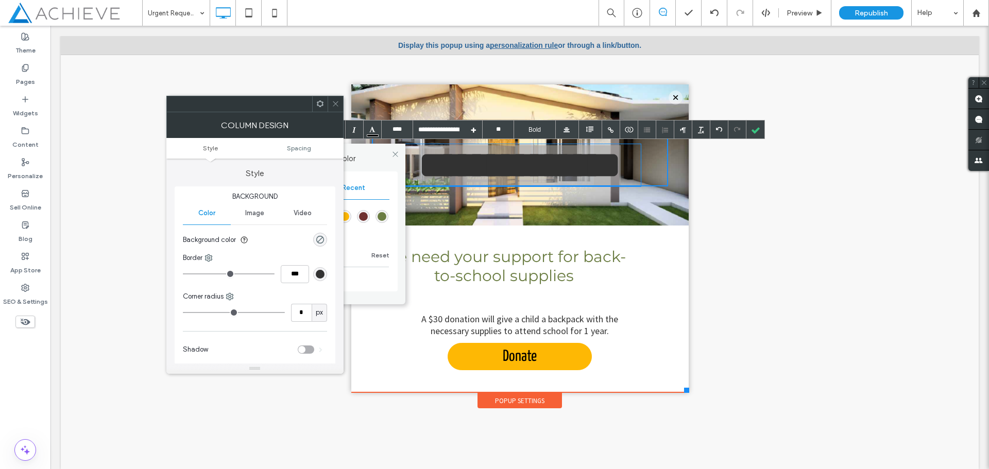
click at [336, 99] on span at bounding box center [336, 103] width 8 height 15
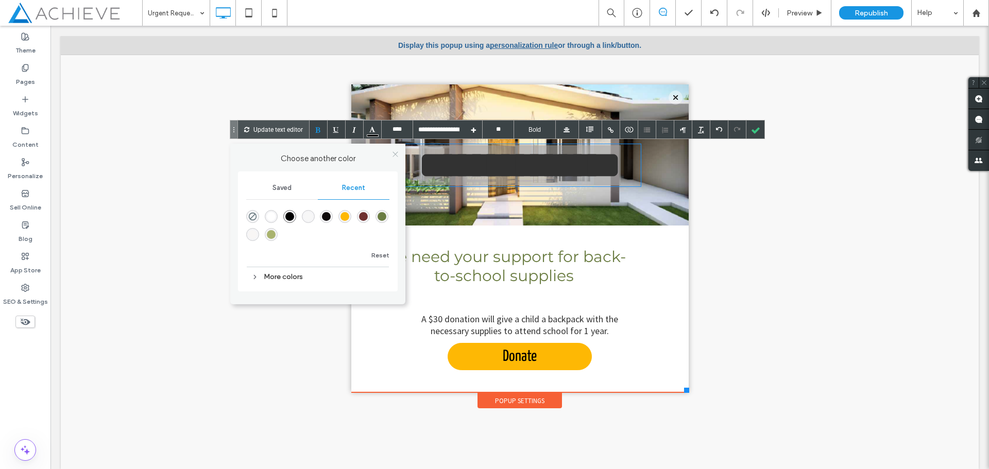
click at [391, 153] on icon at bounding box center [395, 154] width 8 height 8
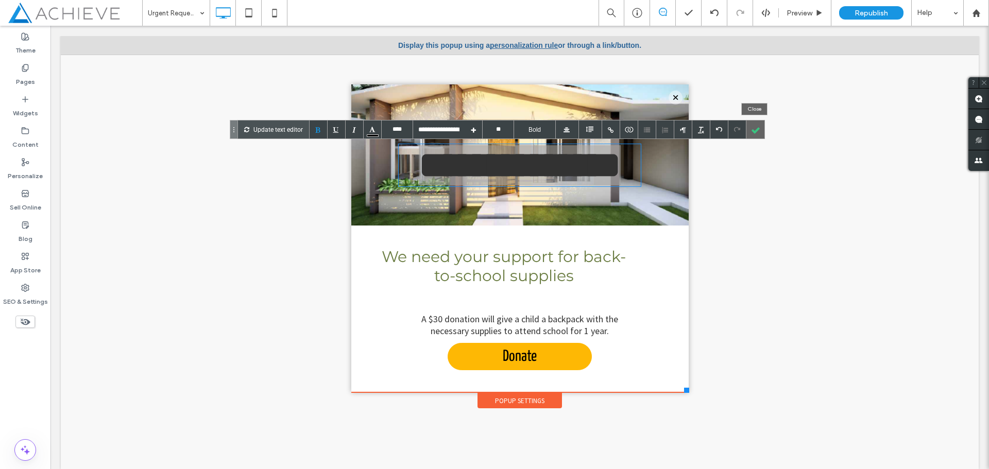
click at [748, 132] on div at bounding box center [755, 129] width 18 height 18
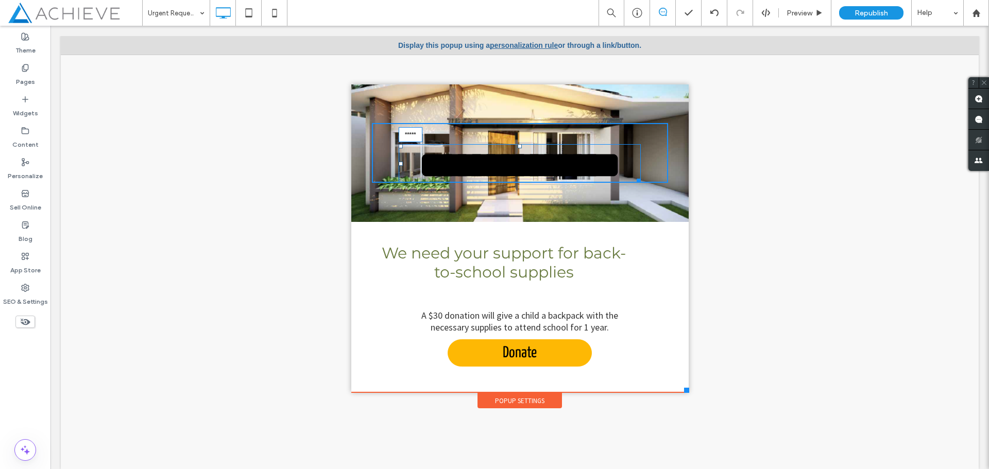
drag, startPoint x: 511, startPoint y: 145, endPoint x: 574, endPoint y: 227, distance: 103.5
click at [517, 148] on div at bounding box center [519, 146] width 4 height 4
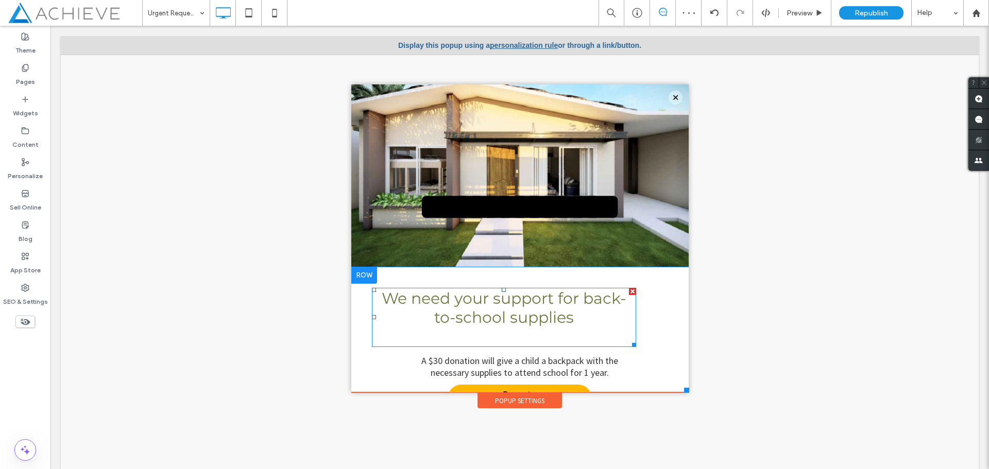
scroll to position [0, 0]
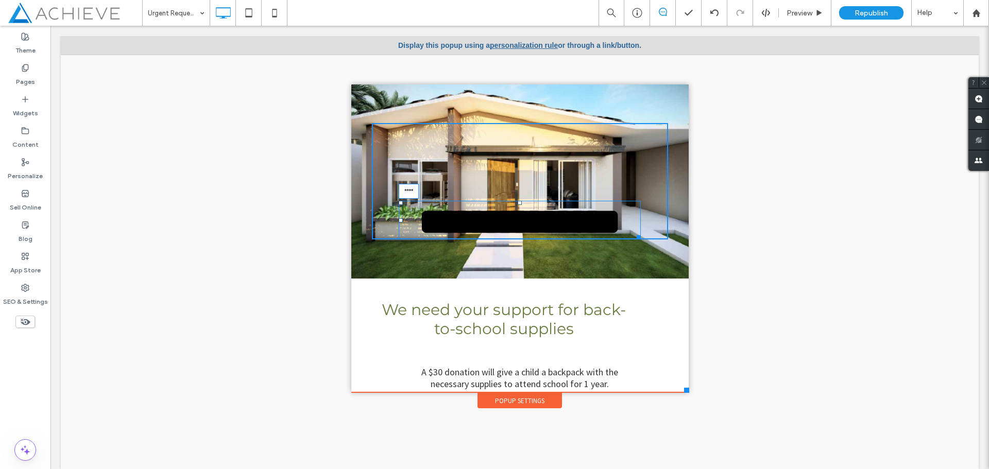
drag, startPoint x: 511, startPoint y: 202, endPoint x: 565, endPoint y: 196, distance: 55.0
click at [517, 201] on div at bounding box center [519, 203] width 4 height 4
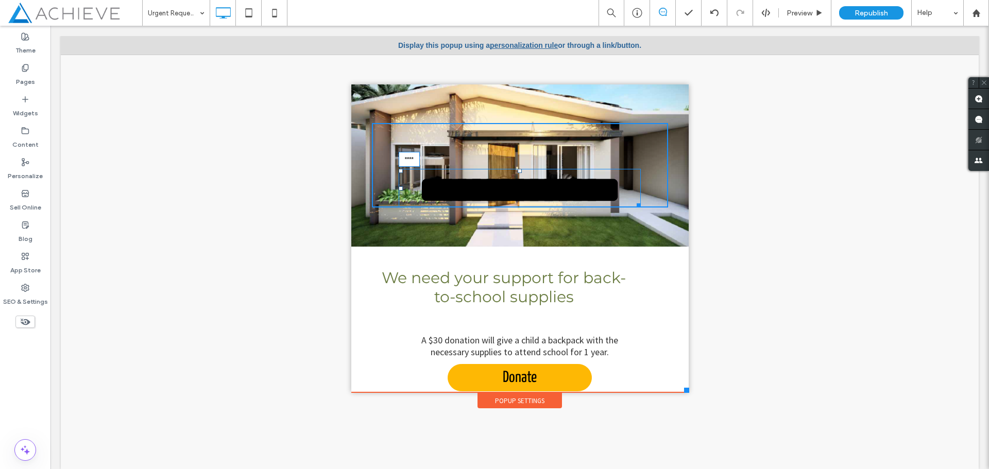
drag, startPoint x: 390, startPoint y: 186, endPoint x: 447, endPoint y: 206, distance: 60.6
click at [399, 181] on h1 "**********" at bounding box center [520, 188] width 242 height 39
drag, startPoint x: 517, startPoint y: 169, endPoint x: 572, endPoint y: 182, distance: 56.1
click at [523, 169] on div at bounding box center [525, 171] width 4 height 4
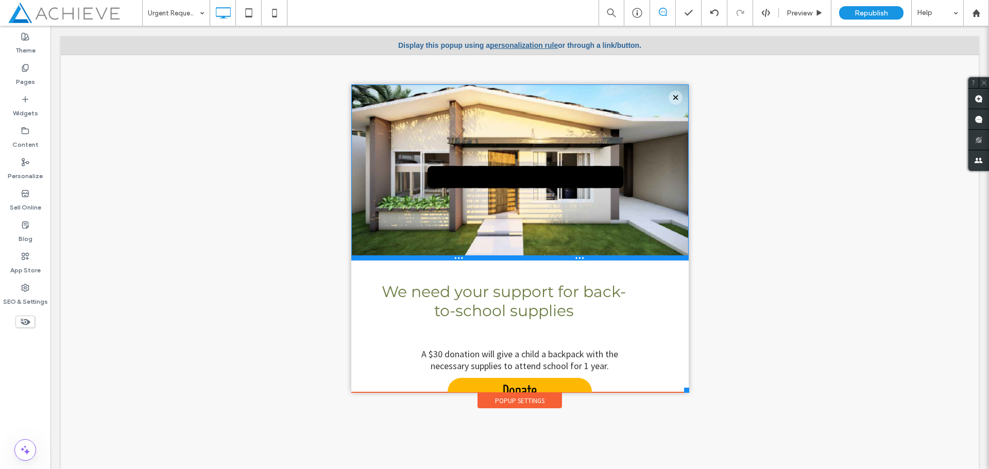
drag, startPoint x: 513, startPoint y: 210, endPoint x: 569, endPoint y: 279, distance: 88.9
click at [515, 257] on div at bounding box center [519, 257] width 337 height 5
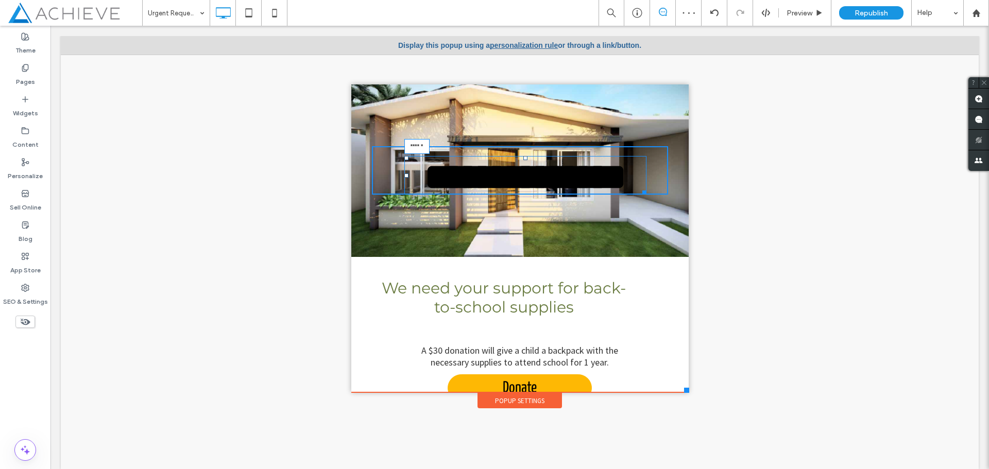
drag, startPoint x: 518, startPoint y: 152, endPoint x: 513, endPoint y: 85, distance: 67.2
click at [513, 156] on h1 "**********" at bounding box center [525, 175] width 242 height 39
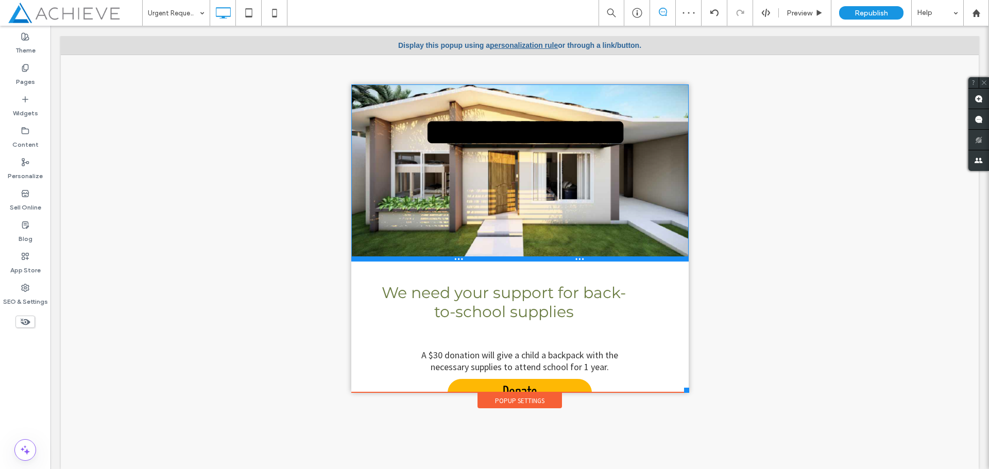
drag, startPoint x: 512, startPoint y: 207, endPoint x: 521, endPoint y: 261, distance: 54.7
click at [521, 261] on div at bounding box center [519, 258] width 337 height 5
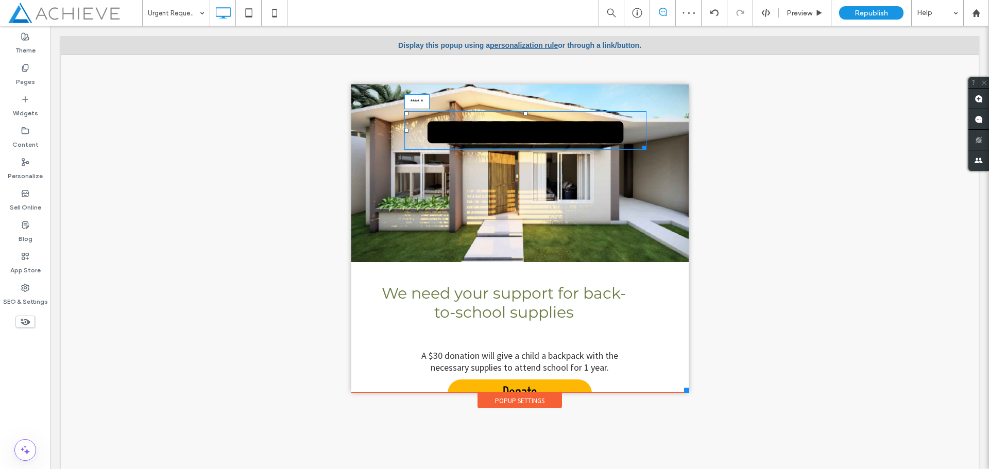
drag, startPoint x: 517, startPoint y: 112, endPoint x: 518, endPoint y: 96, distance: 15.5
click at [523, 111] on div at bounding box center [525, 113] width 4 height 4
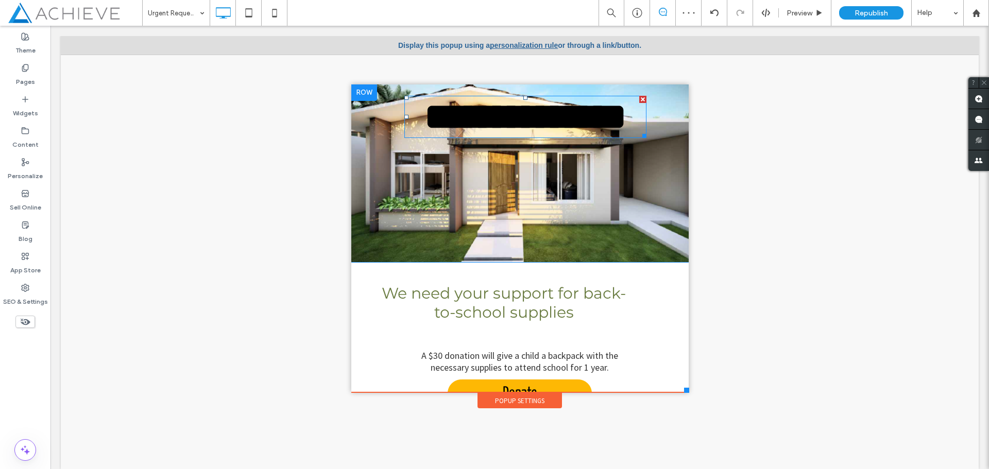
click at [537, 114] on font "**********" at bounding box center [525, 116] width 202 height 37
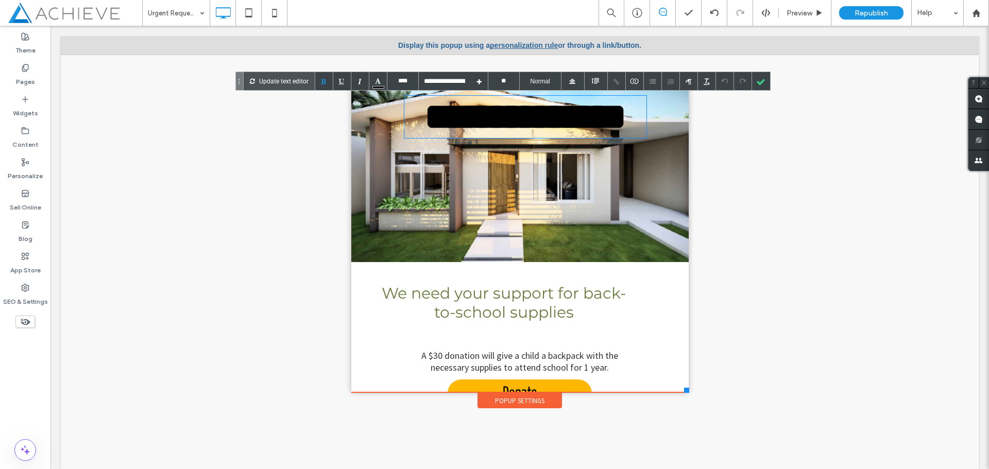
click at [510, 119] on font "**********" at bounding box center [525, 116] width 202 height 37
click at [509, 119] on font "**********" at bounding box center [525, 116] width 202 height 37
click at [497, 115] on font "**********" at bounding box center [525, 116] width 202 height 37
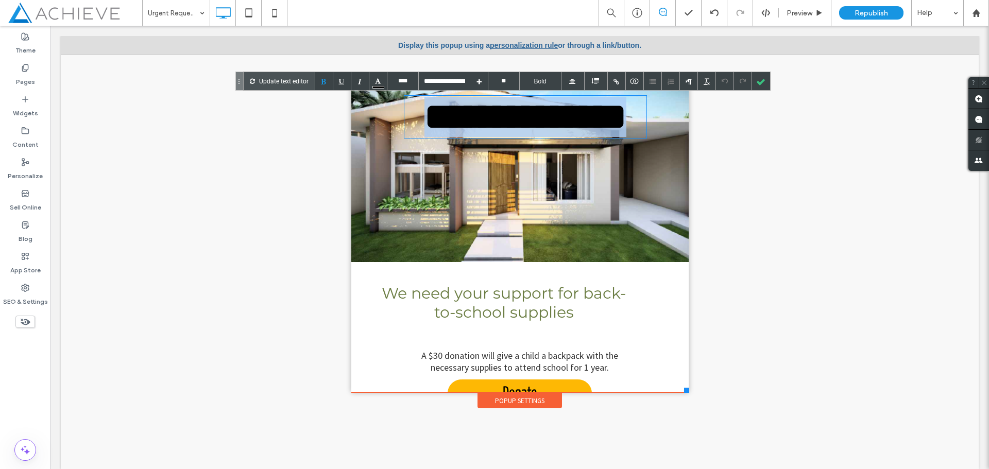
click at [497, 115] on font "**********" at bounding box center [525, 116] width 202 height 37
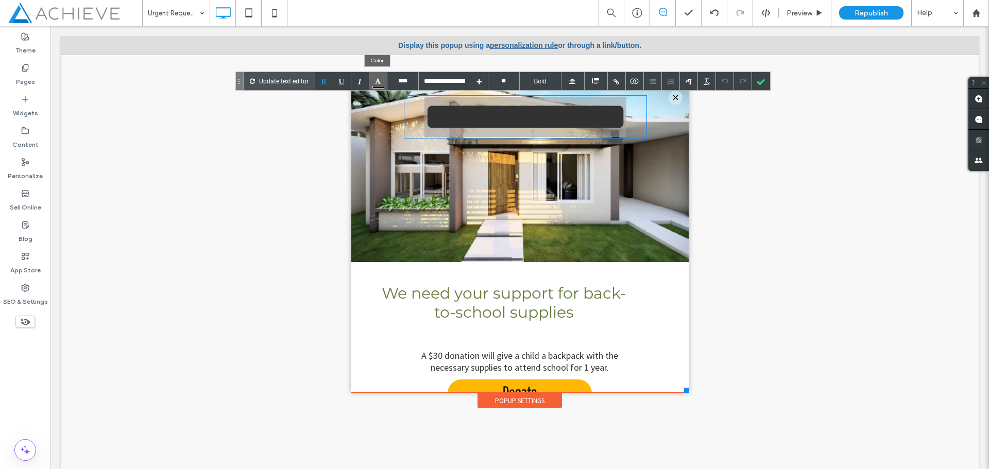
click at [375, 80] on div at bounding box center [378, 81] width 18 height 18
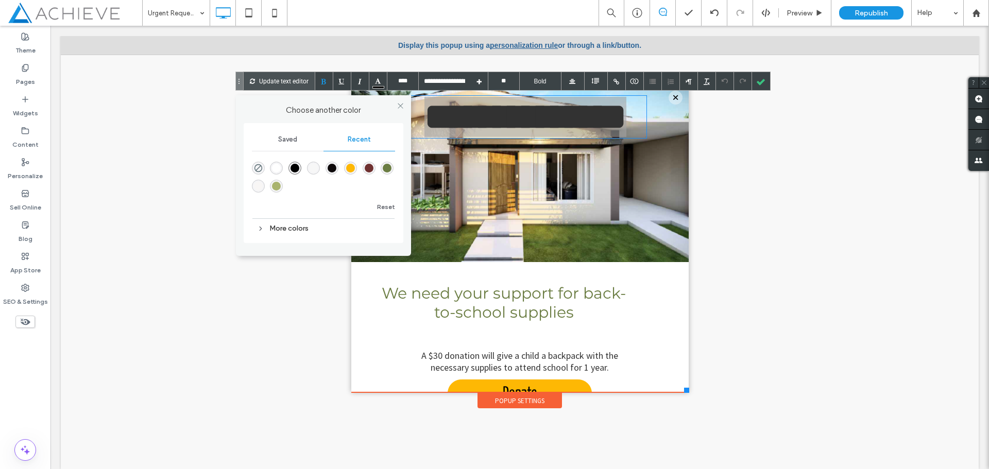
click at [314, 170] on div "rgba(247, 247, 247, 1)" at bounding box center [313, 168] width 9 height 9
click at [762, 83] on div at bounding box center [761, 81] width 18 height 18
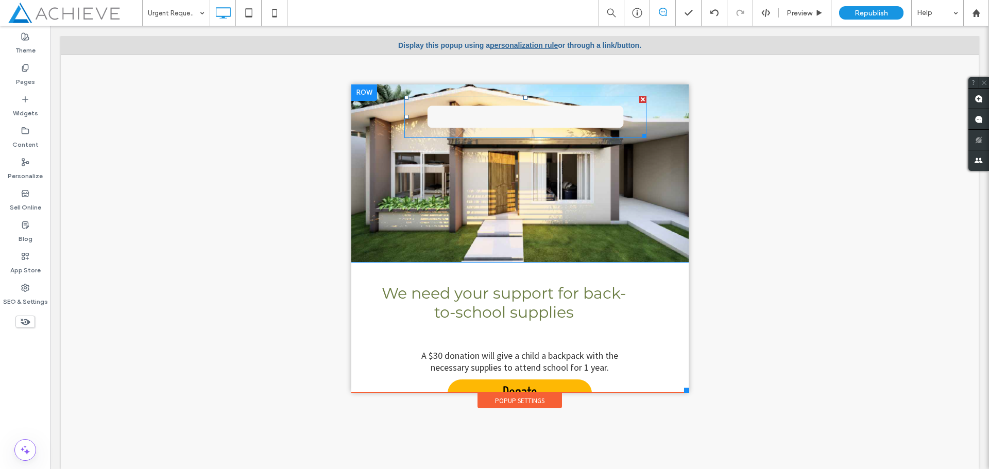
click at [521, 116] on font "**********" at bounding box center [525, 116] width 202 height 37
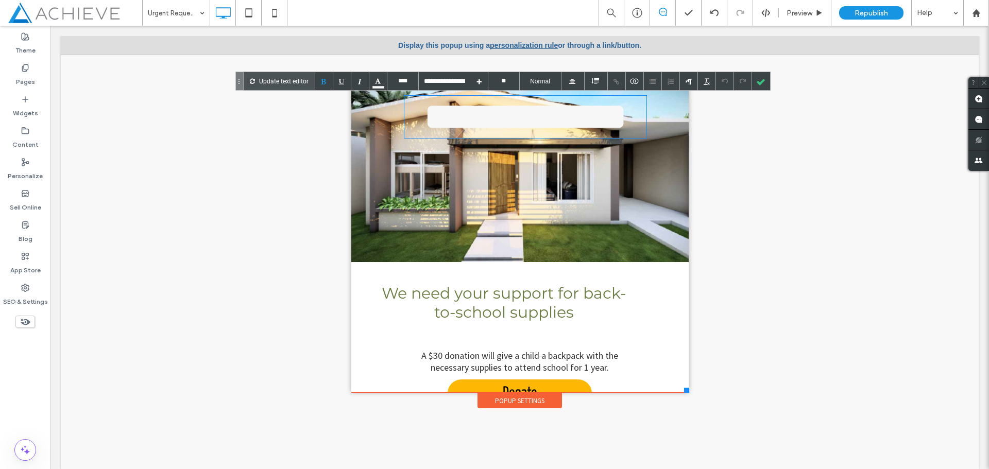
click at [479, 118] on font "**********" at bounding box center [525, 116] width 202 height 37
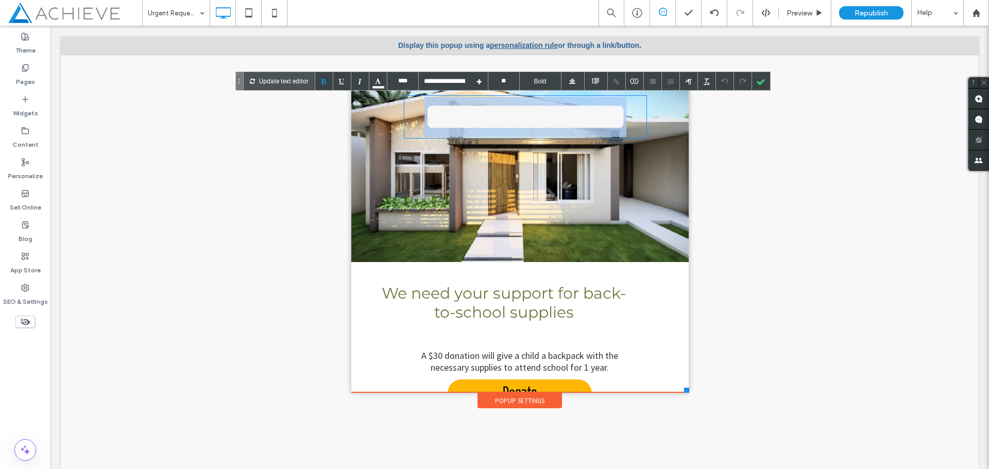
drag, startPoint x: 479, startPoint y: 118, endPoint x: 470, endPoint y: 113, distance: 10.6
click at [482, 118] on font "**********" at bounding box center [525, 116] width 202 height 37
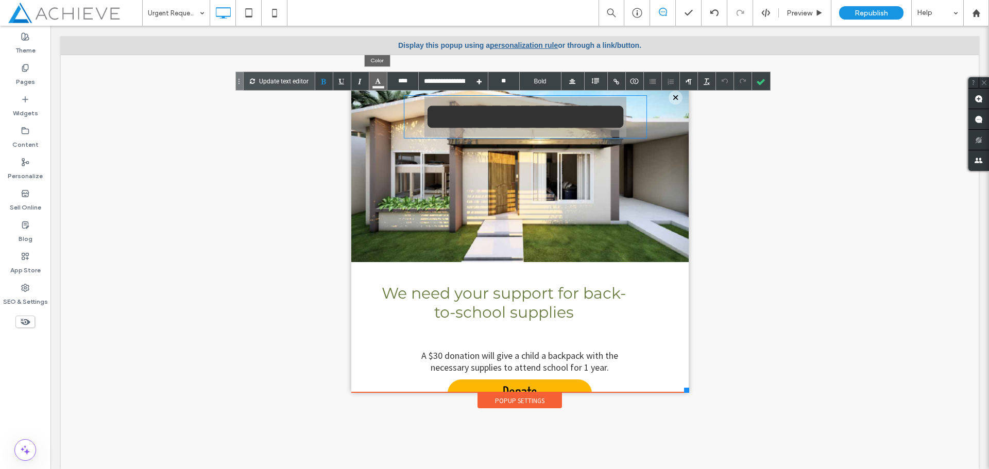
click at [377, 83] on div at bounding box center [378, 81] width 18 height 18
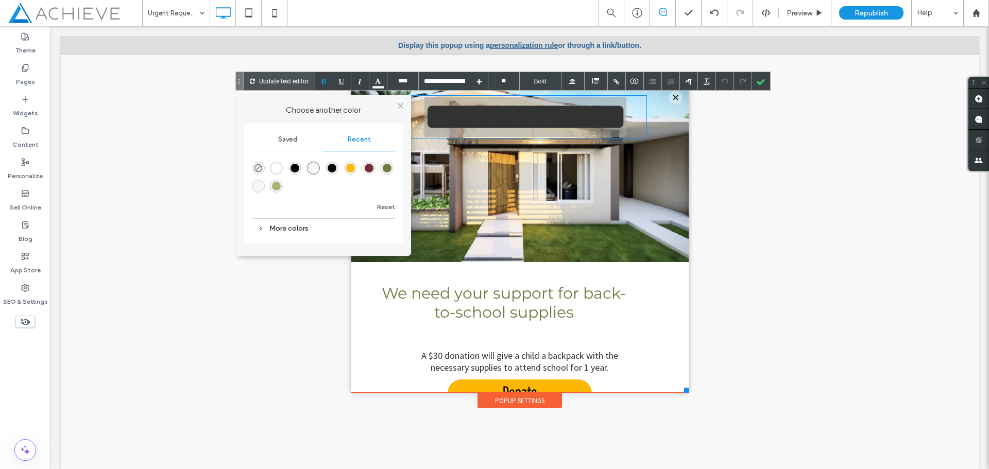
click at [351, 170] on div "rgba(254, 184, 4, 1)" at bounding box center [350, 168] width 9 height 9
click at [370, 170] on div "rgba(111, 49, 48, 1)" at bounding box center [369, 168] width 9 height 9
click at [763, 84] on div at bounding box center [761, 81] width 18 height 18
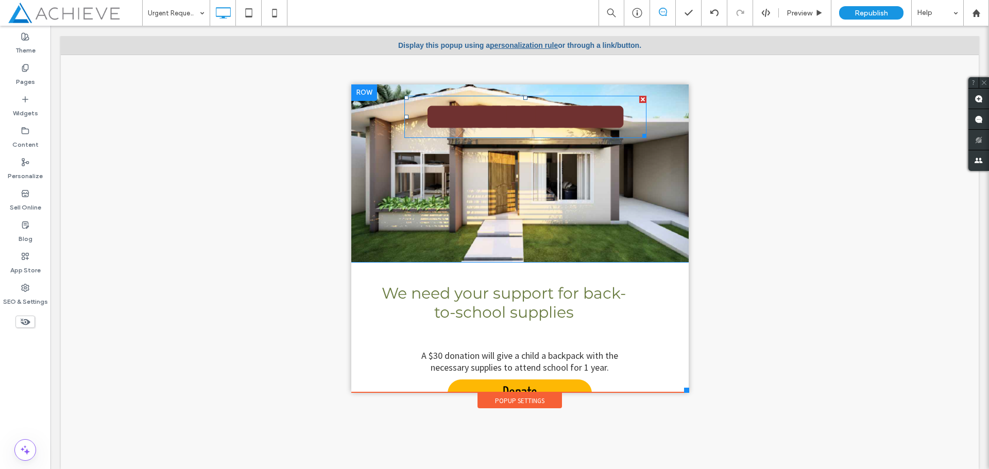
click at [566, 106] on font "**********" at bounding box center [525, 116] width 202 height 37
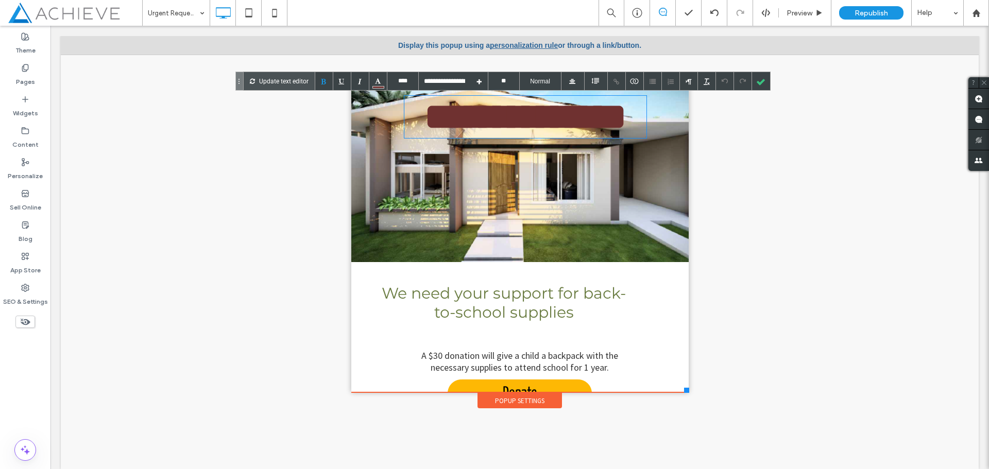
click at [554, 112] on font "**********" at bounding box center [525, 116] width 202 height 37
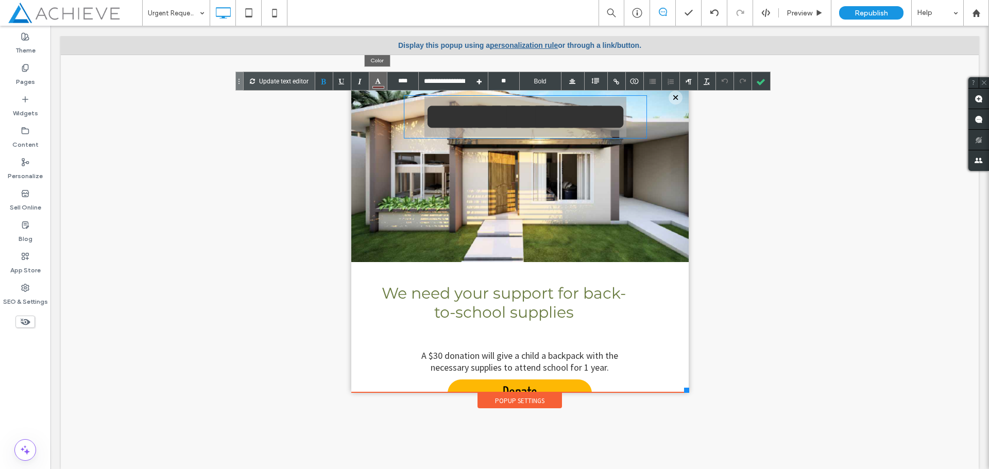
click at [375, 84] on div at bounding box center [378, 81] width 18 height 18
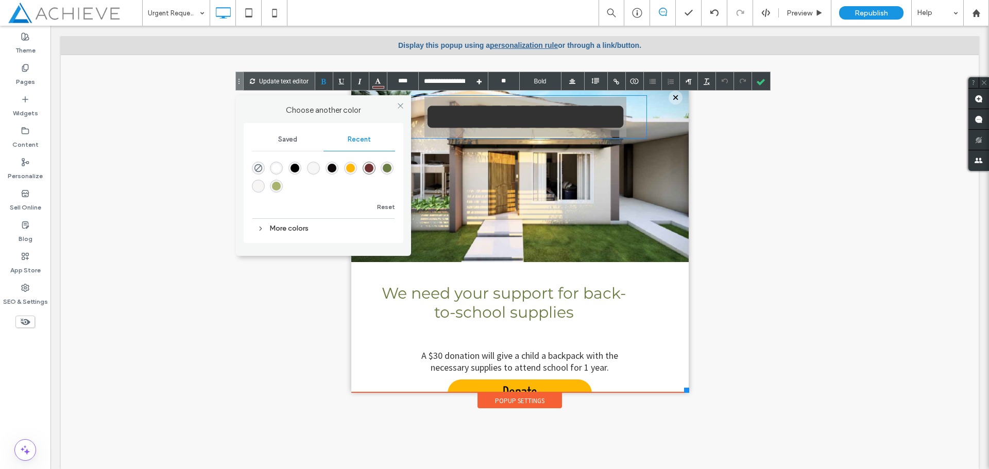
click at [353, 168] on div "rgba(254, 184, 4, 1)" at bounding box center [350, 168] width 9 height 9
click at [760, 78] on div at bounding box center [761, 81] width 18 height 18
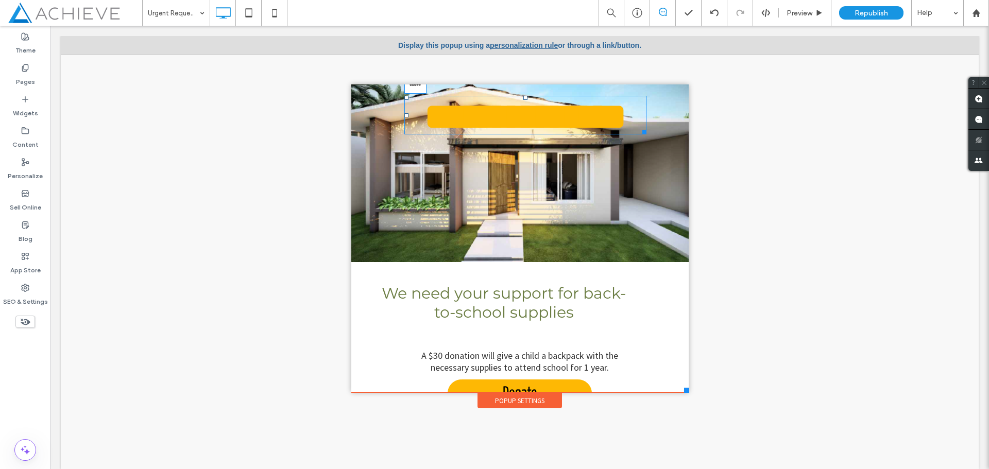
drag, startPoint x: 517, startPoint y: 98, endPoint x: 568, endPoint y: 151, distance: 73.2
click at [523, 100] on div at bounding box center [525, 98] width 4 height 4
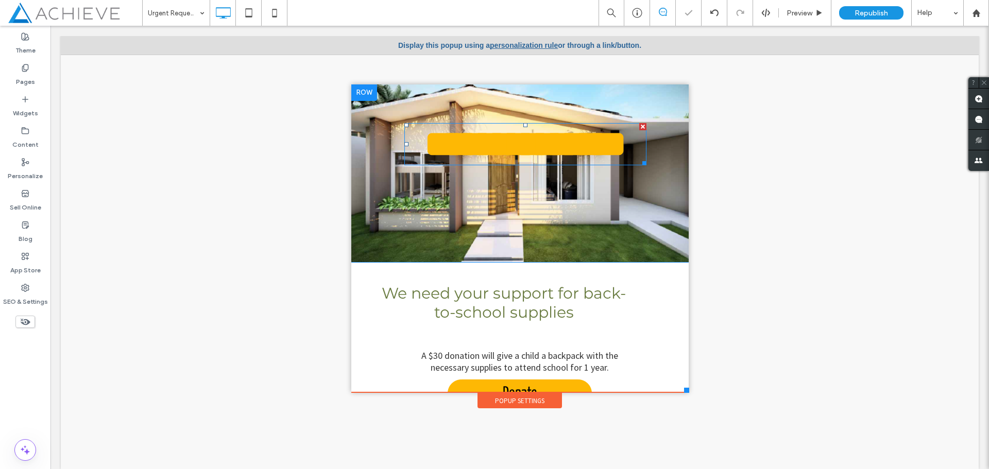
click at [558, 142] on font "**********" at bounding box center [525, 144] width 202 height 37
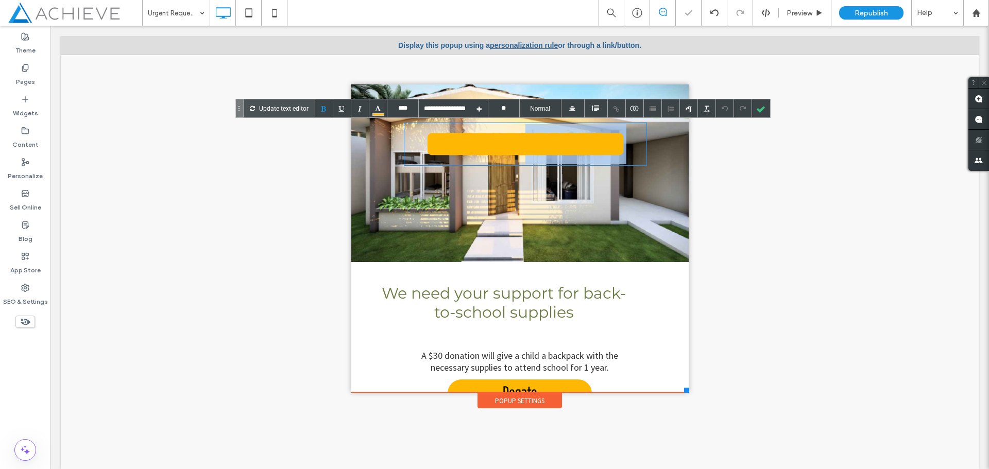
click at [558, 142] on font "**********" at bounding box center [525, 144] width 202 height 37
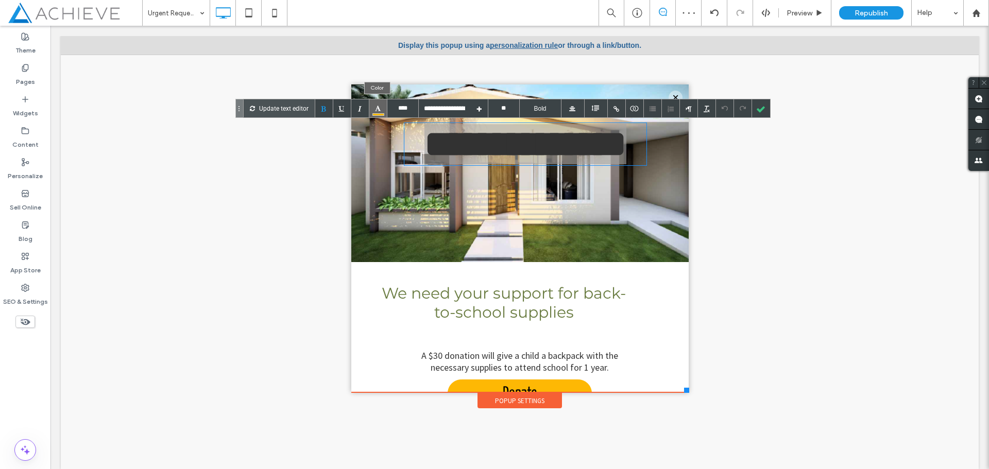
click at [376, 110] on div at bounding box center [378, 108] width 18 height 18
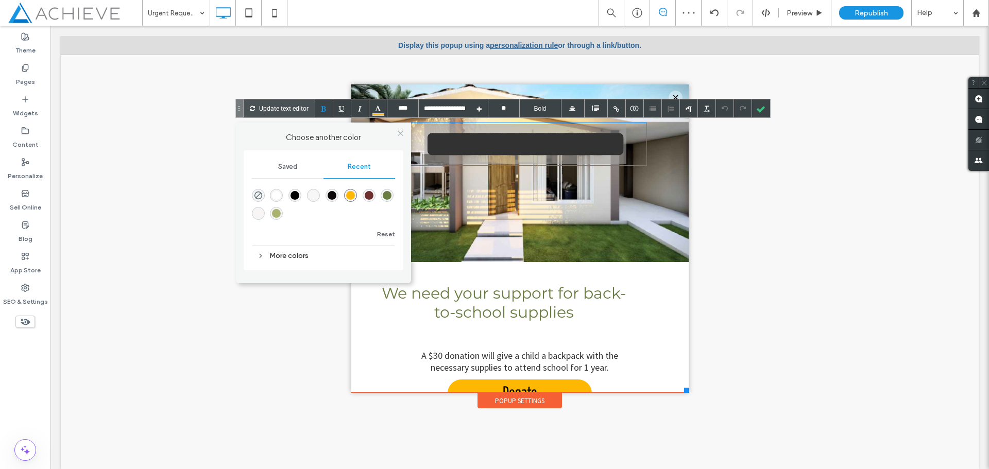
click at [269, 199] on div at bounding box center [323, 203] width 143 height 39
click at [279, 194] on div "rgba(255, 255, 255, 1)" at bounding box center [276, 195] width 9 height 9
click at [755, 111] on div at bounding box center [761, 108] width 18 height 18
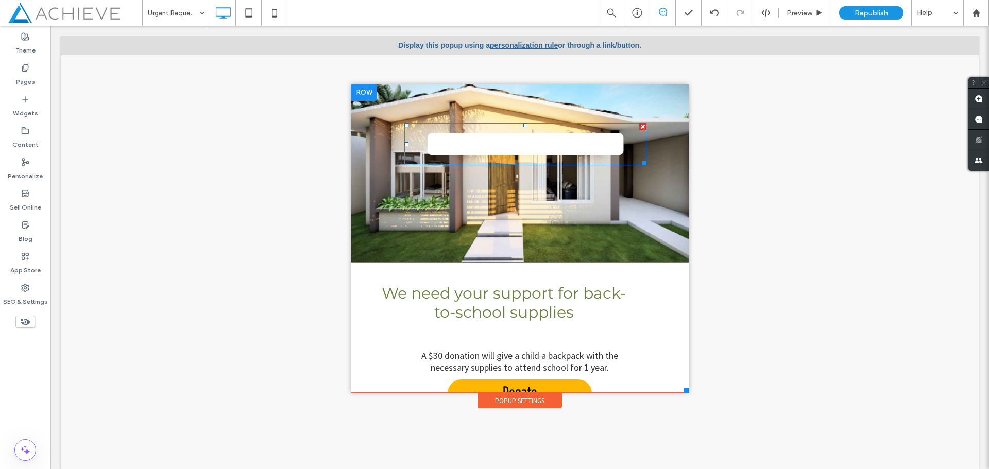
click at [523, 125] on div at bounding box center [525, 125] width 4 height 4
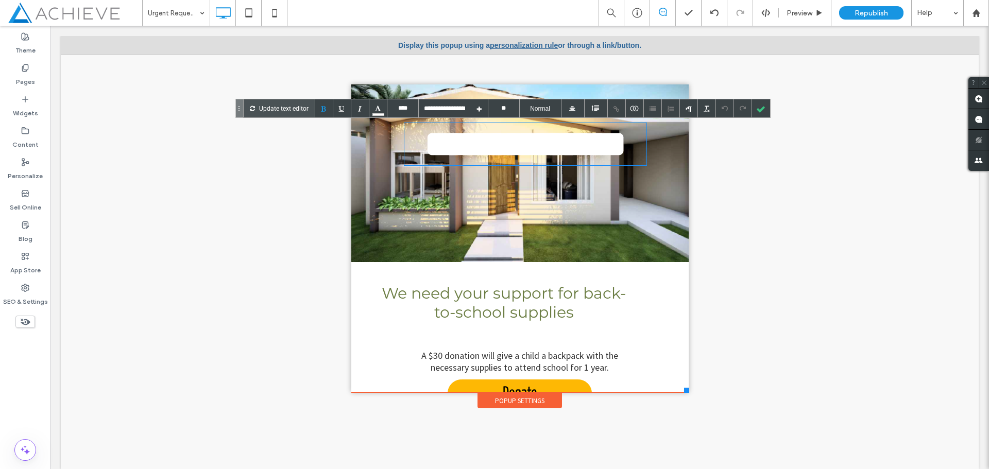
click at [518, 149] on font "**********" at bounding box center [525, 144] width 202 height 37
click at [526, 130] on font "**********" at bounding box center [525, 144] width 202 height 37
click at [760, 102] on div at bounding box center [761, 108] width 18 height 18
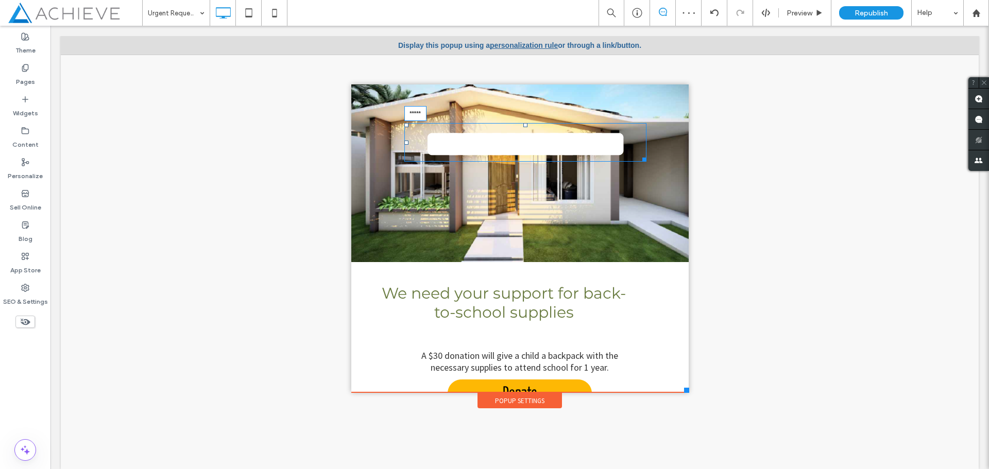
drag, startPoint x: 519, startPoint y: 125, endPoint x: 521, endPoint y: 162, distance: 37.6
click at [521, 162] on h1 "**********" at bounding box center [525, 142] width 242 height 39
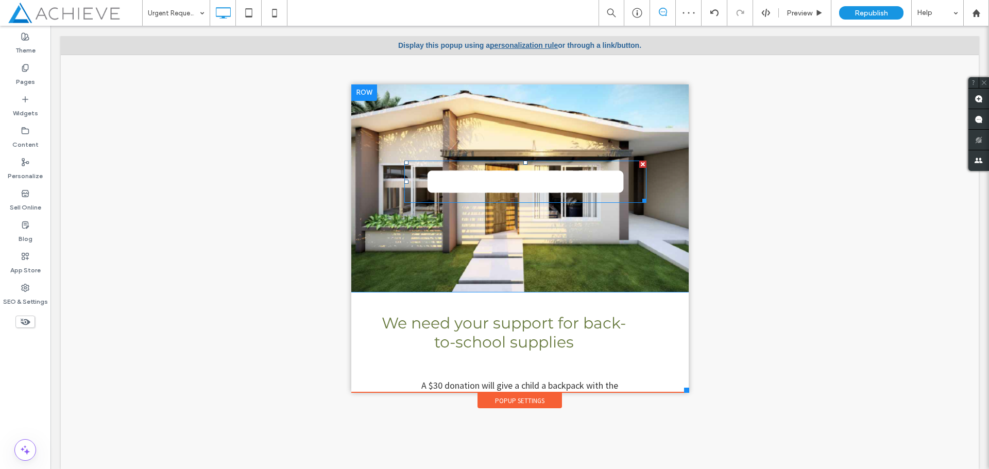
click at [569, 175] on font "**********" at bounding box center [525, 181] width 202 height 37
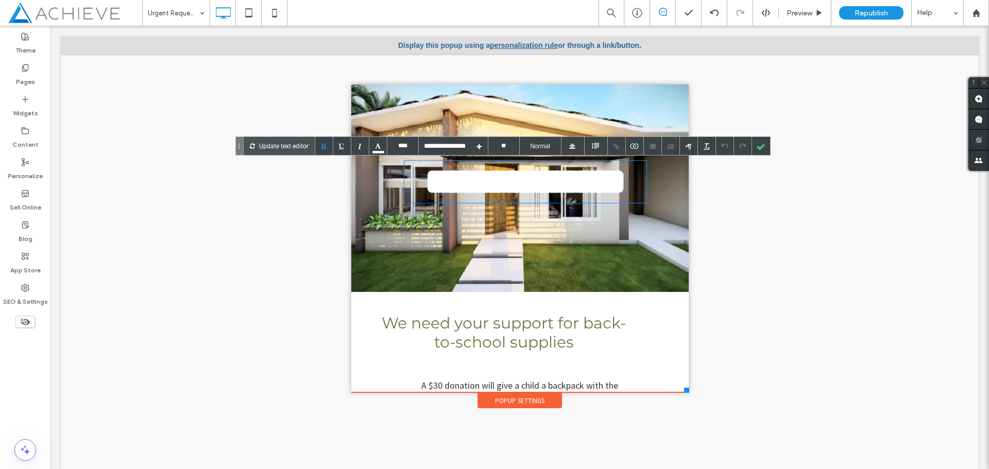
click at [490, 181] on font "**********" at bounding box center [525, 181] width 202 height 37
click at [490, 179] on font "**********" at bounding box center [525, 181] width 202 height 37
click at [490, 178] on font "**********" at bounding box center [525, 181] width 202 height 37
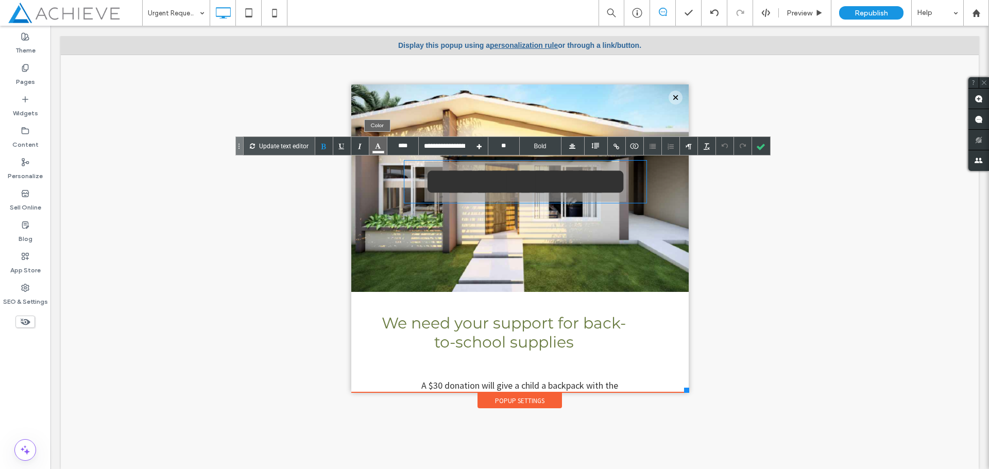
click at [377, 150] on div at bounding box center [378, 146] width 18 height 18
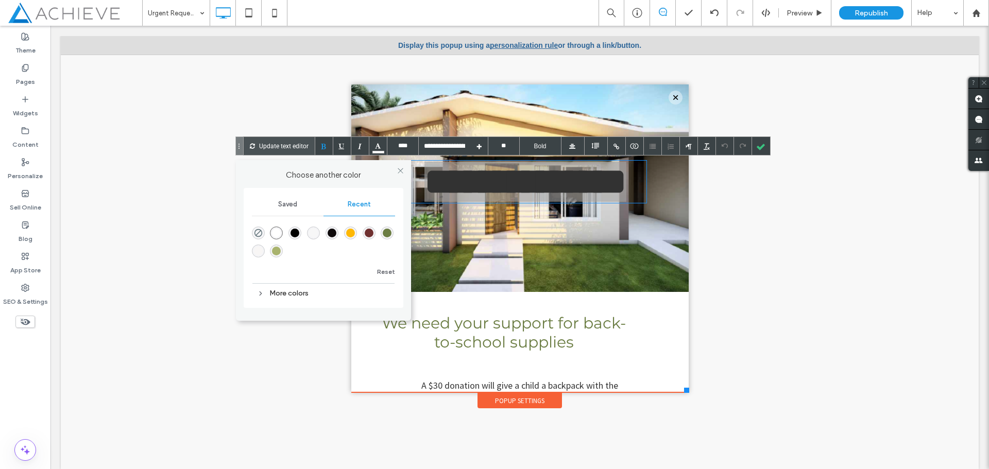
click at [296, 234] on div "rgba(0, 0, 0, 1)" at bounding box center [294, 233] width 9 height 9
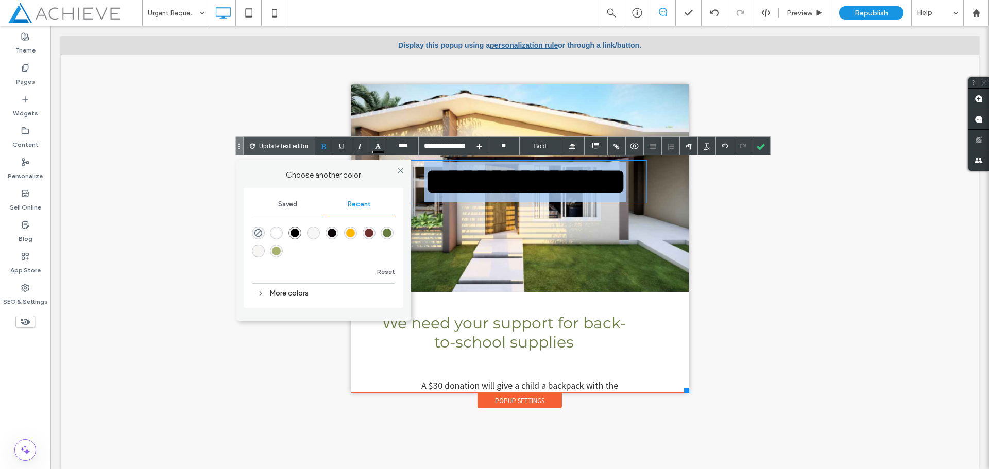
type input "****"
type input "**********"
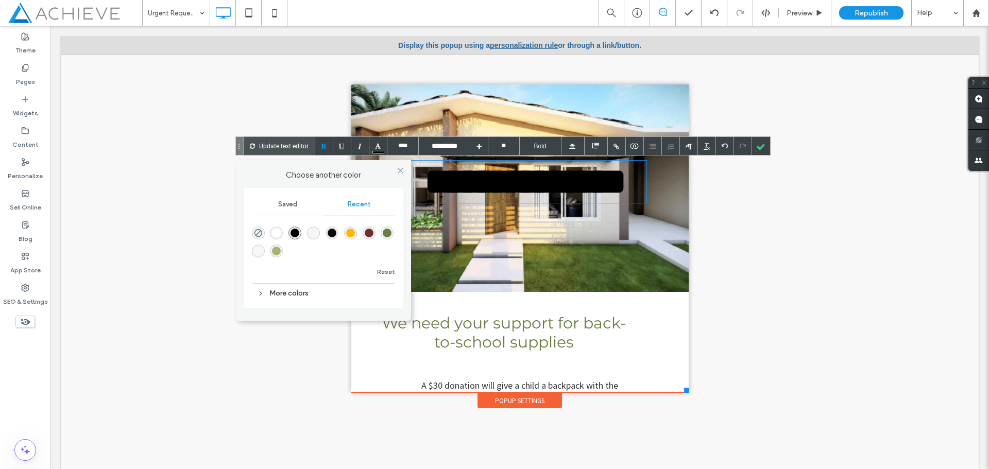
click at [613, 222] on div "**********" at bounding box center [519, 187] width 337 height 207
click at [763, 149] on div at bounding box center [761, 146] width 18 height 18
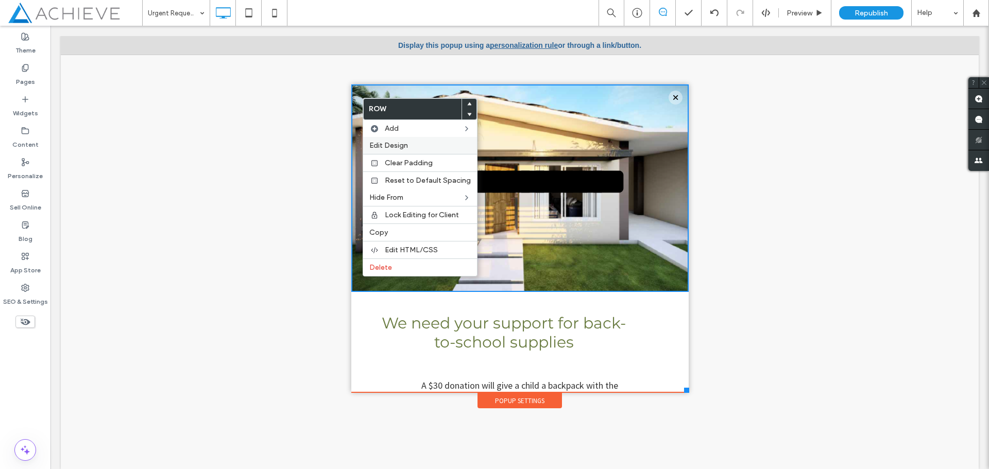
click at [406, 149] on span "Edit Design" at bounding box center [388, 145] width 39 height 9
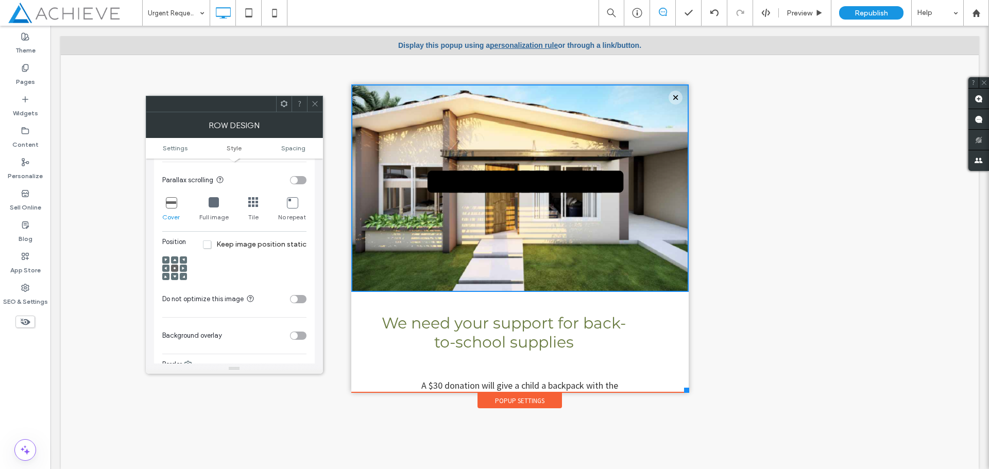
scroll to position [360, 0]
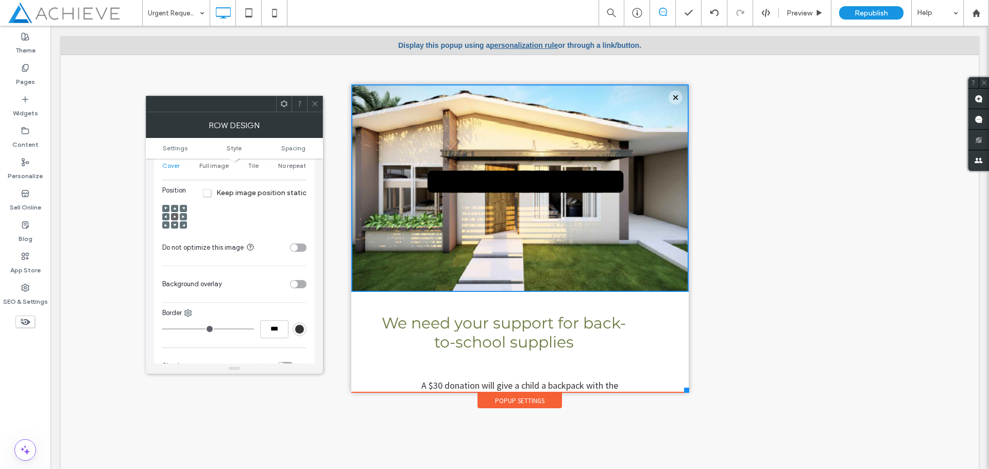
click at [301, 284] on div "toggle" at bounding box center [298, 284] width 16 height 8
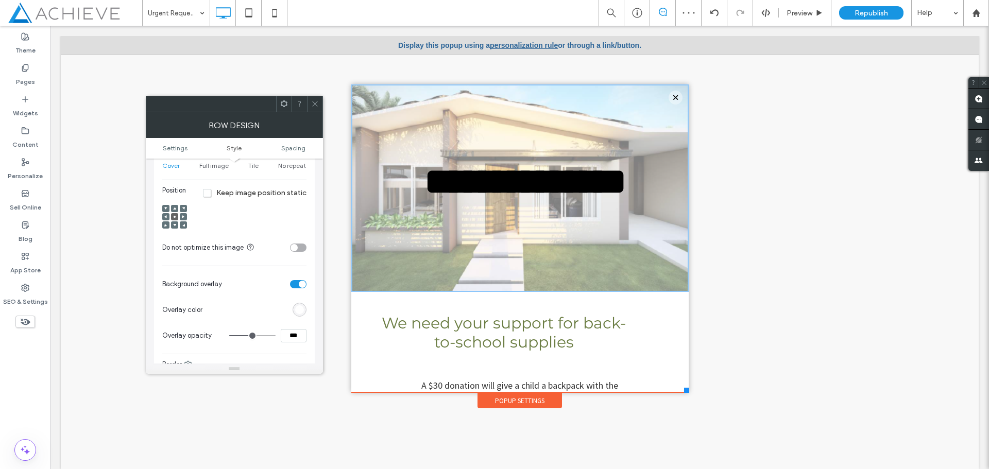
click at [314, 105] on use at bounding box center [314, 103] width 5 height 5
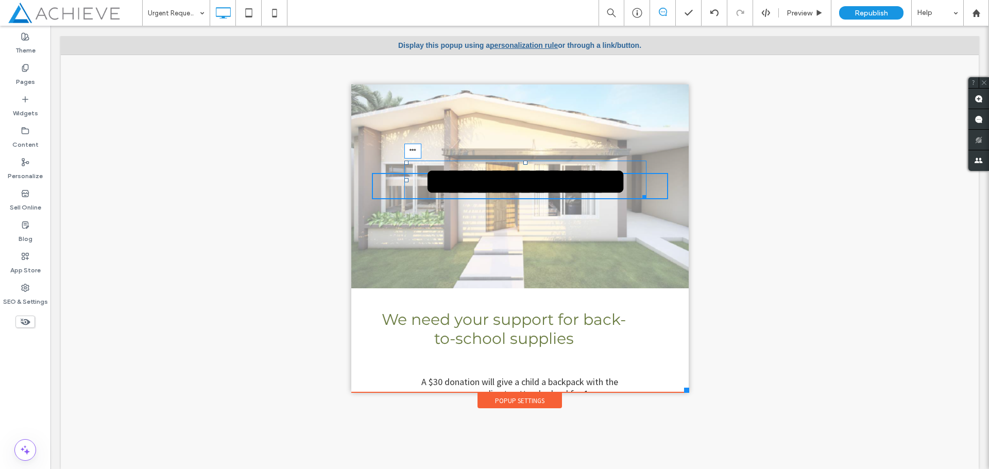
drag, startPoint x: 519, startPoint y: 161, endPoint x: 514, endPoint y: 171, distance: 11.8
click at [514, 171] on div "**********" at bounding box center [519, 186] width 337 height 204
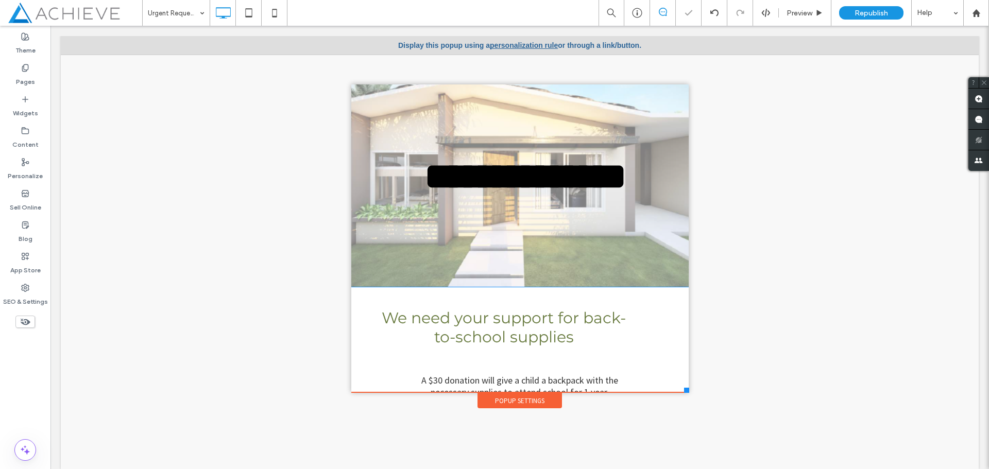
scroll to position [0, 0]
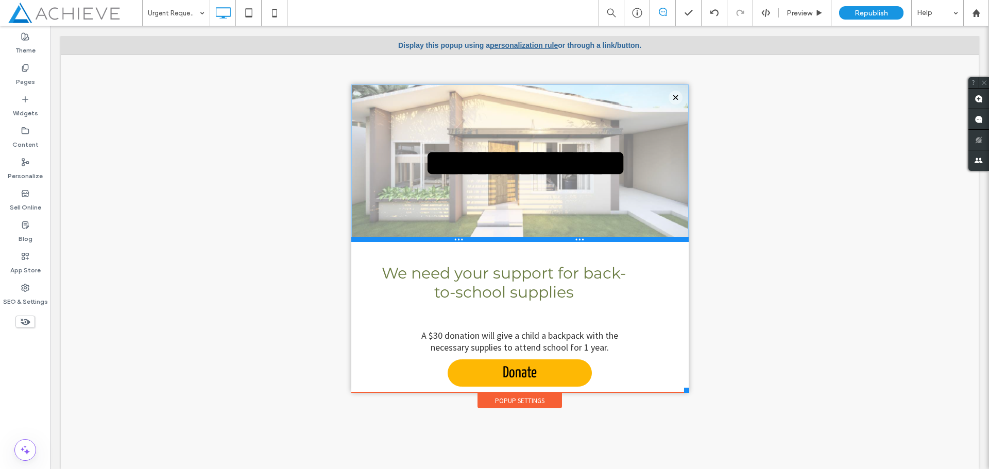
drag, startPoint x: 530, startPoint y: 300, endPoint x: 611, endPoint y: 250, distance: 95.7
click at [541, 238] on div at bounding box center [519, 239] width 337 height 5
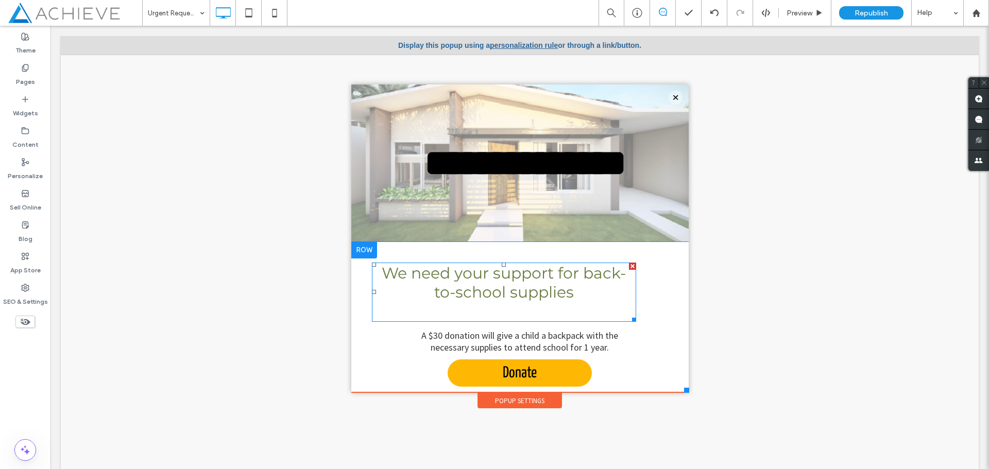
click at [476, 288] on font "We need your support for back-to-school supplies" at bounding box center [504, 283] width 244 height 38
type input "****"
type input "**"
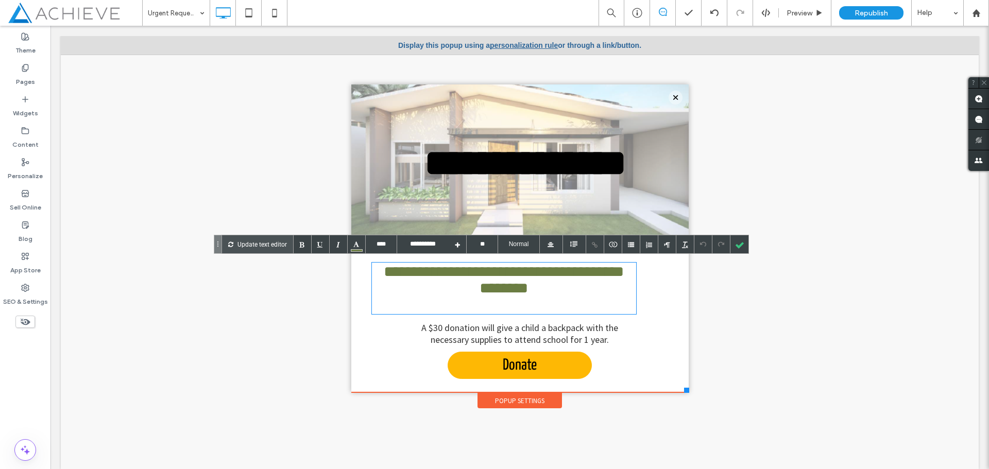
click at [476, 288] on font "**********" at bounding box center [504, 279] width 240 height 31
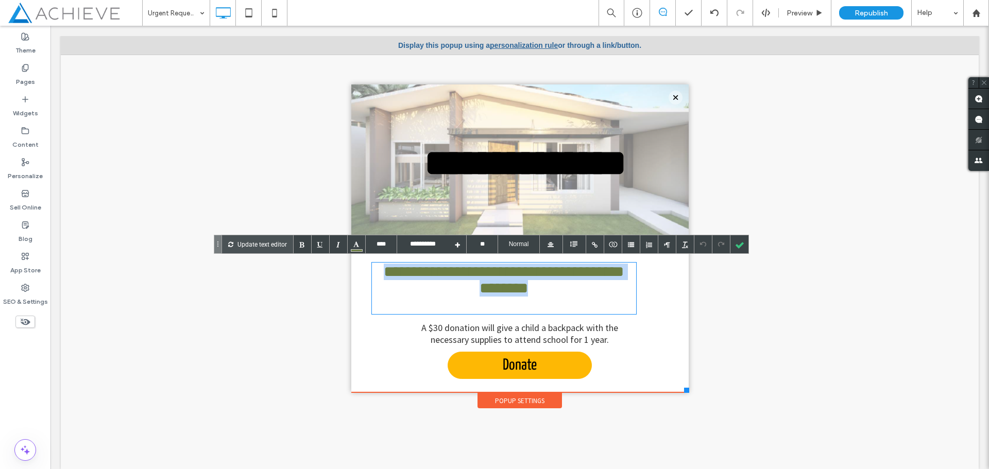
click at [476, 288] on font "**********" at bounding box center [504, 279] width 240 height 31
type input "****"
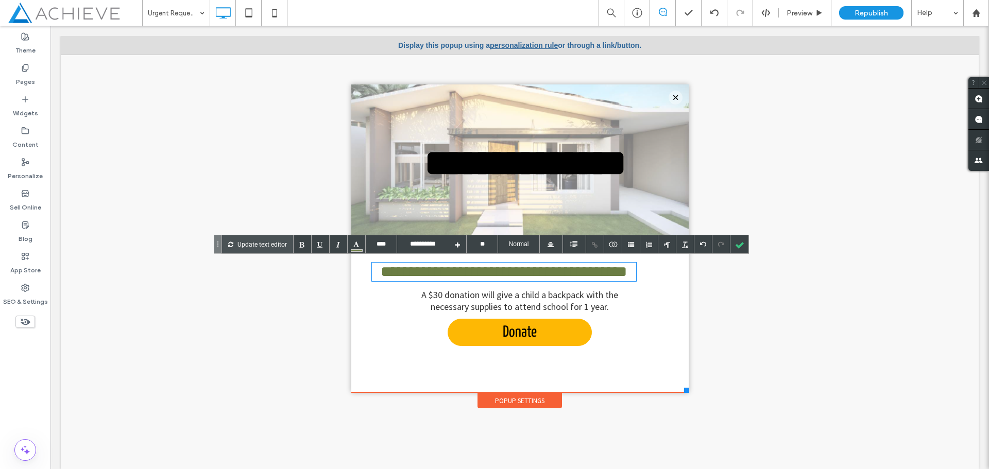
type input "****"
type input "**********"
click at [473, 313] on div "A $30 donation will give a child a backpack with the necessary supplies to atte…" at bounding box center [519, 301] width 212 height 24
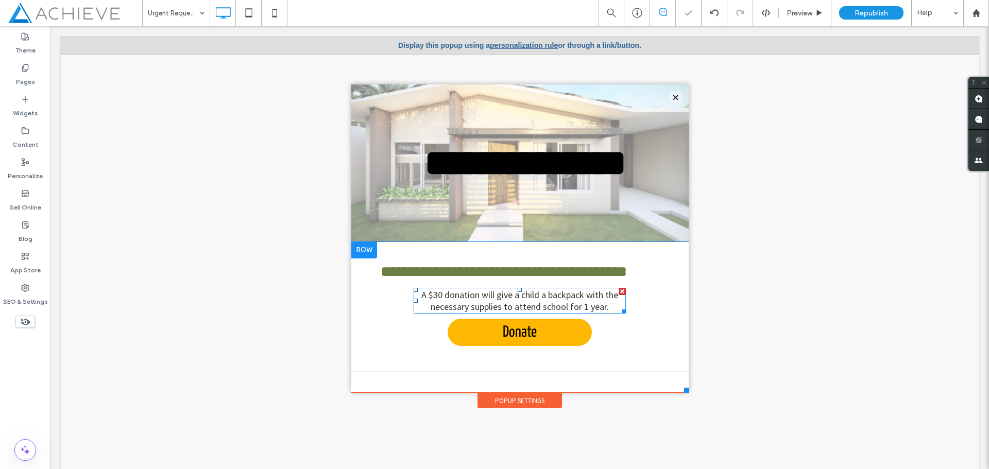
click at [539, 313] on div "A $30 donation will give a child a backpack with the necessary supplies to atte…" at bounding box center [519, 301] width 212 height 24
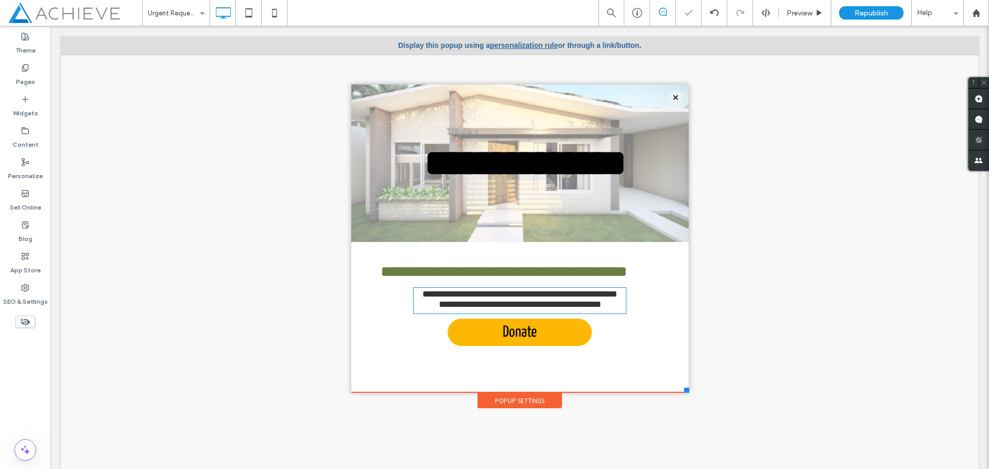
click at [539, 313] on div "**********" at bounding box center [519, 301] width 212 height 24
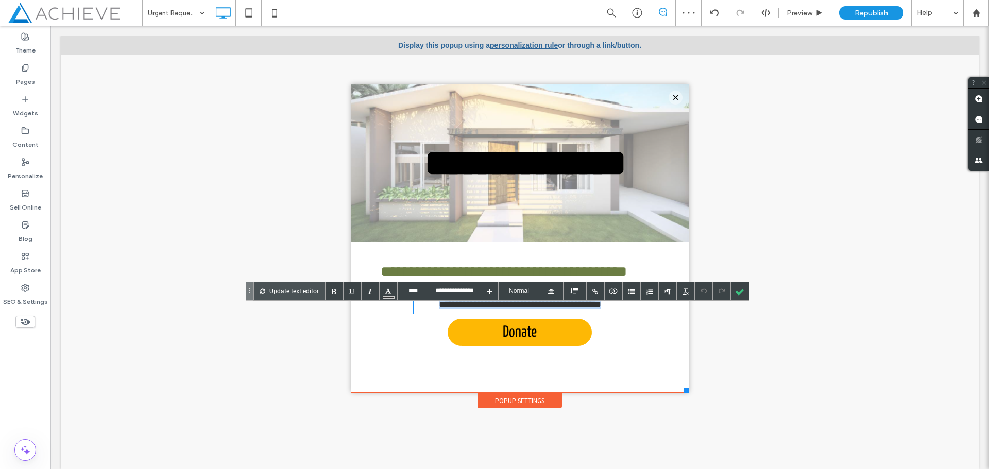
click at [539, 313] on div "**********" at bounding box center [519, 301] width 212 height 24
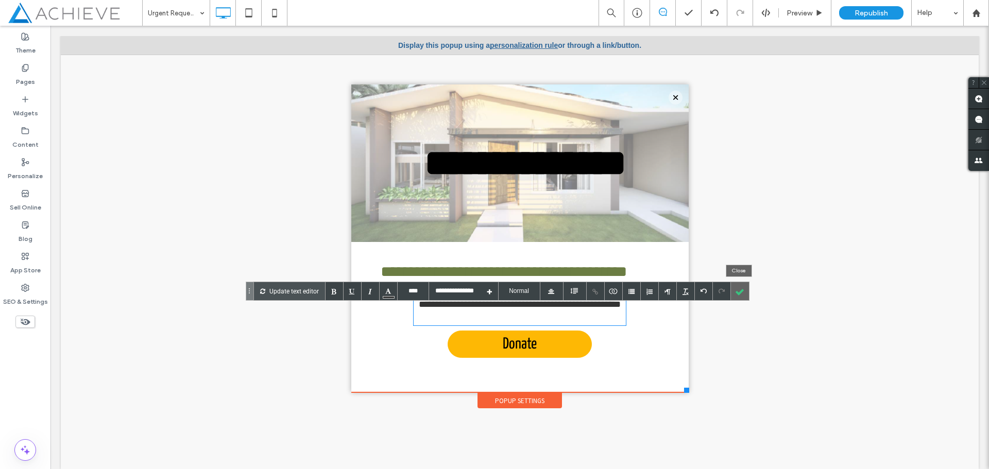
click at [743, 295] on div at bounding box center [740, 291] width 18 height 18
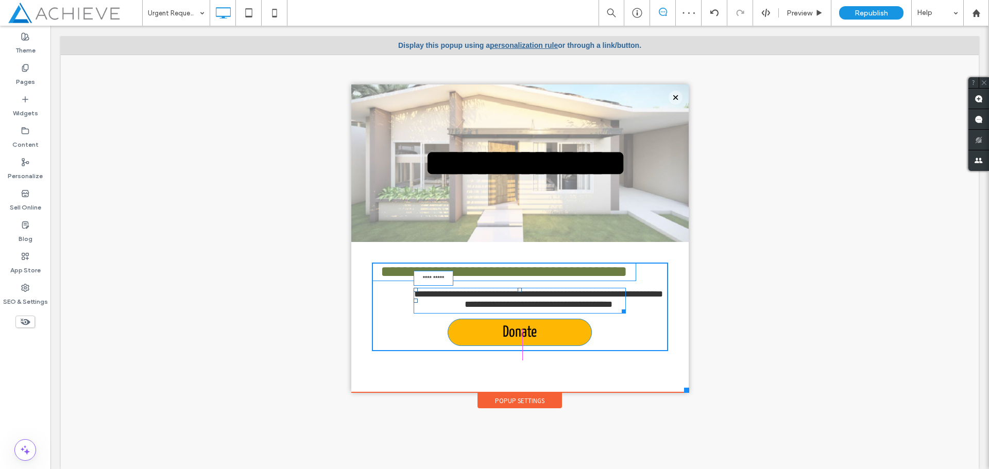
drag, startPoint x: 616, startPoint y: 342, endPoint x: 684, endPoint y: 365, distance: 71.5
click at [635, 339] on div "**********" at bounding box center [520, 307] width 296 height 89
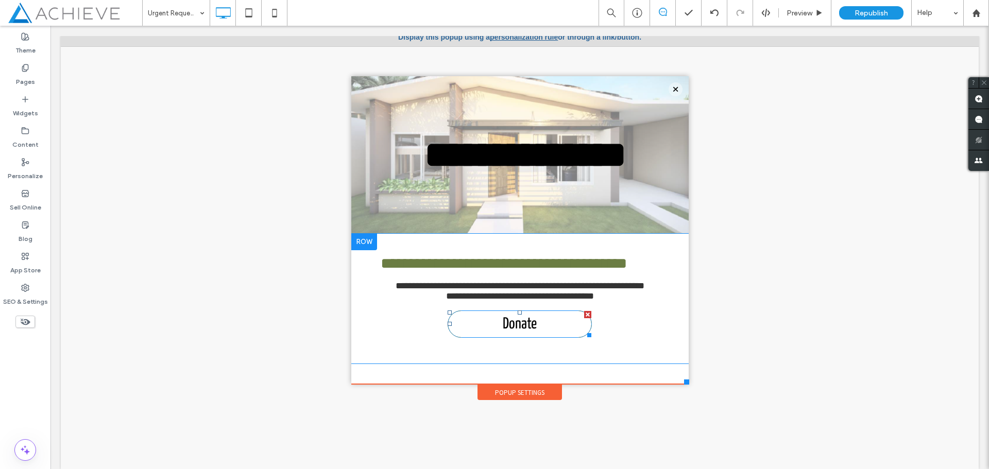
scroll to position [10, 0]
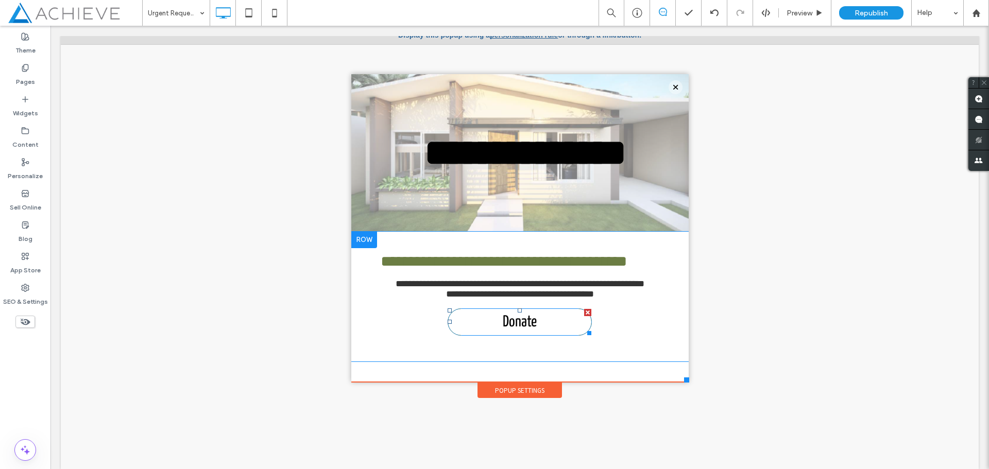
click at [540, 334] on link "Donate" at bounding box center [519, 321] width 144 height 27
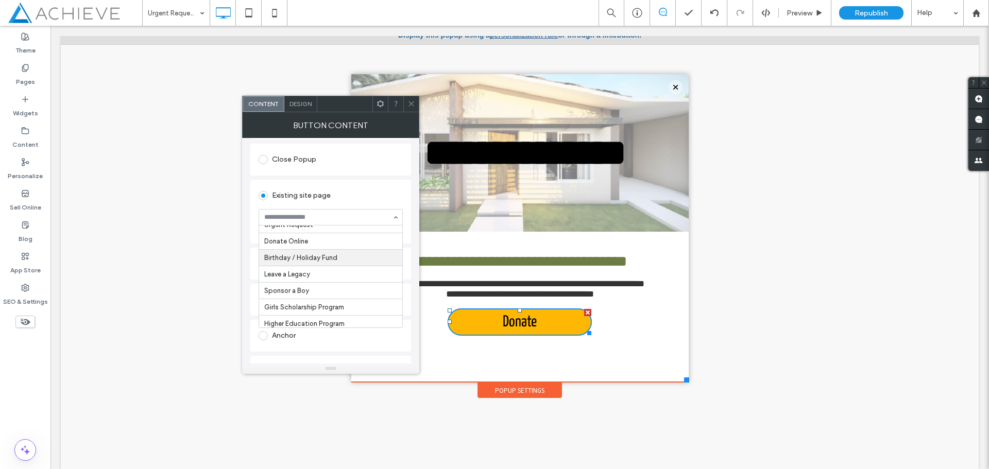
scroll to position [171, 0]
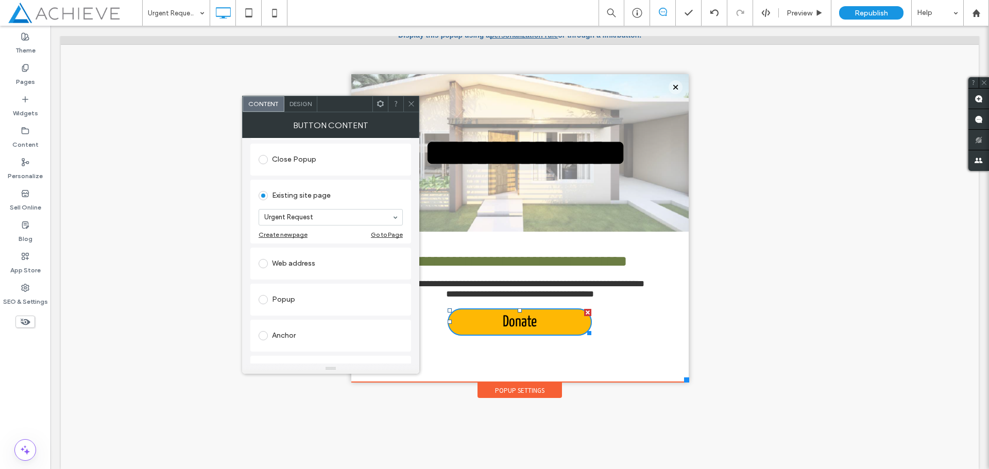
click at [411, 98] on span at bounding box center [411, 103] width 8 height 15
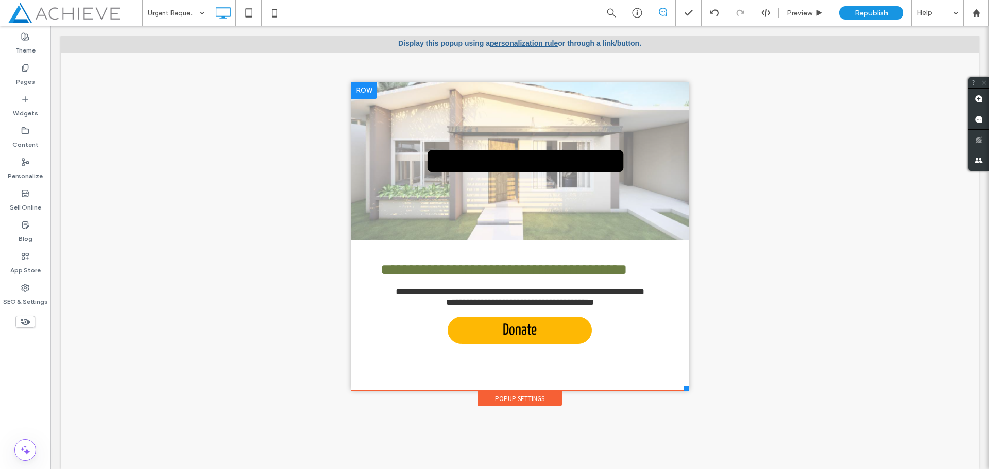
scroll to position [0, 0]
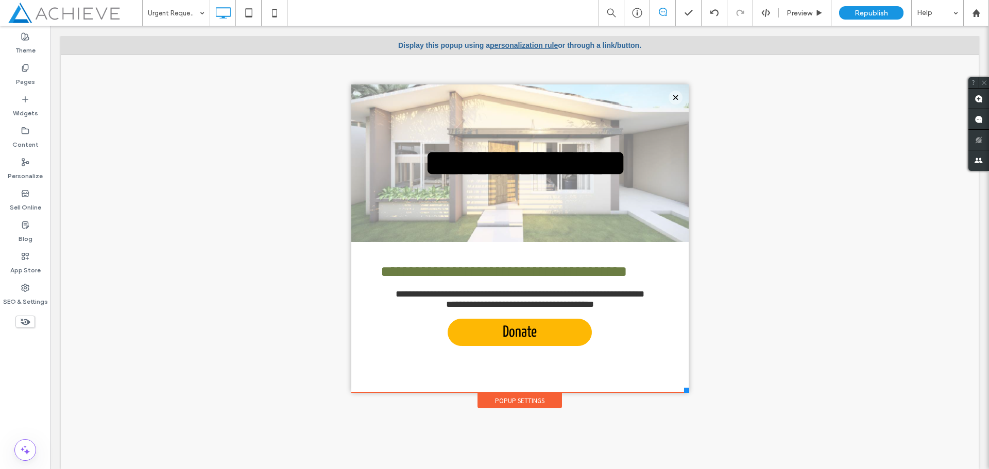
click at [526, 45] on link "personalization rule" at bounding box center [524, 45] width 68 height 8
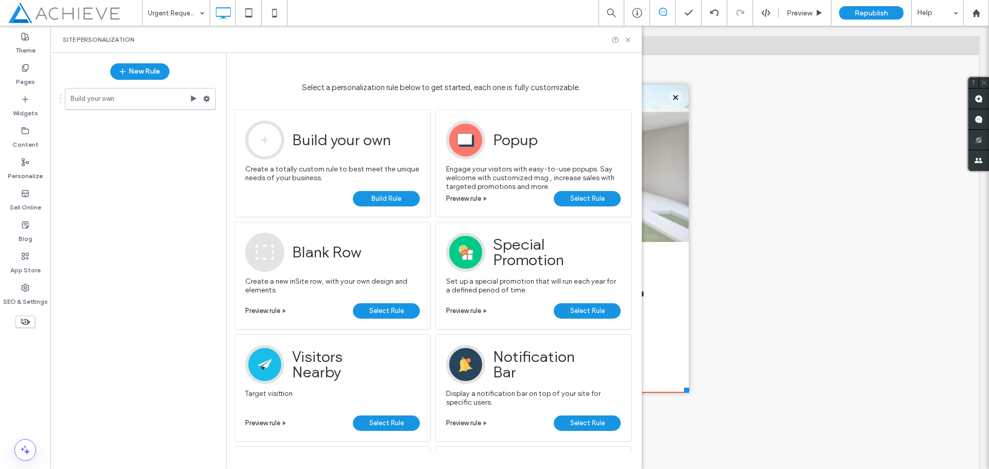
click at [385, 203] on span "Build Rule" at bounding box center [386, 198] width 30 height 15
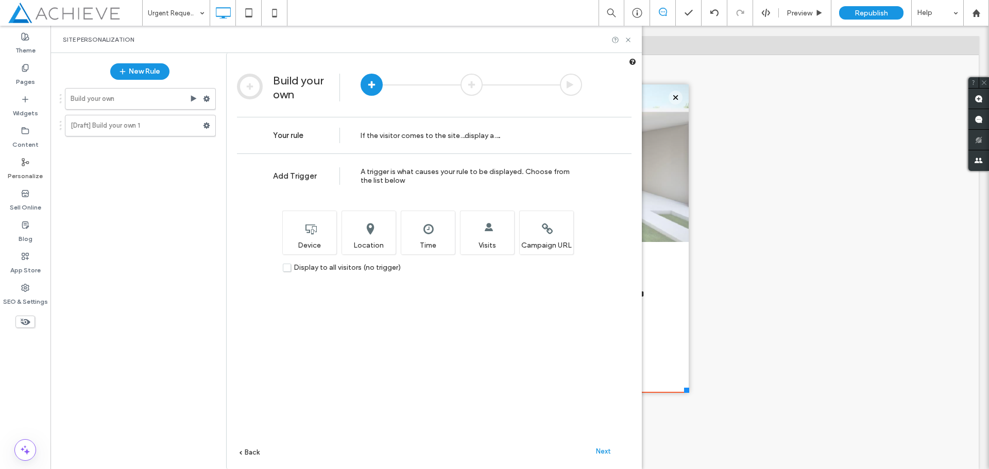
click at [288, 268] on label "Display to all visitors (no trigger)" at bounding box center [342, 267] width 118 height 9
click at [602, 453] on span "Next" at bounding box center [603, 451] width 15 height 8
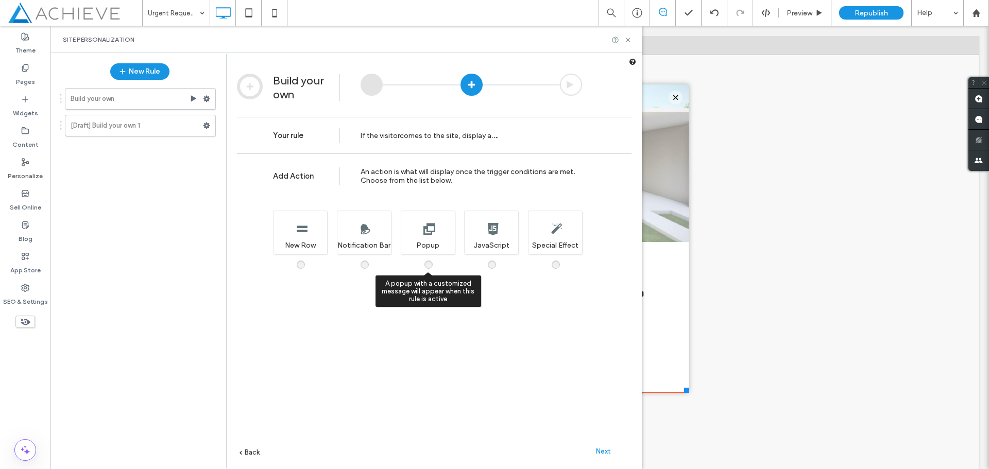
click at [435, 260] on span at bounding box center [435, 260] width 0 height 0
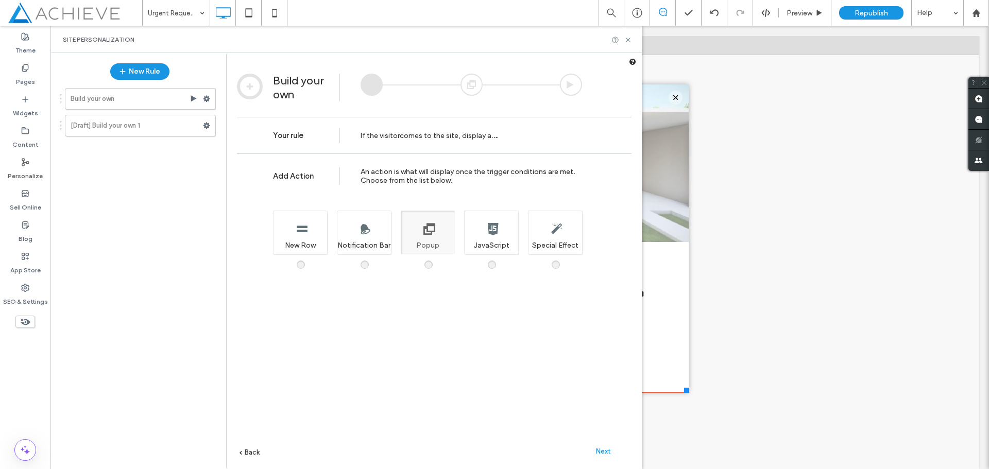
click at [606, 452] on span "Next" at bounding box center [603, 451] width 15 height 8
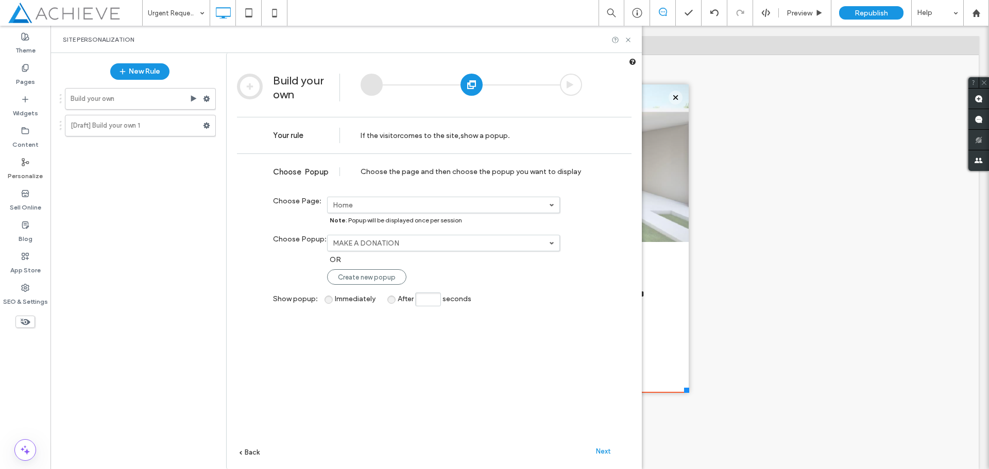
click at [541, 240] on label "MAKE A DONATION" at bounding box center [441, 243] width 216 height 9
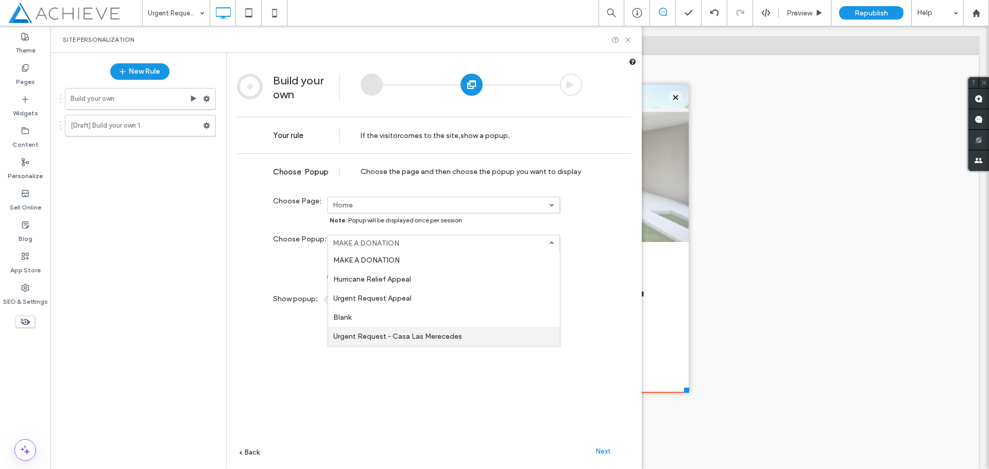
click at [460, 339] on link "Urgent Request - Casa Las Merecedes" at bounding box center [444, 336] width 232 height 19
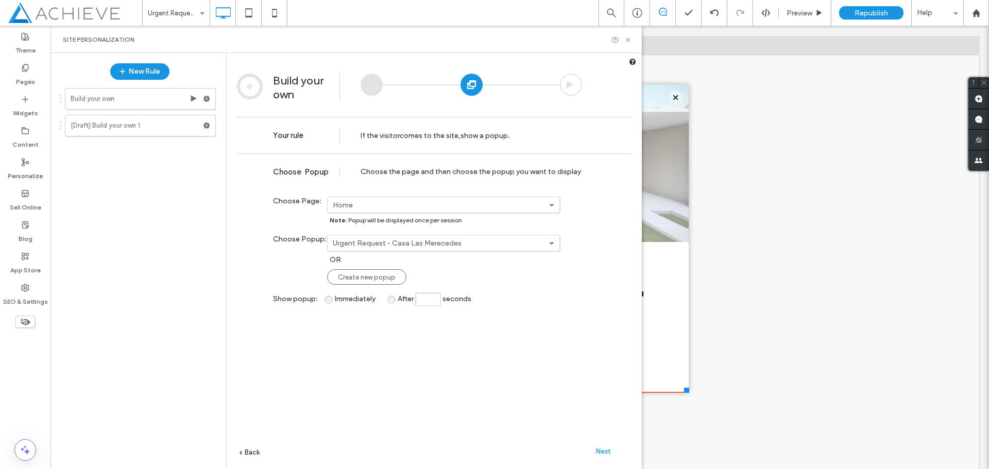
click at [607, 453] on span "Next" at bounding box center [603, 451] width 15 height 8
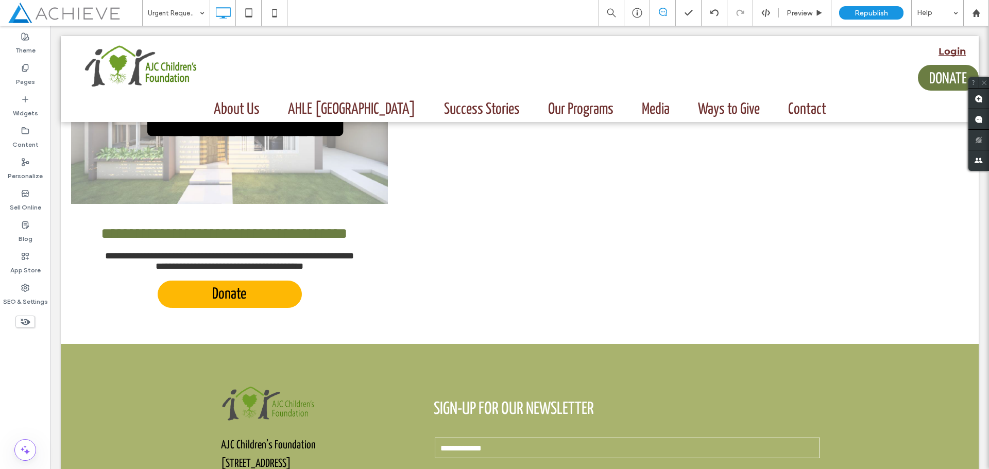
type input "**********"
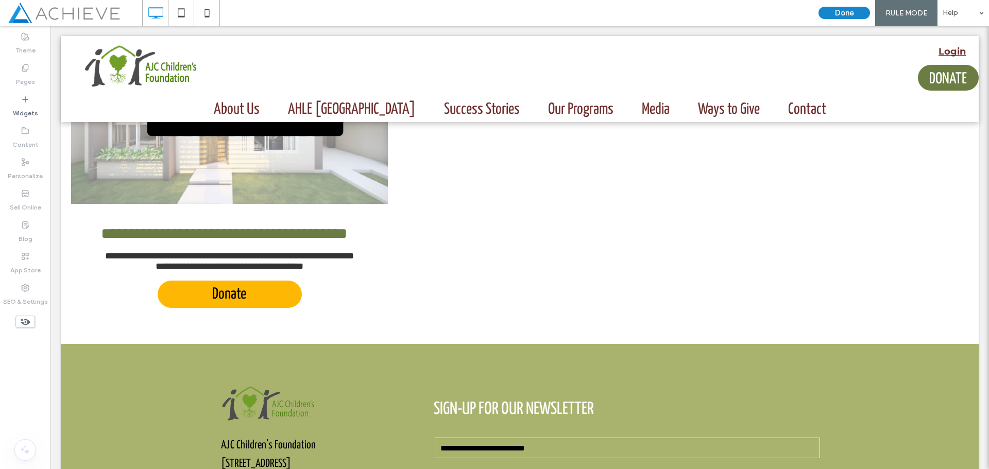
click at [847, 7] on button "Done" at bounding box center [843, 13] width 51 height 12
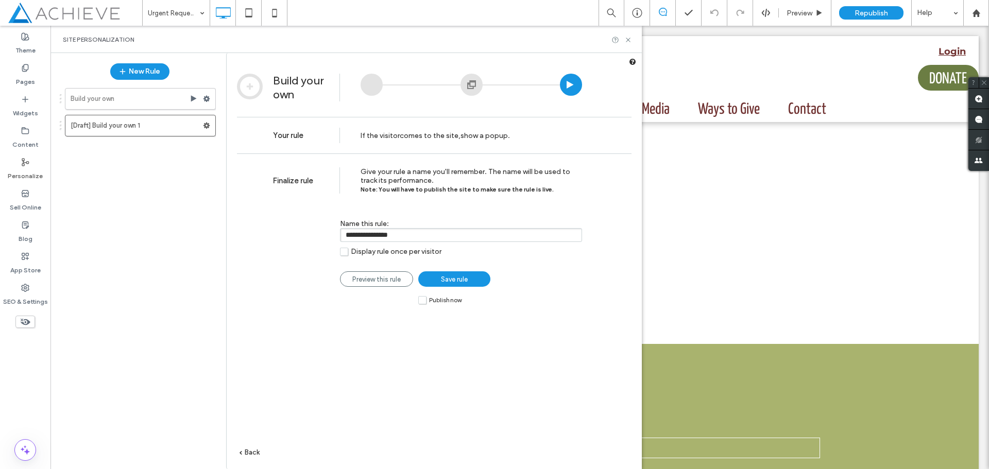
drag, startPoint x: 419, startPoint y: 237, endPoint x: 344, endPoint y: 237, distance: 74.7
click at [344, 237] on input "**********" at bounding box center [461, 235] width 242 height 14
type input "*"
type input "**********"
click at [421, 303] on label "Publish now" at bounding box center [439, 300] width 43 height 9
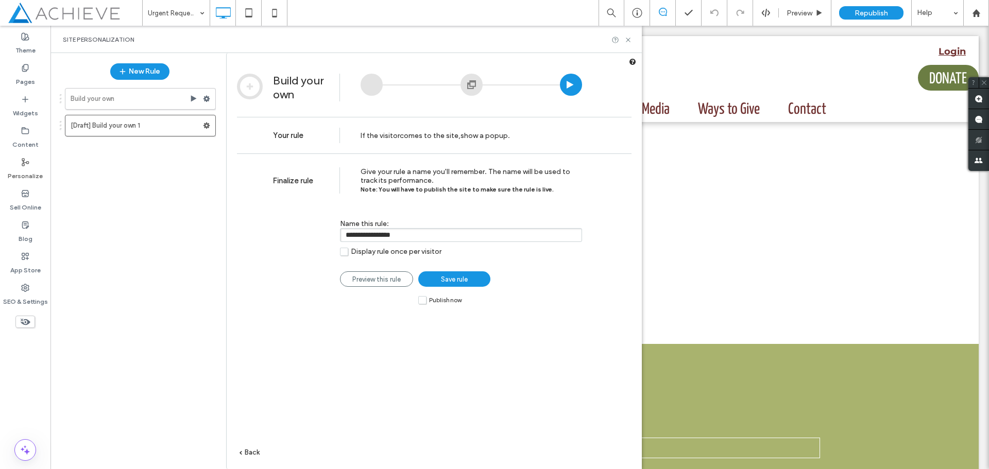
click at [441, 283] on span "Save rule" at bounding box center [454, 279] width 27 height 8
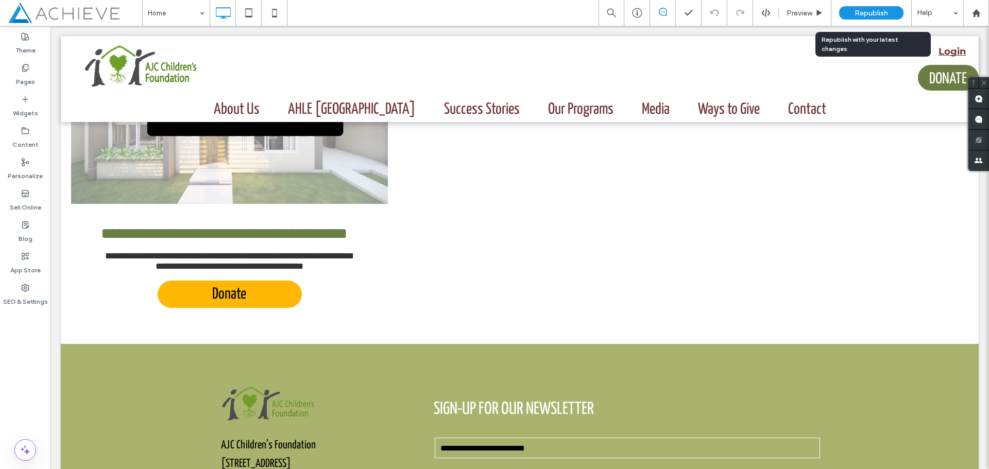
click at [854, 16] on div "Republish" at bounding box center [871, 12] width 64 height 13
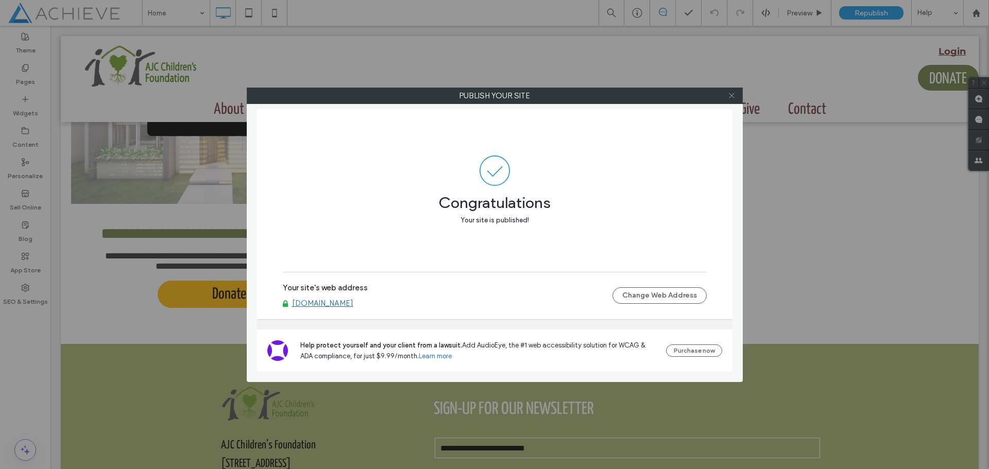
click at [731, 94] on icon at bounding box center [732, 96] width 8 height 8
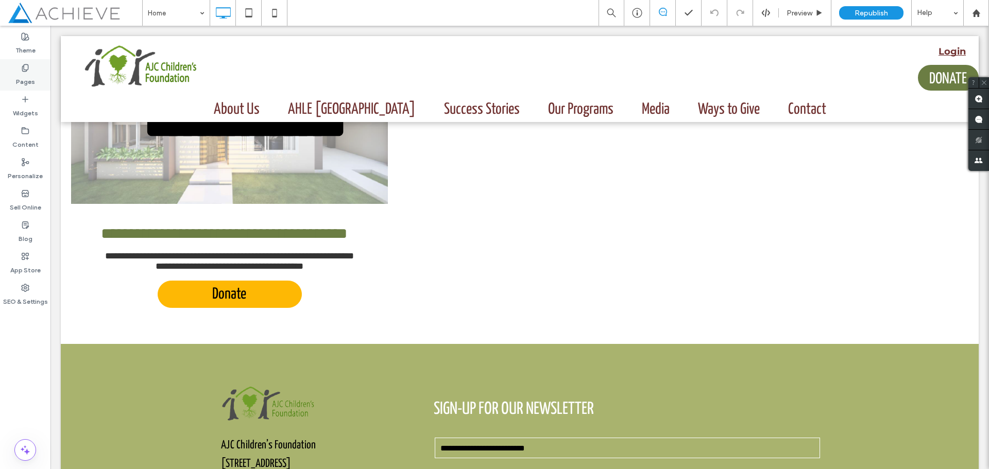
click at [31, 69] on div "Pages" at bounding box center [25, 74] width 50 height 31
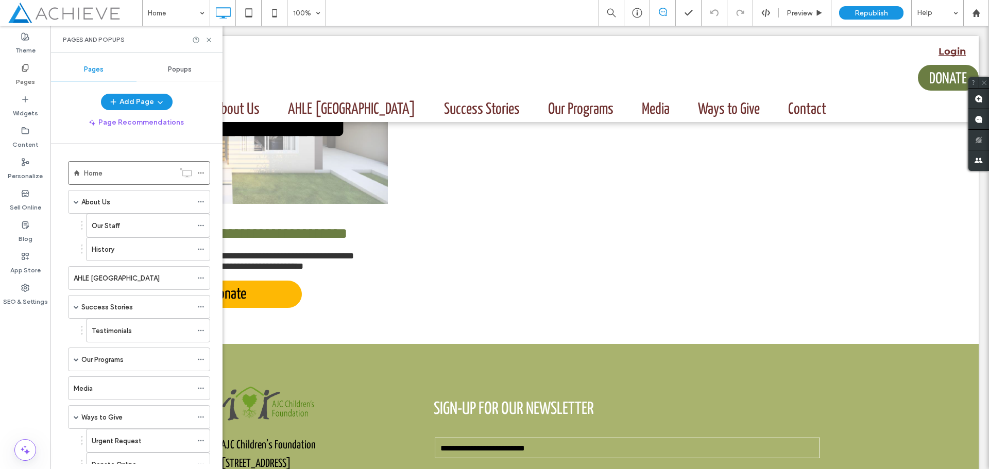
click at [178, 68] on span "Popups" at bounding box center [180, 69] width 24 height 8
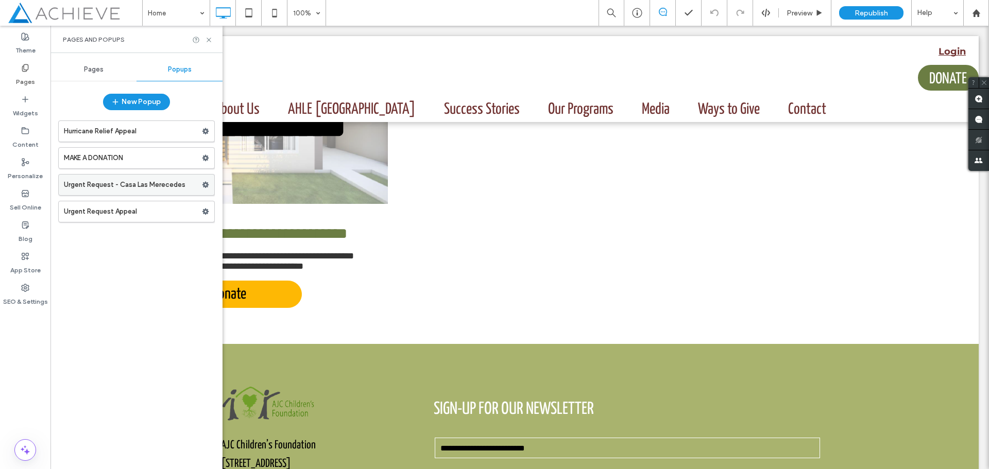
click at [111, 186] on label "Urgent Request - Casa Las Merecedes" at bounding box center [133, 185] width 138 height 21
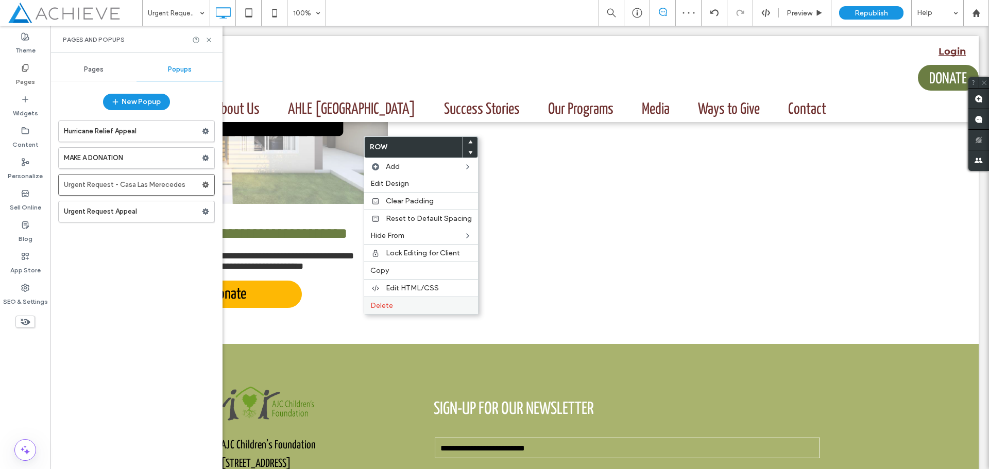
click at [388, 306] on span "Delete" at bounding box center [381, 305] width 23 height 9
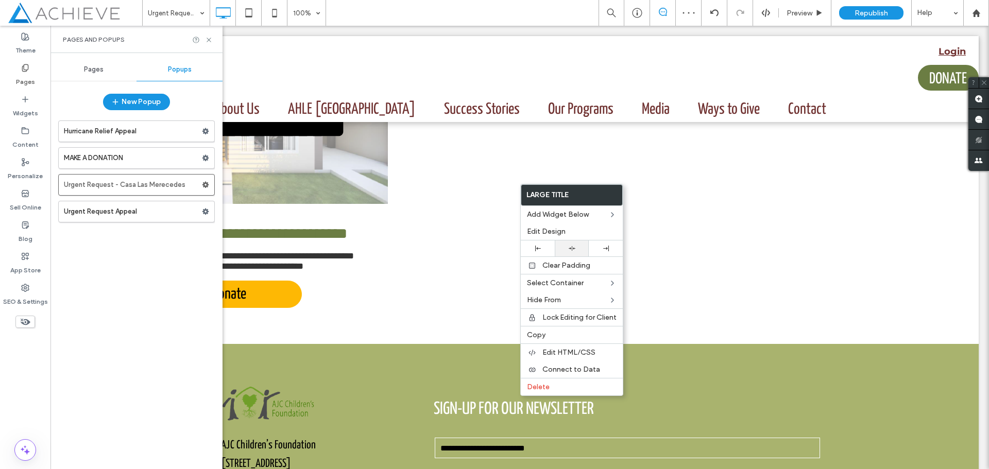
click at [569, 246] on icon at bounding box center [571, 248] width 7 height 7
click at [574, 252] on div at bounding box center [572, 248] width 34 height 16
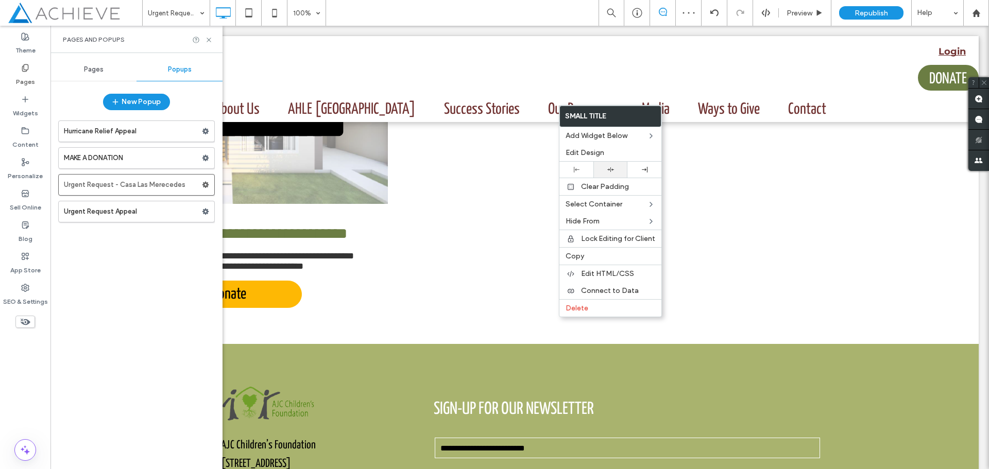
click at [608, 168] on icon at bounding box center [610, 169] width 7 height 7
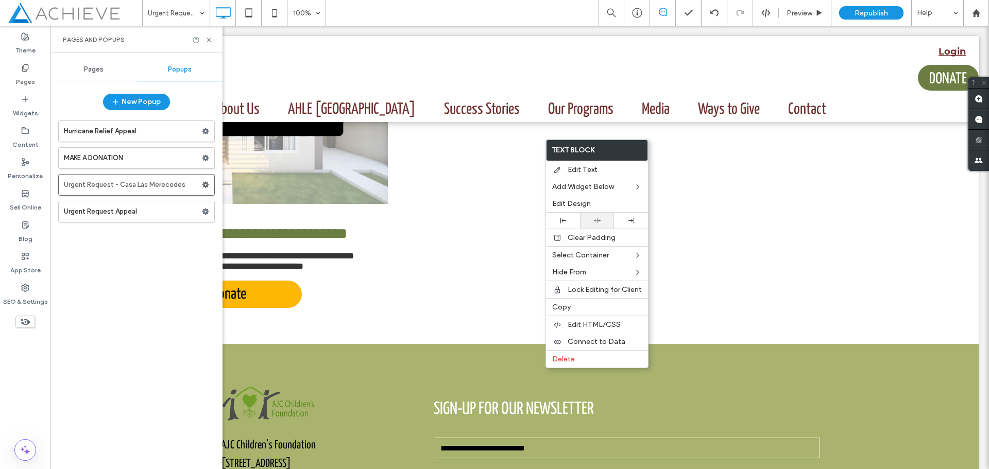
click at [600, 218] on div at bounding box center [597, 220] width 24 height 7
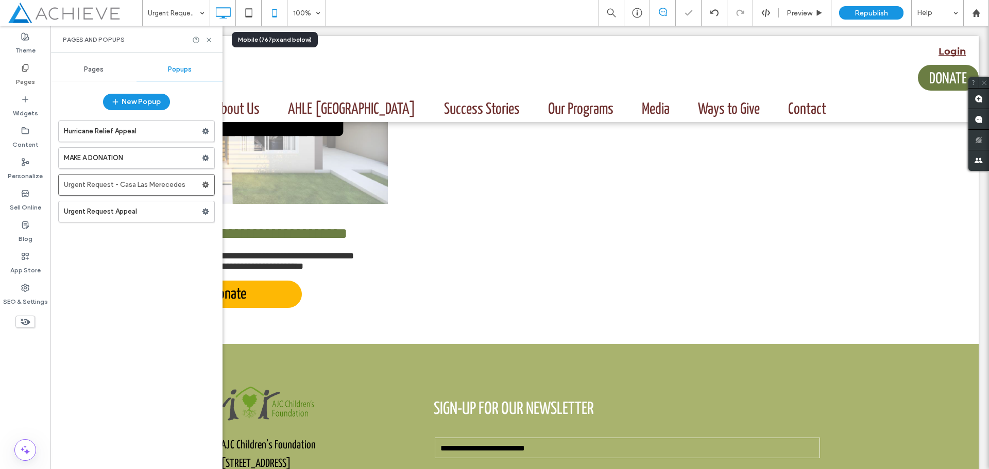
click at [279, 17] on icon at bounding box center [274, 13] width 21 height 21
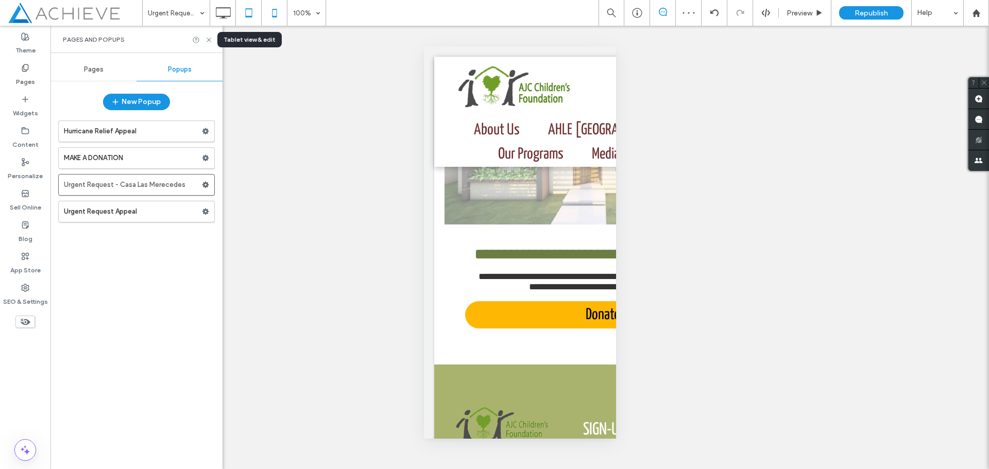
click at [250, 11] on icon at bounding box center [248, 13] width 21 height 21
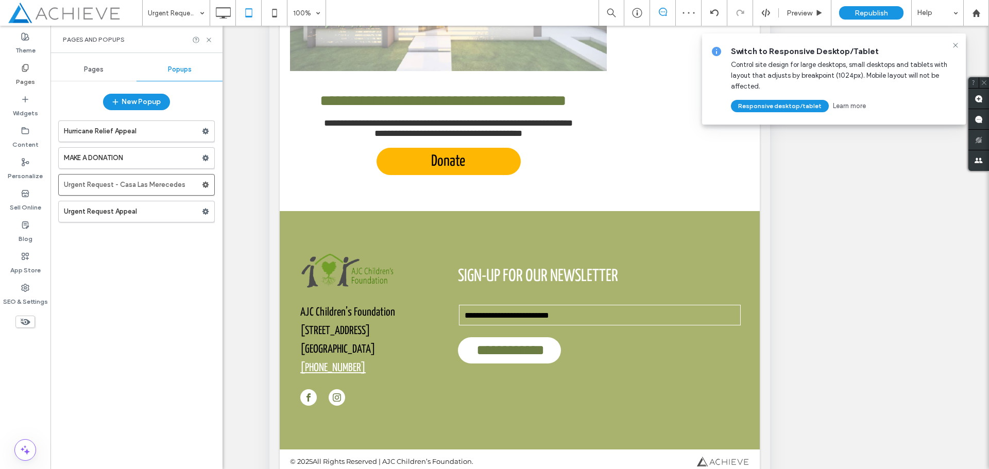
scroll to position [154, 0]
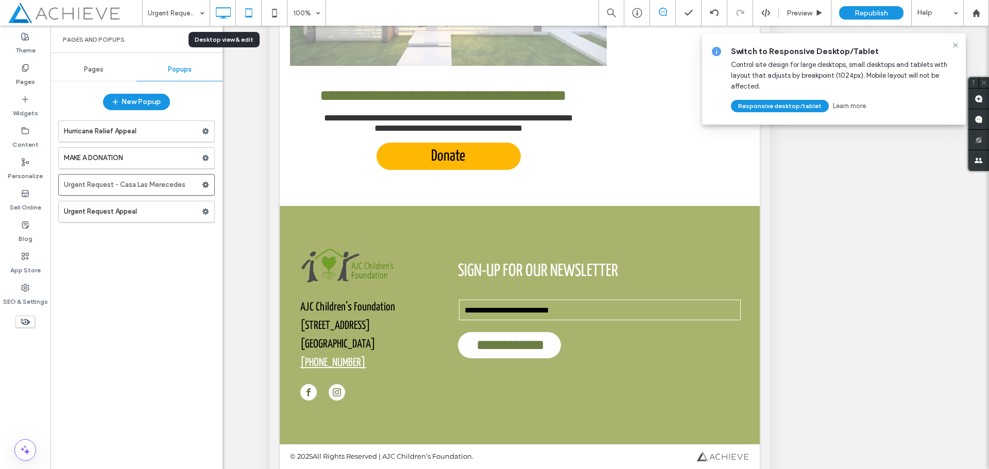
click at [220, 12] on icon at bounding box center [223, 13] width 21 height 21
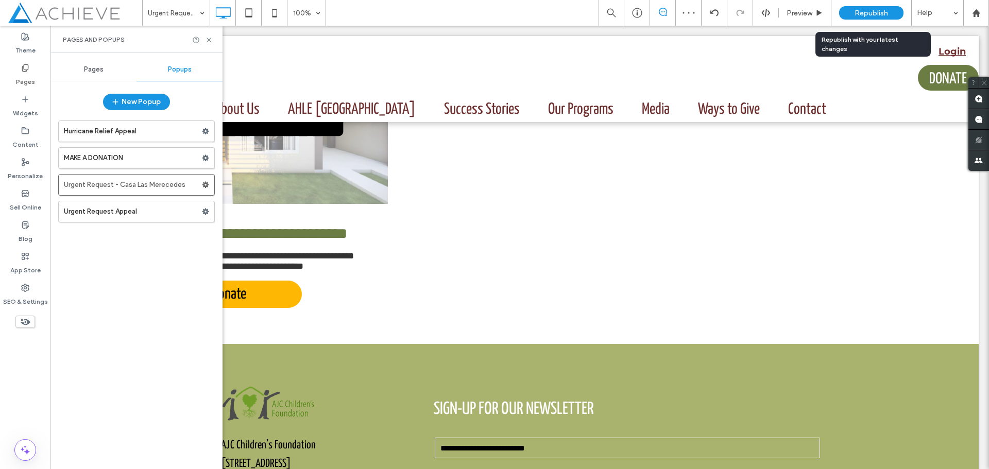
click at [870, 10] on span "Republish" at bounding box center [870, 13] width 33 height 9
